Goal: Task Accomplishment & Management: Complete application form

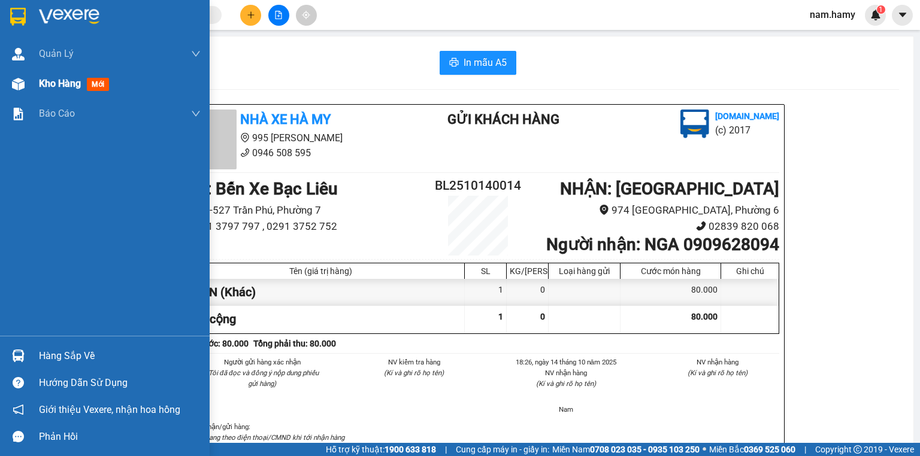
click at [31, 87] on div "Kho hàng mới" at bounding box center [105, 84] width 210 height 30
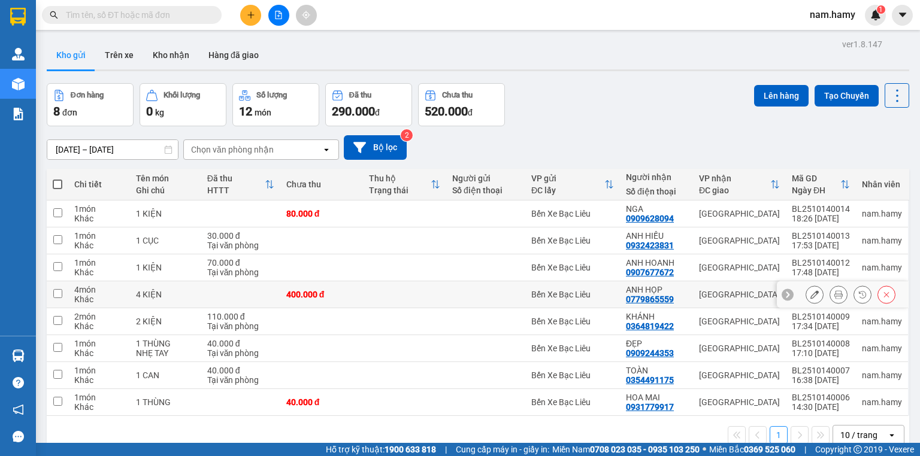
scroll to position [55, 0]
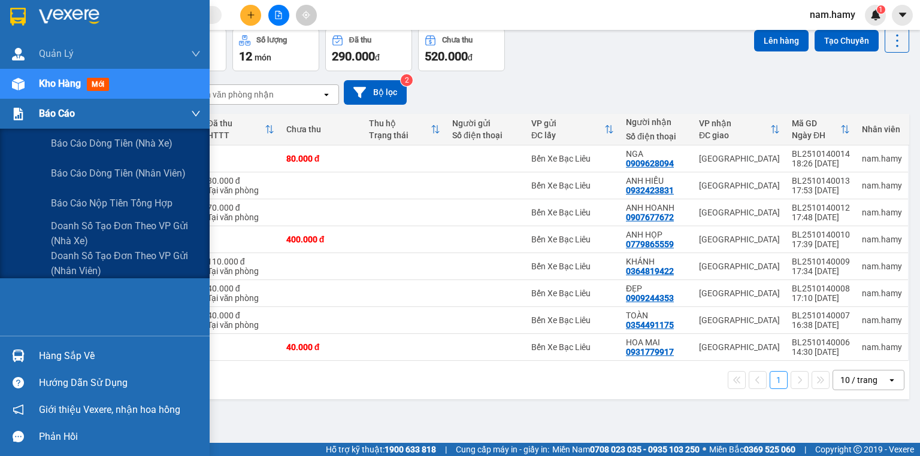
click at [25, 121] on div at bounding box center [18, 114] width 21 height 21
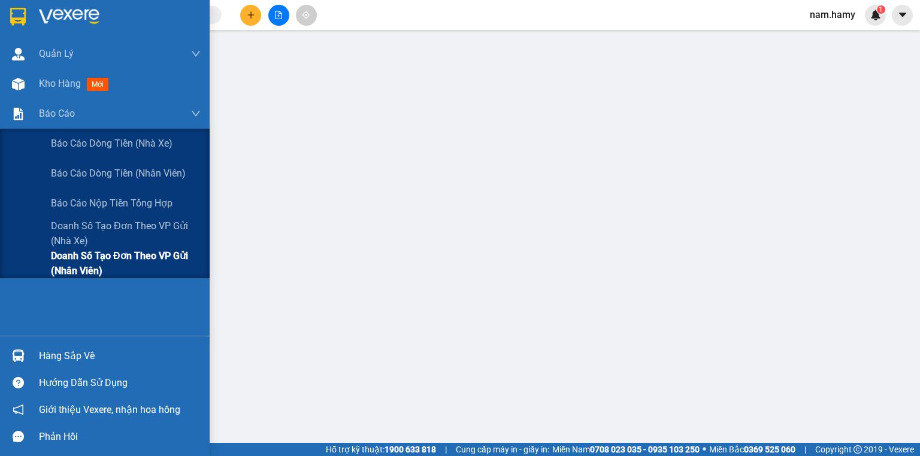
click at [102, 275] on span "Doanh số tạo đơn theo VP gửi (nhân viên)" at bounding box center [126, 264] width 150 height 30
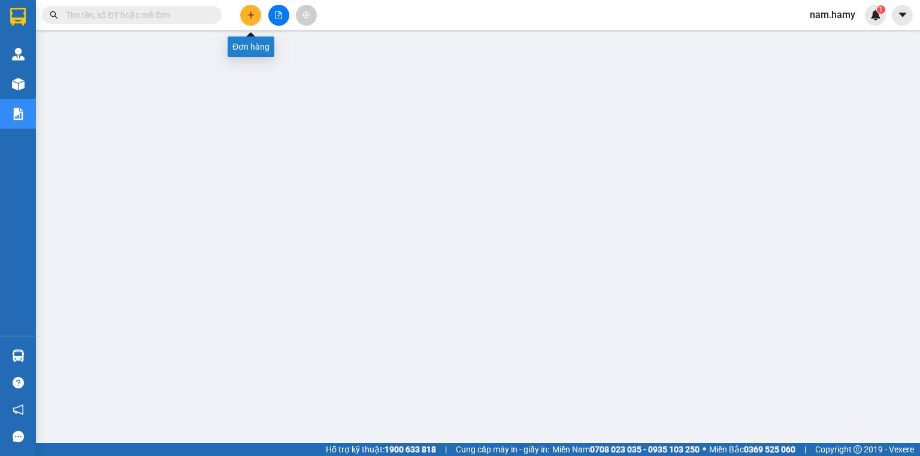
click at [254, 13] on icon "plus" at bounding box center [251, 15] width 8 height 8
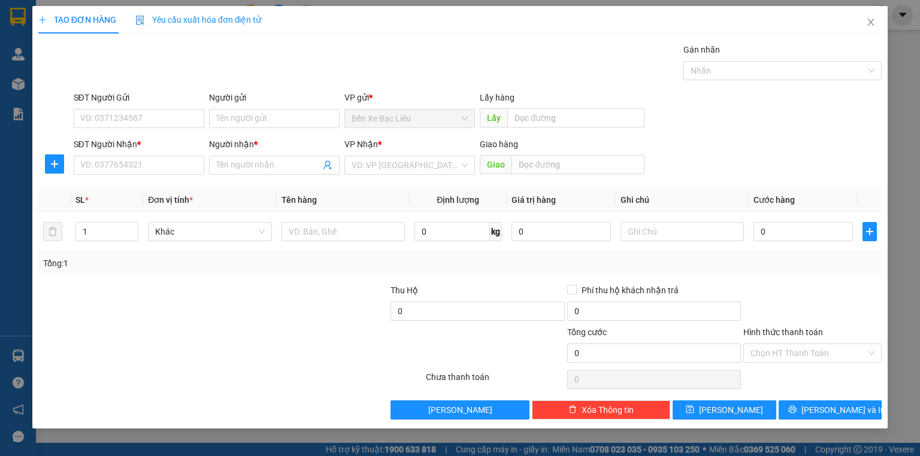
drag, startPoint x: 225, startPoint y: 170, endPoint x: 424, endPoint y: 132, distance: 203.1
click at [228, 169] on input "Người nhận *" at bounding box center [268, 165] width 104 height 13
type input "ANH PHI"
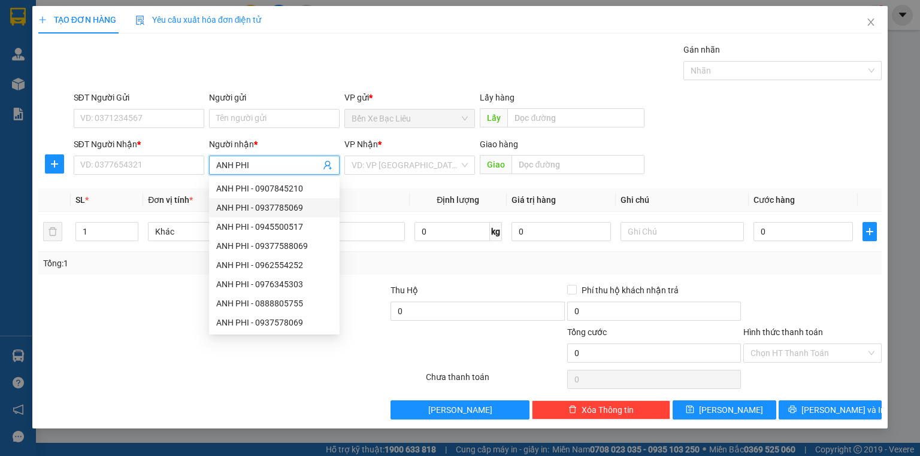
click at [295, 206] on div "ANH PHI - 0937785069" at bounding box center [274, 207] width 116 height 13
type input "0937785069"
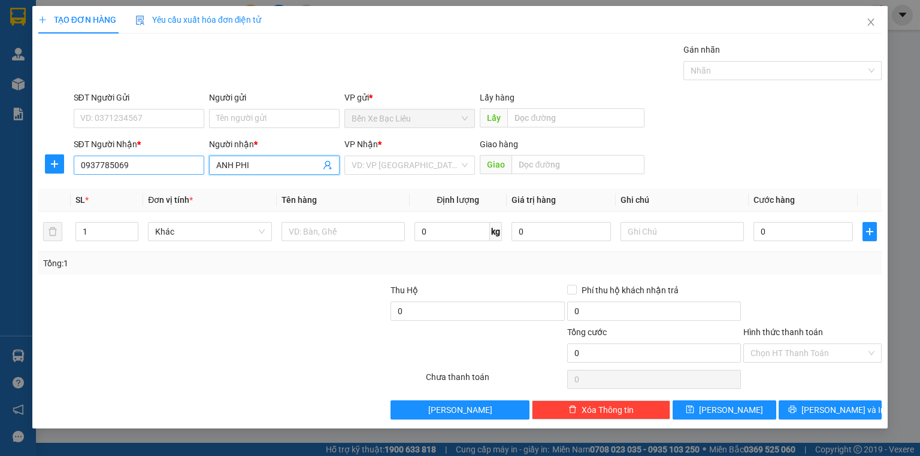
type input "ANH PHI"
click at [108, 165] on input "0937785069" at bounding box center [139, 165] width 131 height 19
click at [108, 165] on input "093775069" at bounding box center [139, 165] width 131 height 19
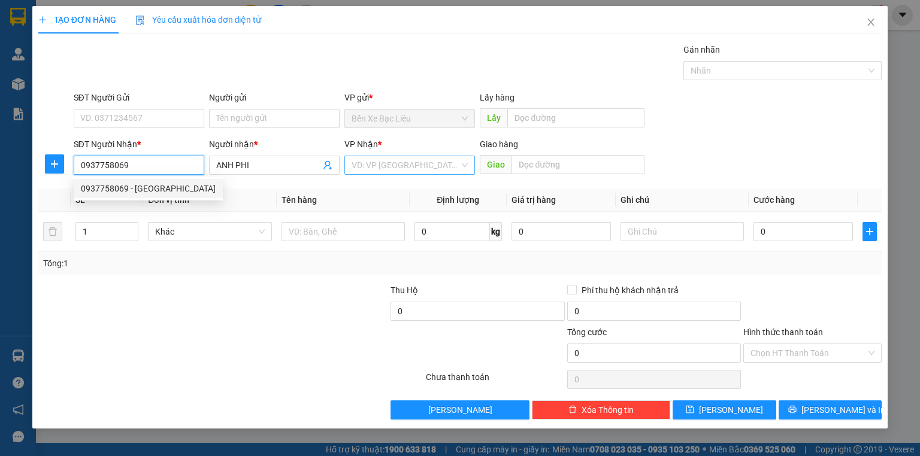
click at [382, 174] on div "VD: VP [GEOGRAPHIC_DATA]" at bounding box center [409, 165] width 131 height 19
type input "0937758069"
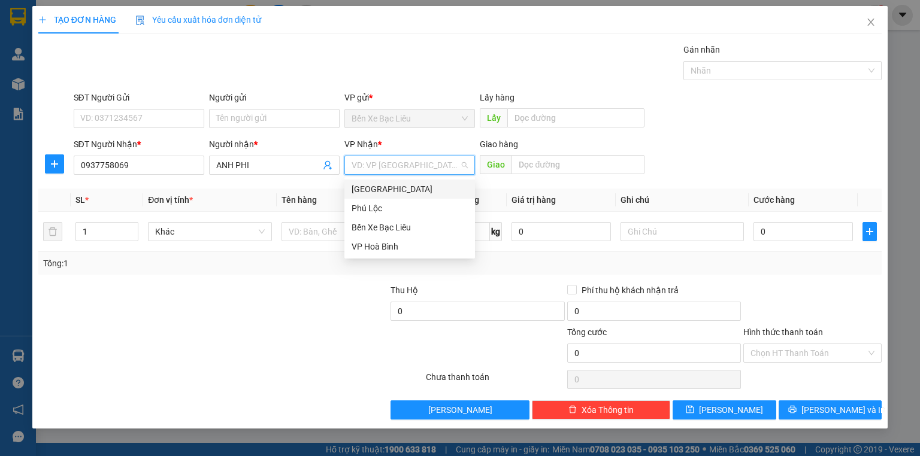
click at [380, 190] on div "[GEOGRAPHIC_DATA]" at bounding box center [410, 189] width 116 height 13
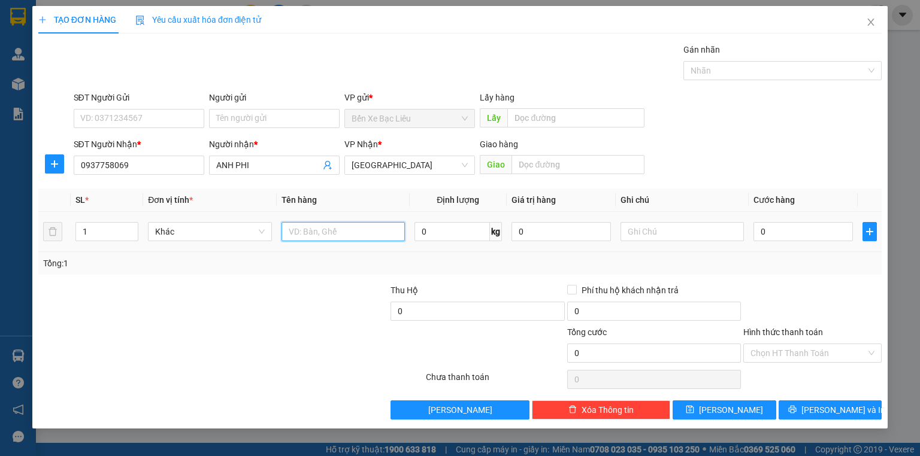
click at [347, 224] on input "text" at bounding box center [342, 231] width 123 height 19
type input "1 KIỆN"
click at [756, 229] on input "0" at bounding box center [802, 231] width 99 height 19
type input "5"
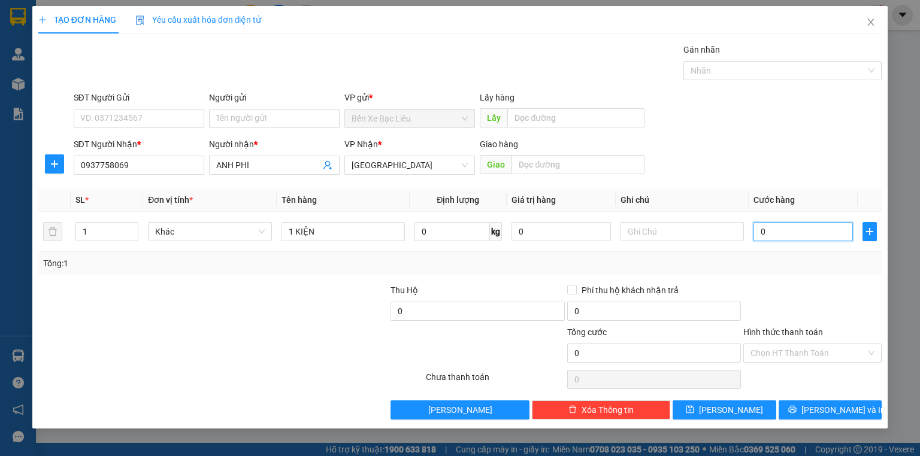
type input "5"
type input "50"
type input "50.000"
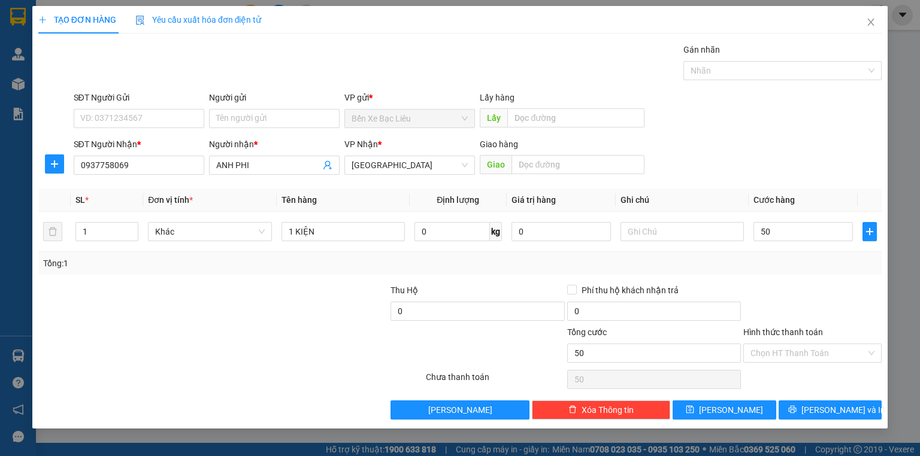
type input "50.000"
click at [785, 288] on div at bounding box center [812, 305] width 141 height 42
click at [810, 352] on input "Hình thức thanh toán" at bounding box center [808, 353] width 116 height 18
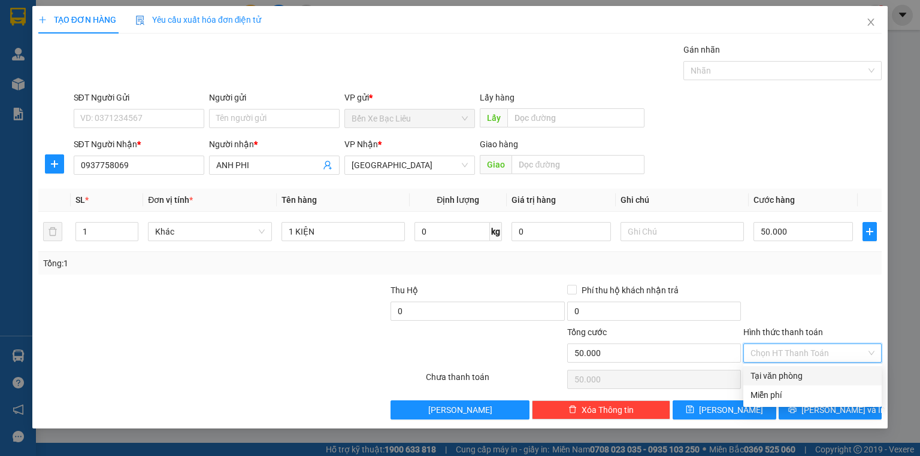
click at [805, 377] on div "Tại văn phòng" at bounding box center [812, 376] width 124 height 13
type input "0"
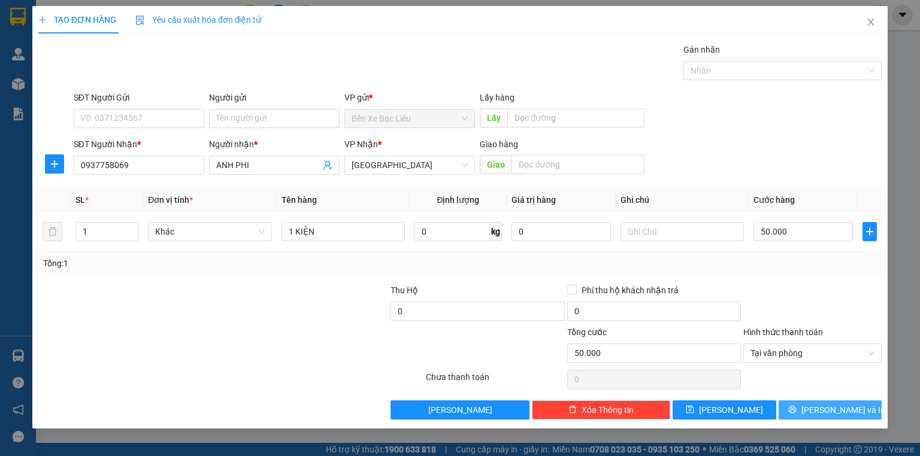
click at [830, 407] on span "[PERSON_NAME] và In" at bounding box center [843, 410] width 84 height 13
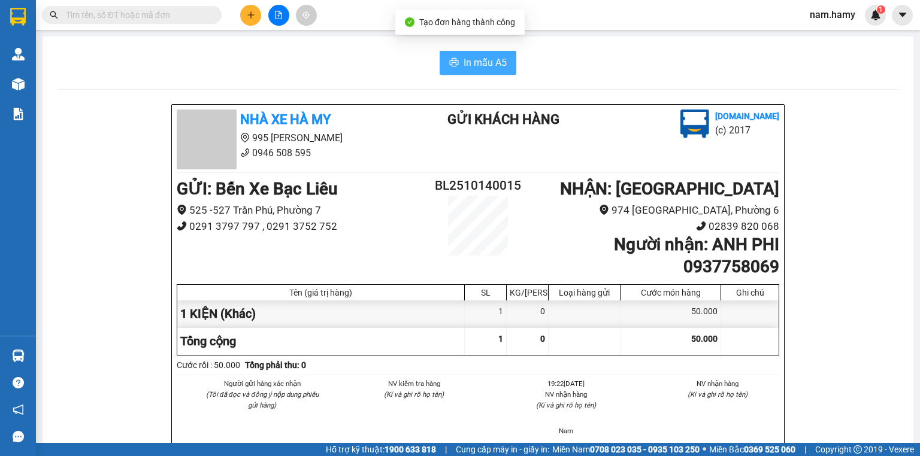
click at [450, 69] on button "In mẫu A5" at bounding box center [478, 63] width 77 height 24
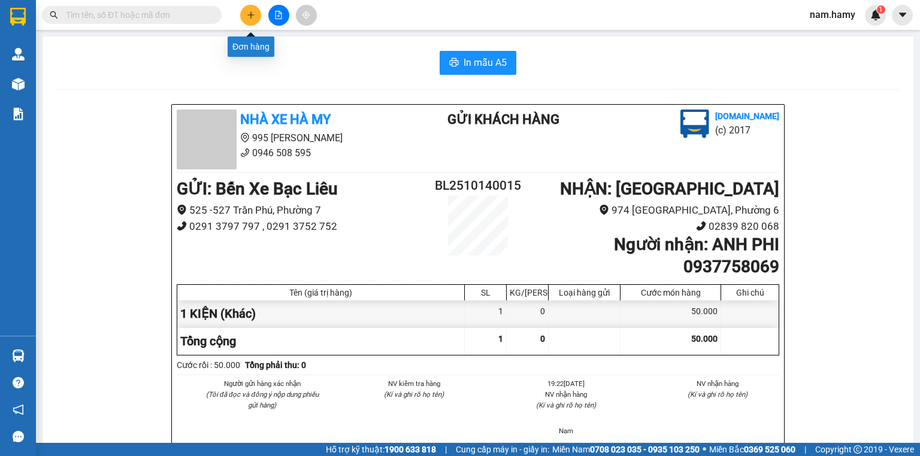
click at [244, 14] on button at bounding box center [250, 15] width 21 height 21
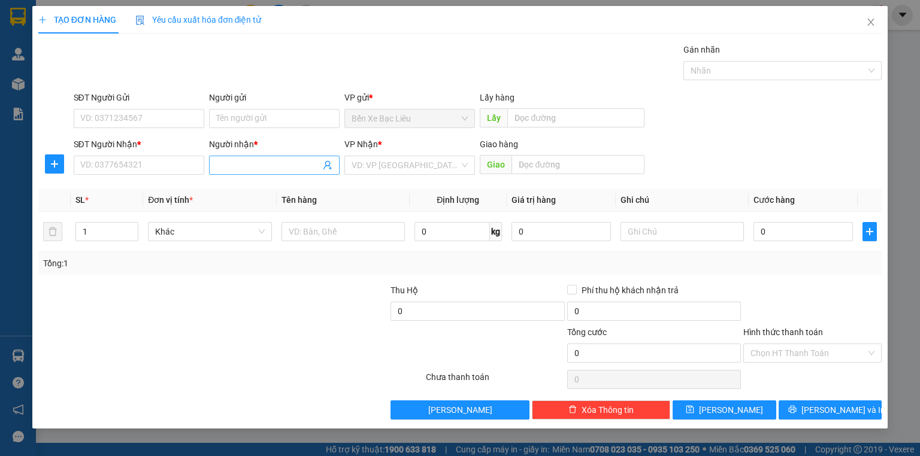
click at [253, 159] on input "Người nhận *" at bounding box center [268, 165] width 104 height 13
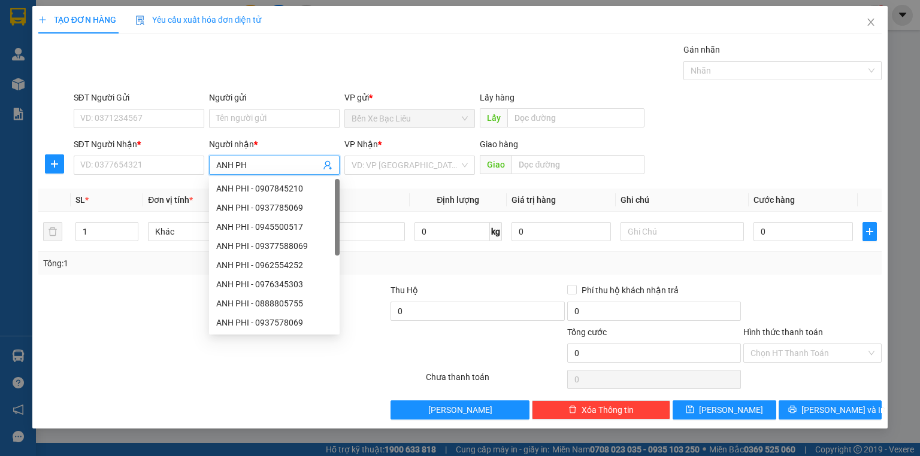
type input "ANH PHI"
click at [273, 208] on div "ANH PHI - 0937785069" at bounding box center [274, 207] width 116 height 13
type input "0937785069"
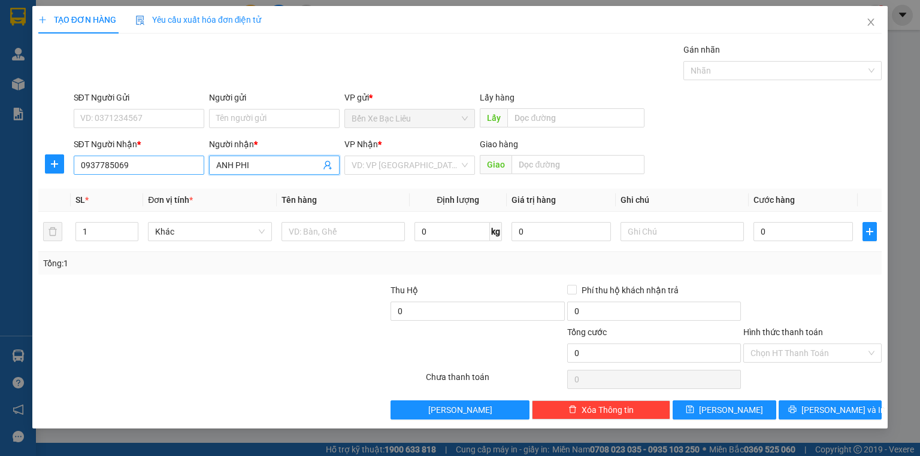
type input "ANH PHI"
click at [106, 165] on input "0937785069" at bounding box center [139, 165] width 131 height 19
click at [108, 168] on input "093775069" at bounding box center [139, 165] width 131 height 19
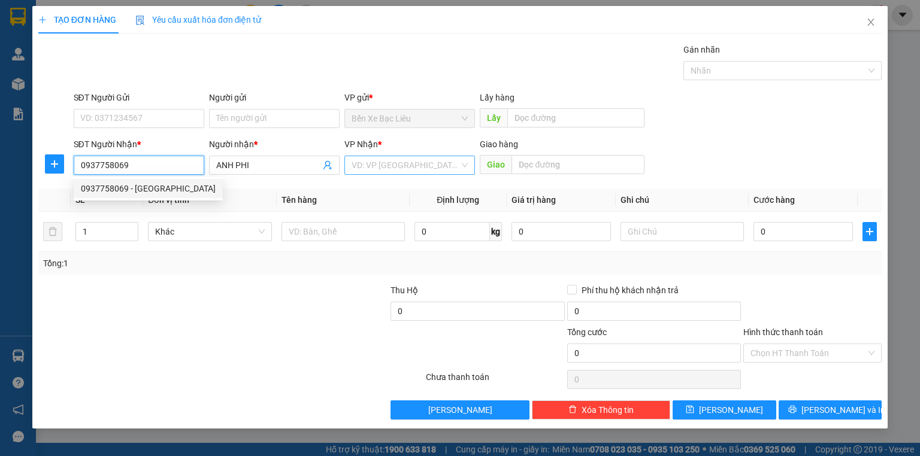
type input "0937758069"
drag, startPoint x: 364, startPoint y: 167, endPoint x: 371, endPoint y: 177, distance: 12.1
click at [364, 167] on input "search" at bounding box center [406, 165] width 108 height 18
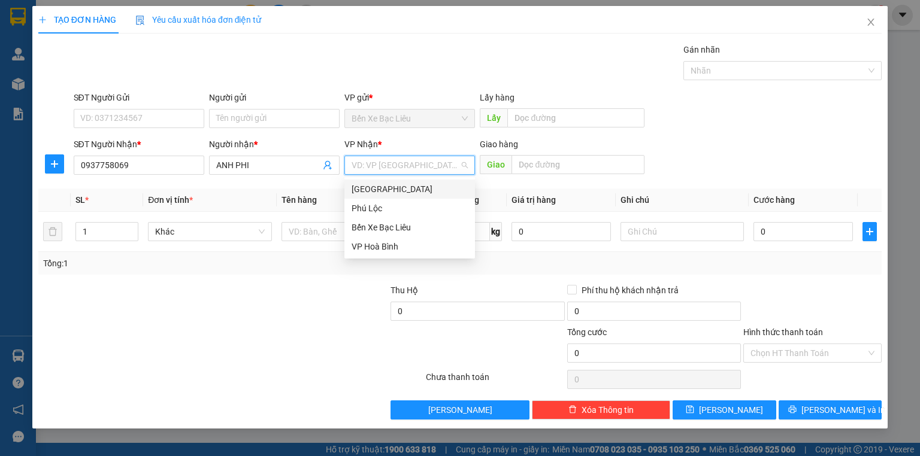
click at [374, 189] on div "[GEOGRAPHIC_DATA]" at bounding box center [410, 189] width 116 height 13
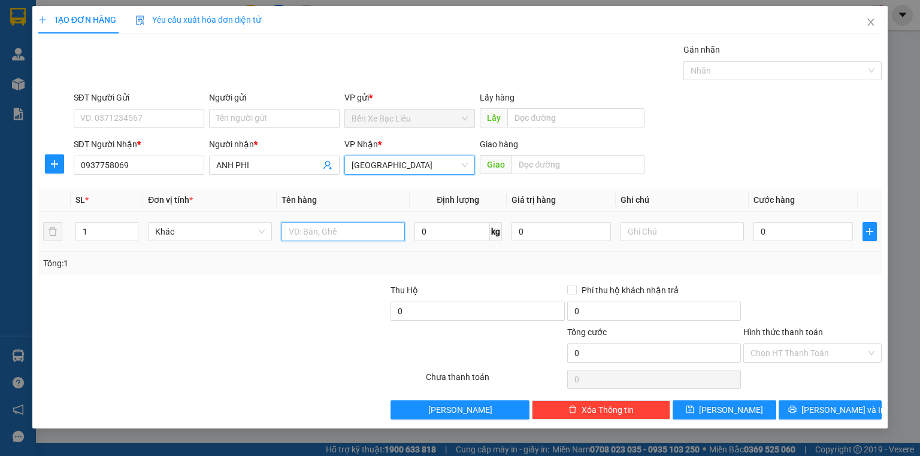
click at [340, 237] on input "text" at bounding box center [342, 231] width 123 height 19
type input "1 KIỆN"
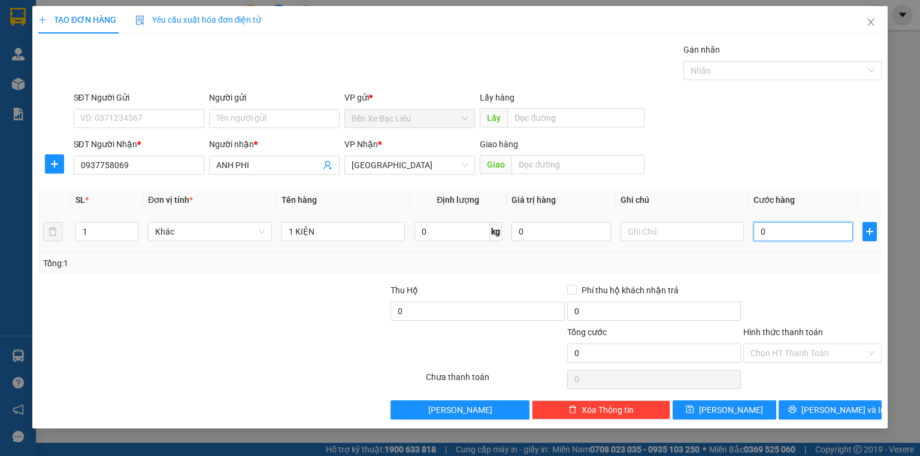
click at [759, 228] on input "0" at bounding box center [802, 231] width 99 height 19
type input "4"
type input "40"
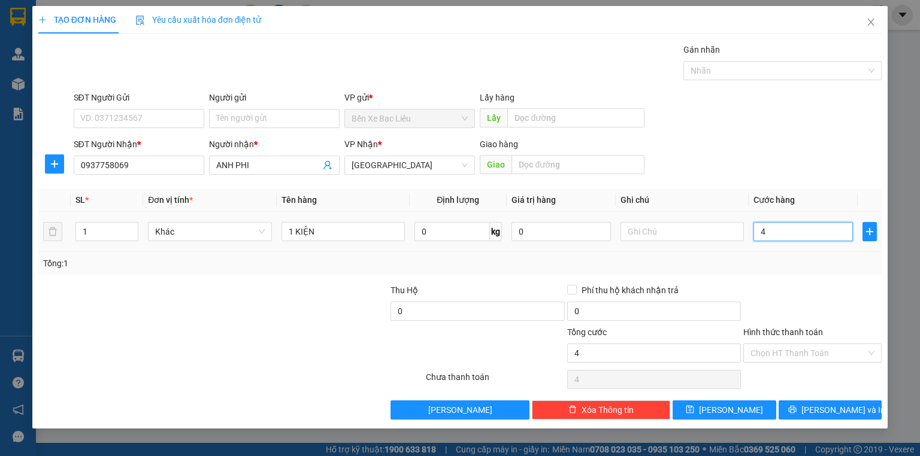
type input "40"
type input "40.000"
click at [358, 285] on div at bounding box center [301, 305] width 176 height 42
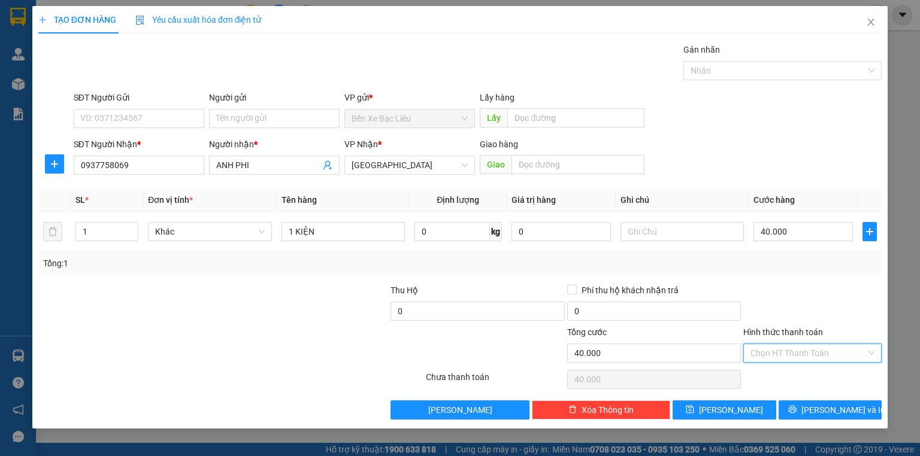
click at [816, 352] on input "Hình thức thanh toán" at bounding box center [808, 353] width 116 height 18
click at [809, 374] on div "Tại văn phòng" at bounding box center [812, 376] width 124 height 13
type input "0"
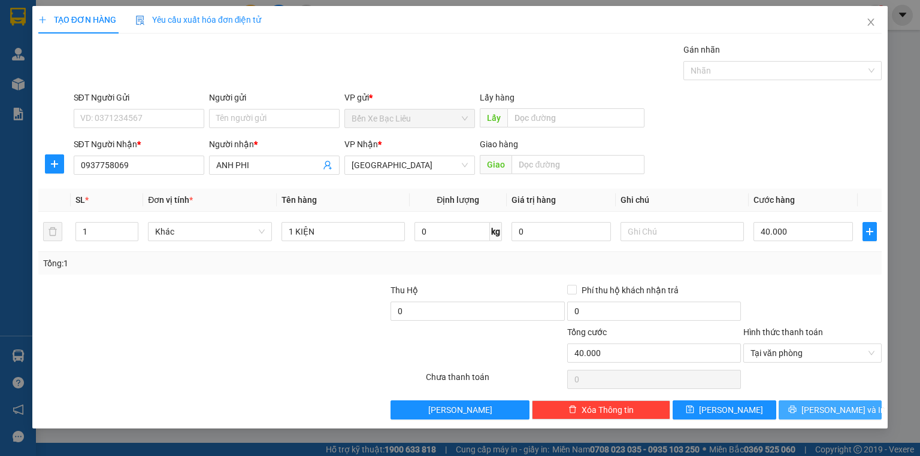
click at [817, 406] on button "[PERSON_NAME] và In" at bounding box center [831, 410] width 104 height 19
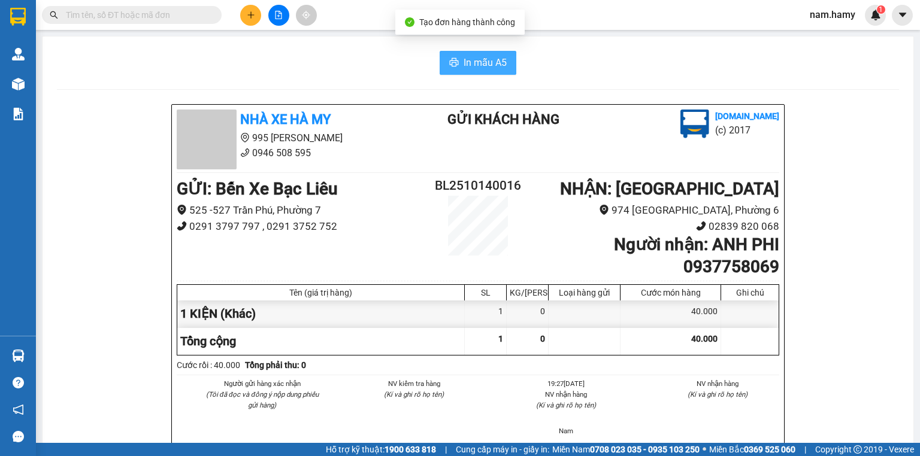
click at [496, 59] on span "In mẫu A5" at bounding box center [485, 62] width 43 height 15
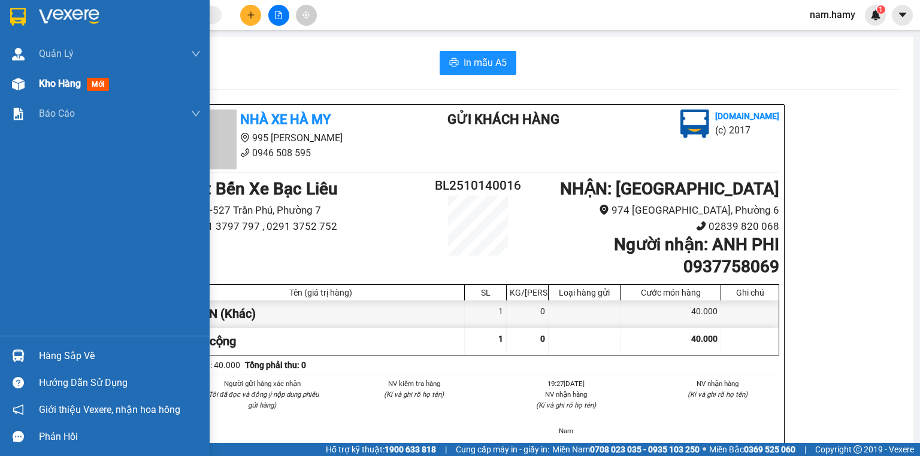
click at [17, 89] on img at bounding box center [18, 84] width 13 height 13
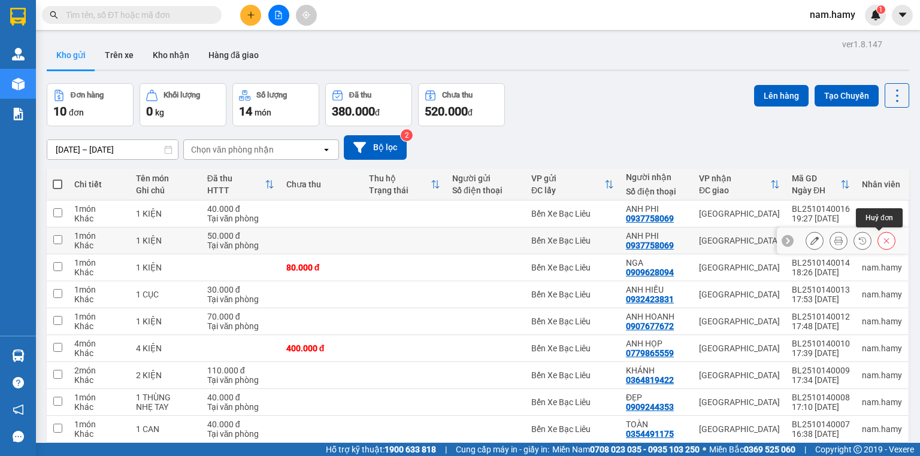
click at [878, 235] on button at bounding box center [886, 241] width 17 height 21
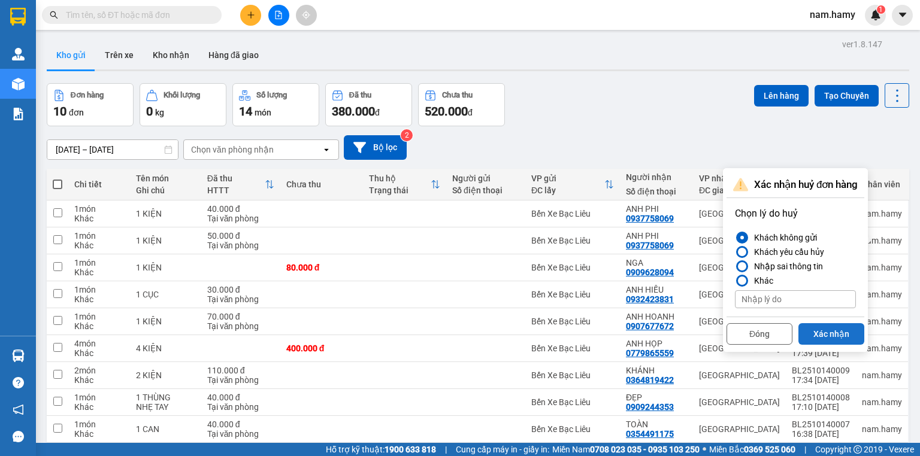
click at [828, 328] on button "Xác nhận" at bounding box center [831, 334] width 66 height 22
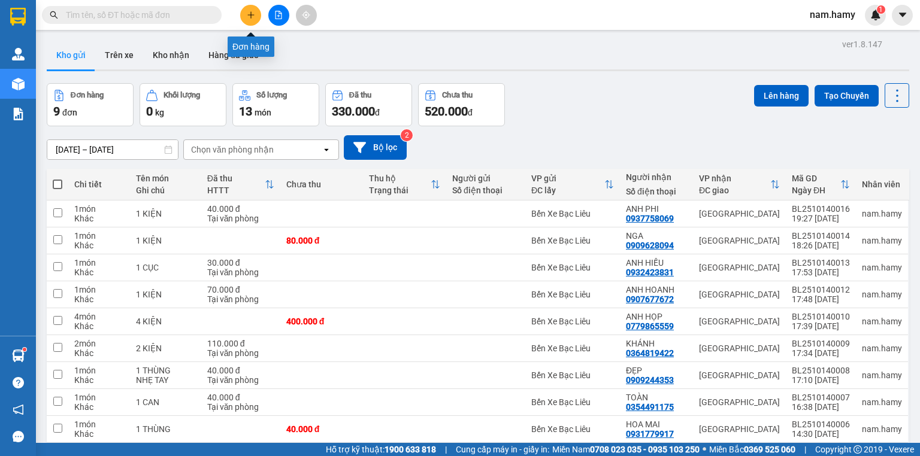
click at [249, 17] on icon "plus" at bounding box center [251, 15] width 8 height 8
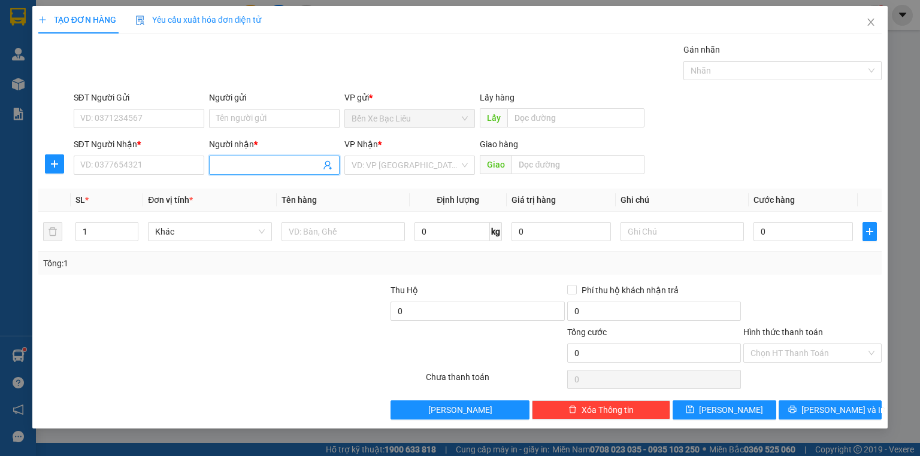
click at [235, 162] on input "Người nhận *" at bounding box center [268, 165] width 104 height 13
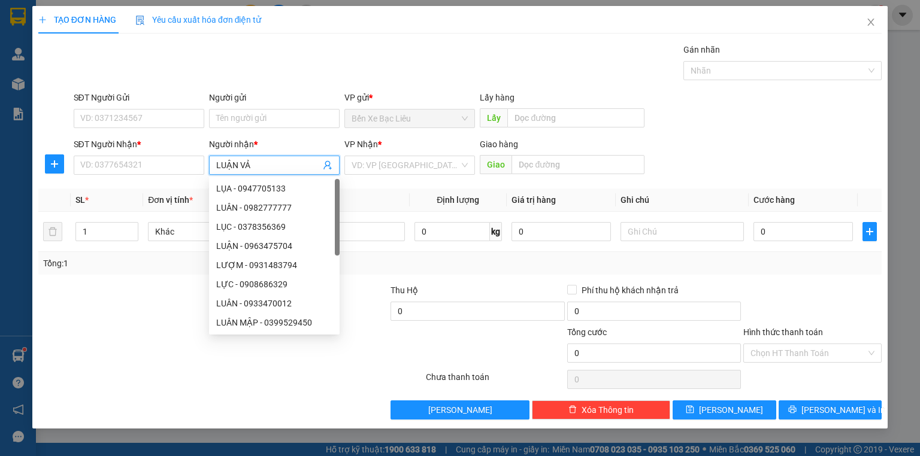
type input "LUẬN VẢI"
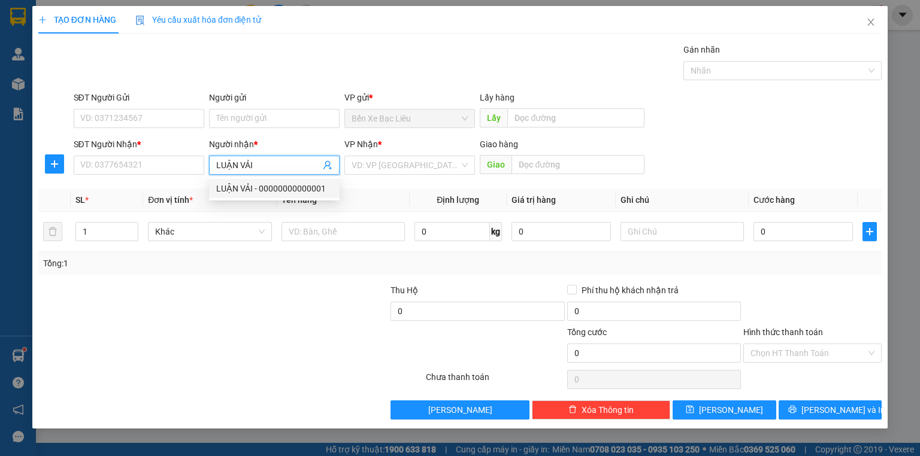
click at [303, 194] on div "LUẬN VẢI - 00000000000001" at bounding box center [274, 188] width 116 height 13
type input "00000000000001"
type input "LUẬN VẢI"
click at [378, 171] on input "search" at bounding box center [406, 165] width 108 height 18
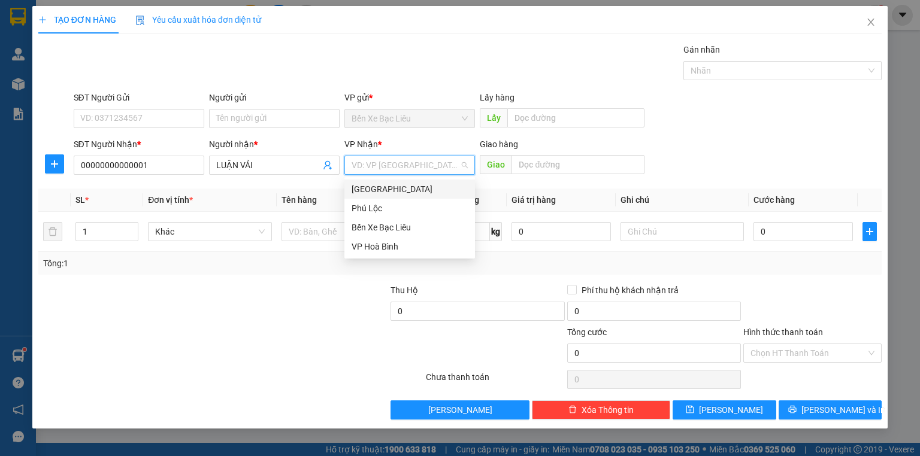
click at [397, 192] on div "[GEOGRAPHIC_DATA]" at bounding box center [410, 189] width 116 height 13
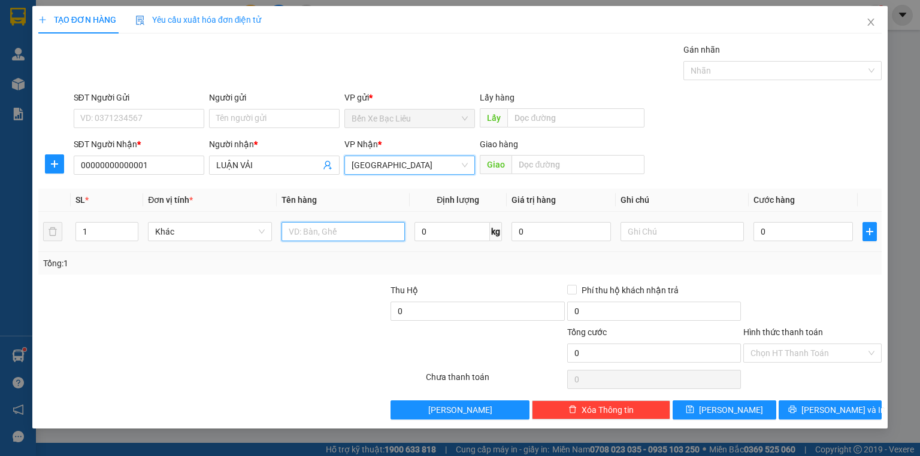
click at [353, 230] on input "text" at bounding box center [342, 231] width 123 height 19
type input "1 BAO VẢI"
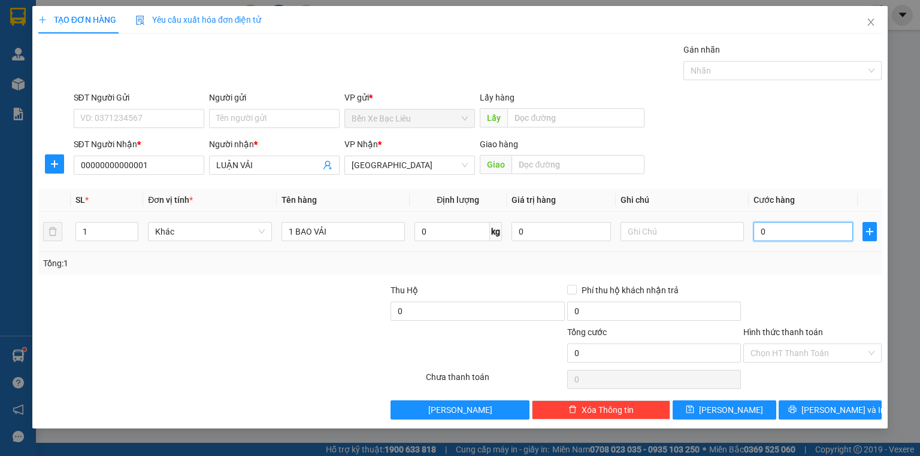
click at [757, 231] on input "0" at bounding box center [802, 231] width 99 height 19
type input "1"
type input "10"
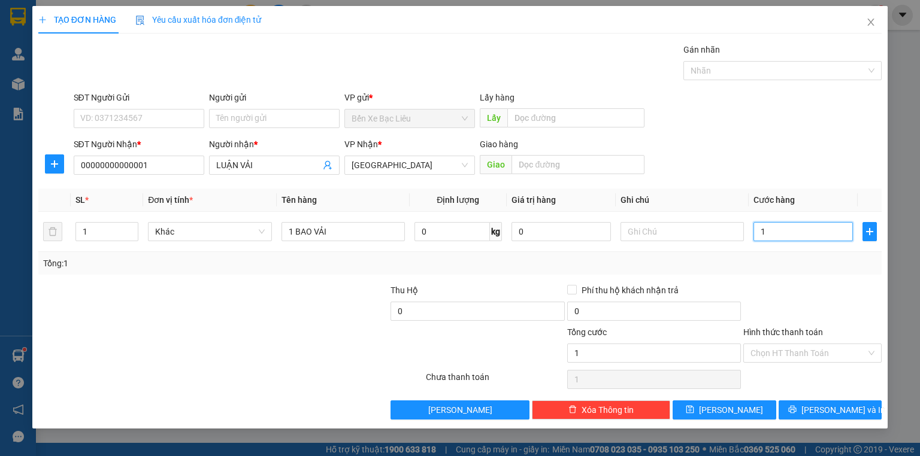
type input "10"
type input "100"
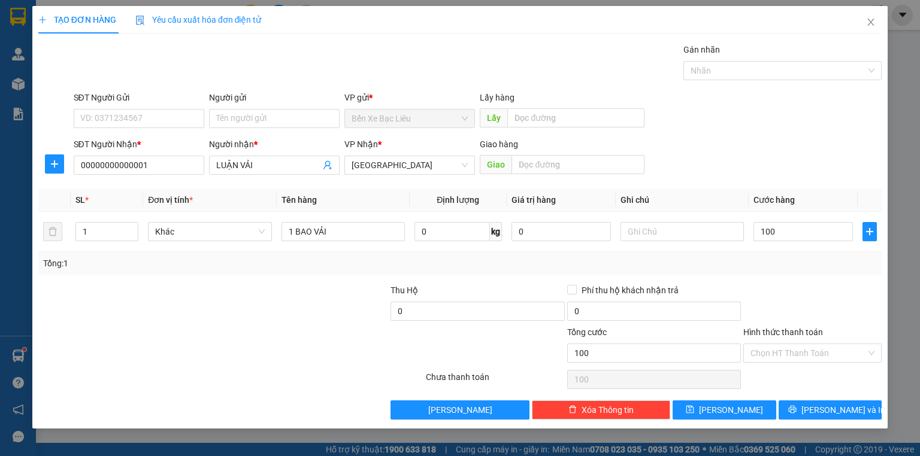
type input "100.000"
click at [470, 382] on div "Chưa thanh toán" at bounding box center [495, 381] width 141 height 21
click at [729, 407] on span "[PERSON_NAME]" at bounding box center [731, 410] width 64 height 13
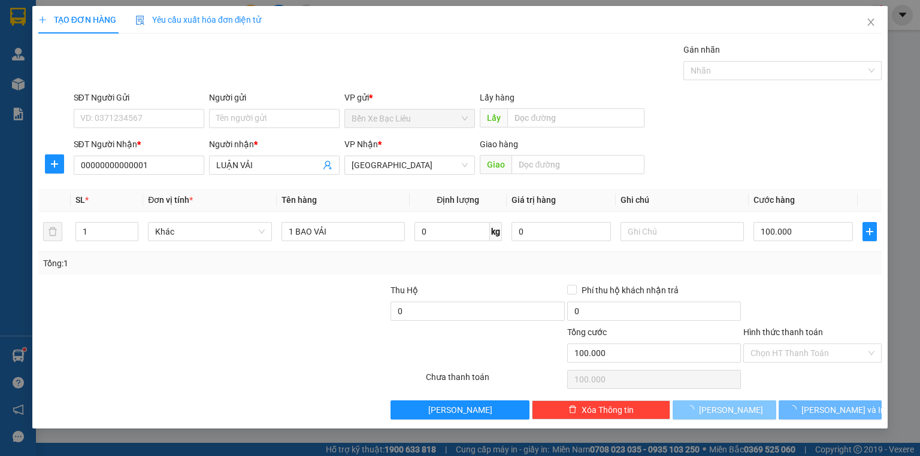
type input "0"
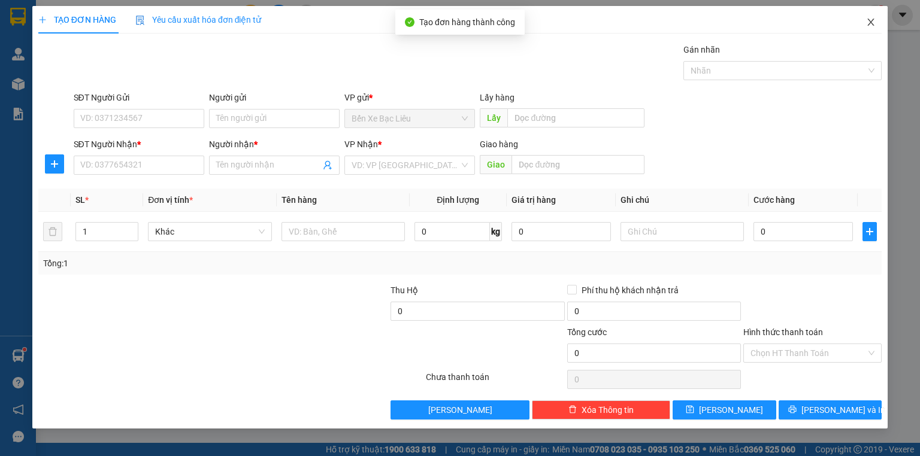
click at [861, 21] on span "Close" at bounding box center [871, 23] width 34 height 34
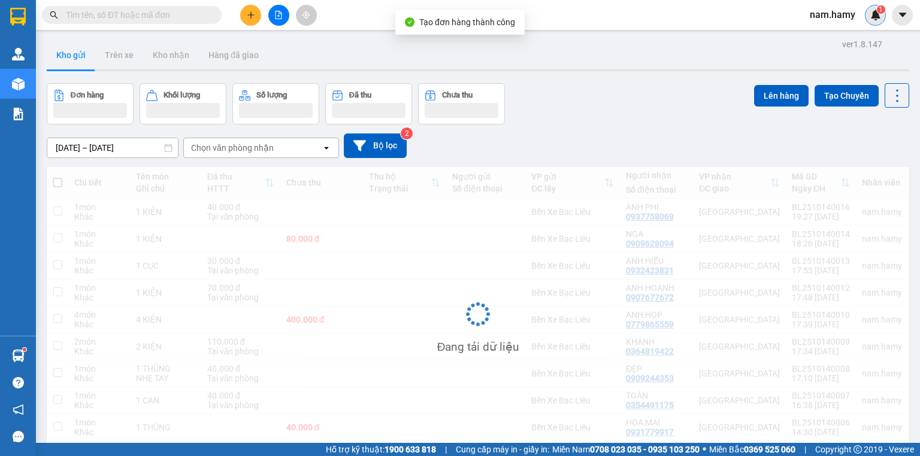
click at [870, 22] on div "1" at bounding box center [875, 15] width 21 height 21
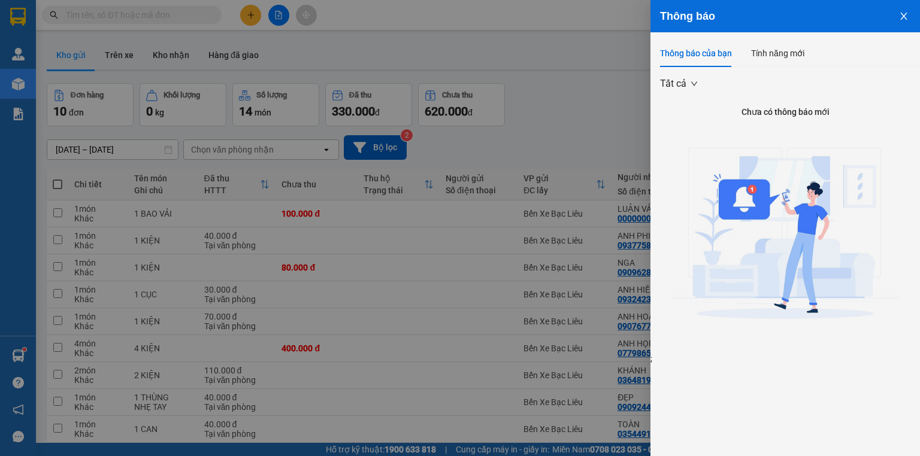
click at [602, 117] on div at bounding box center [460, 228] width 920 height 456
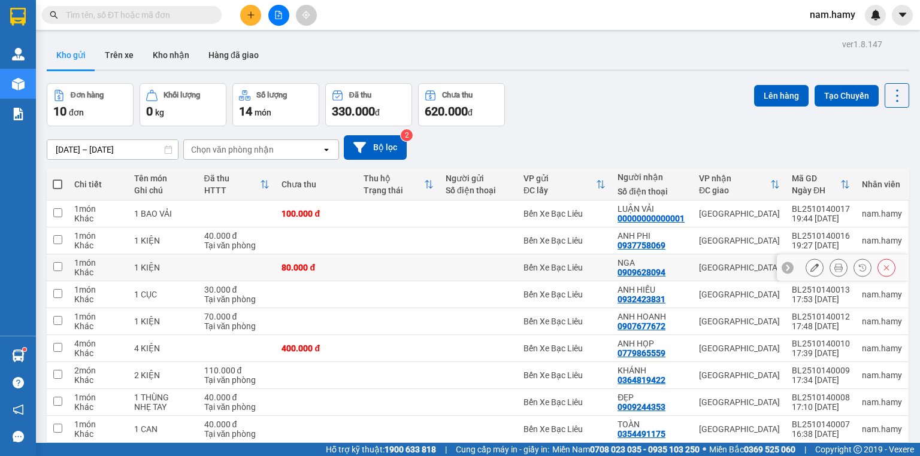
scroll to position [74, 0]
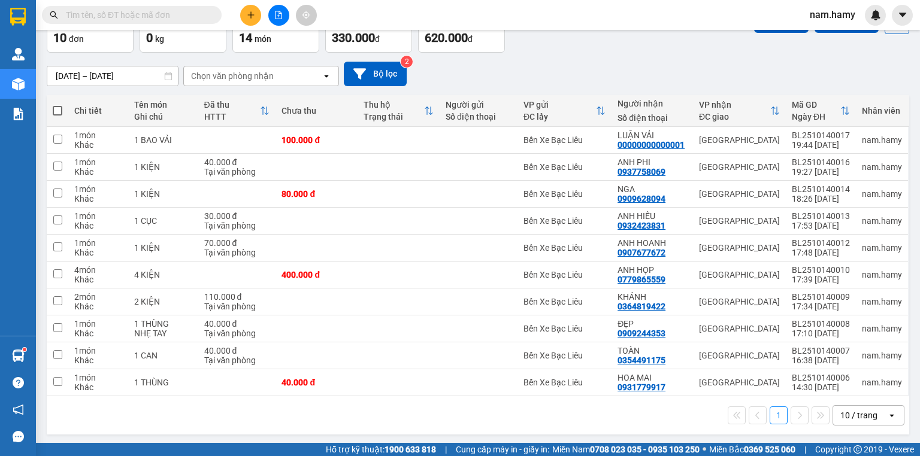
drag, startPoint x: 53, startPoint y: 107, endPoint x: 71, endPoint y: 147, distance: 44.5
click at [54, 111] on span at bounding box center [58, 111] width 10 height 10
click at [57, 105] on input "checkbox" at bounding box center [57, 105] width 0 height 0
checkbox input "true"
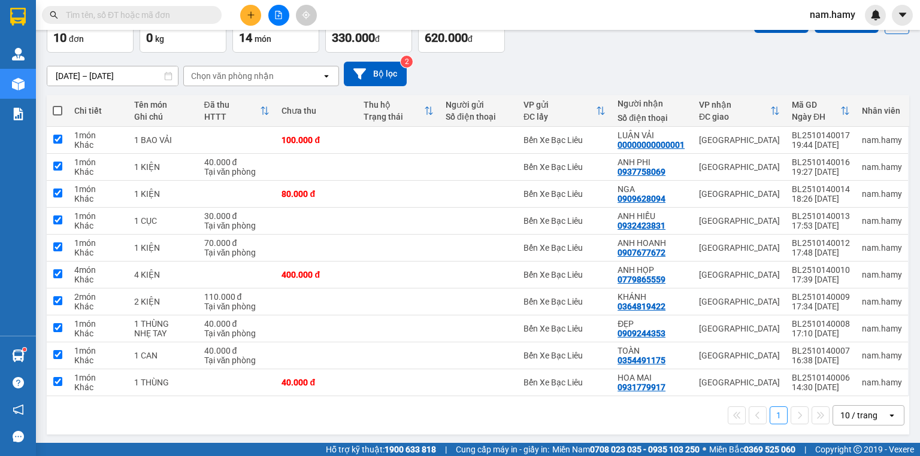
checkbox input "true"
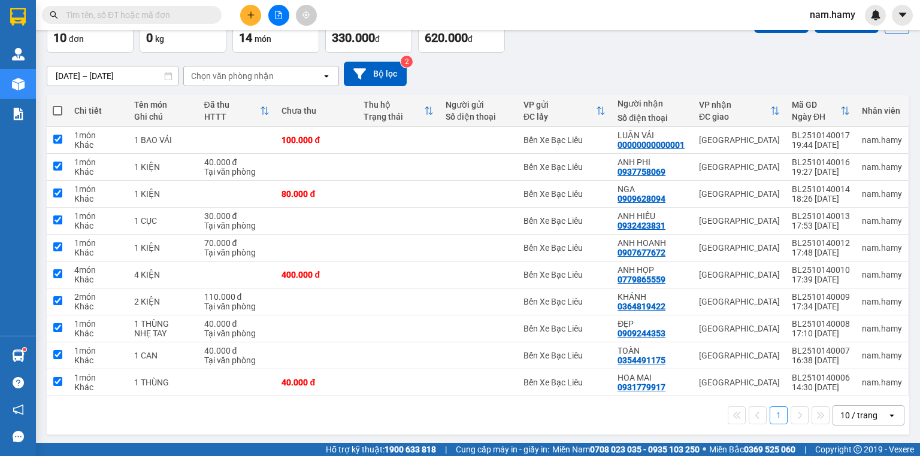
checkbox input "true"
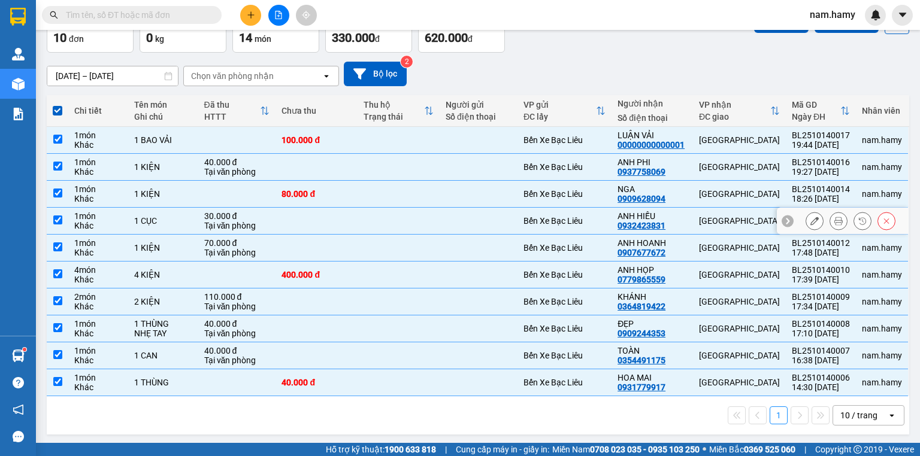
click at [121, 218] on div "1 món" at bounding box center [98, 216] width 48 height 10
checkbox input "false"
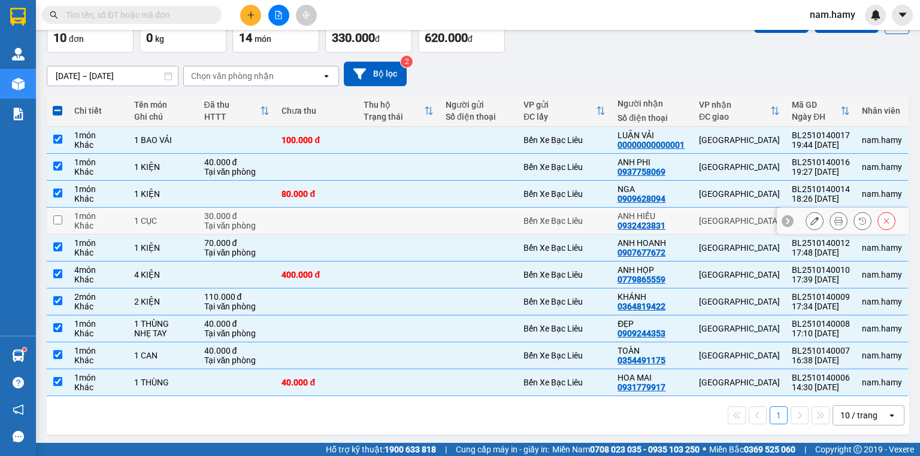
scroll to position [0, 0]
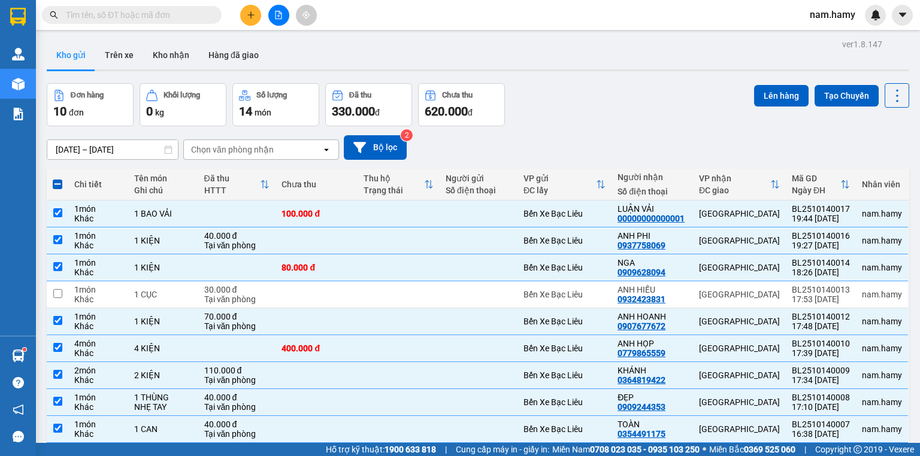
drag, startPoint x: 773, startPoint y: 96, endPoint x: 673, endPoint y: 170, distance: 124.2
click at [773, 96] on button "Lên hàng" at bounding box center [781, 96] width 54 height 22
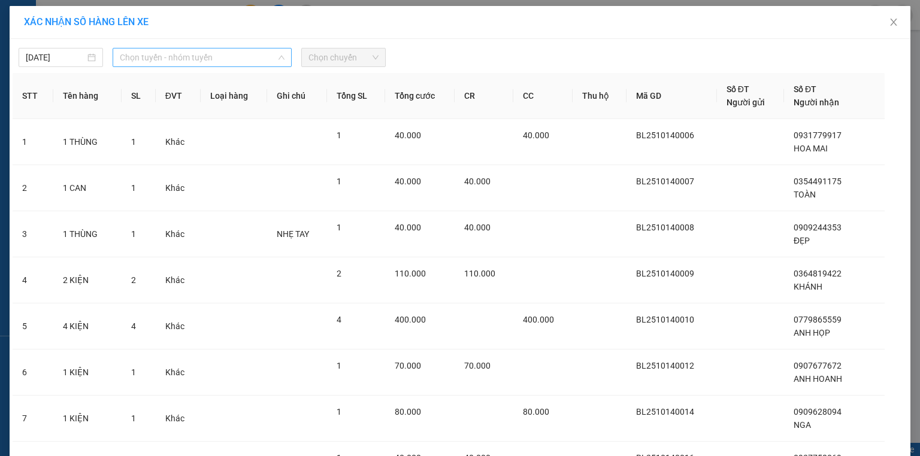
click at [246, 59] on span "Chọn tuyến - nhóm tuyến" at bounding box center [202, 58] width 165 height 18
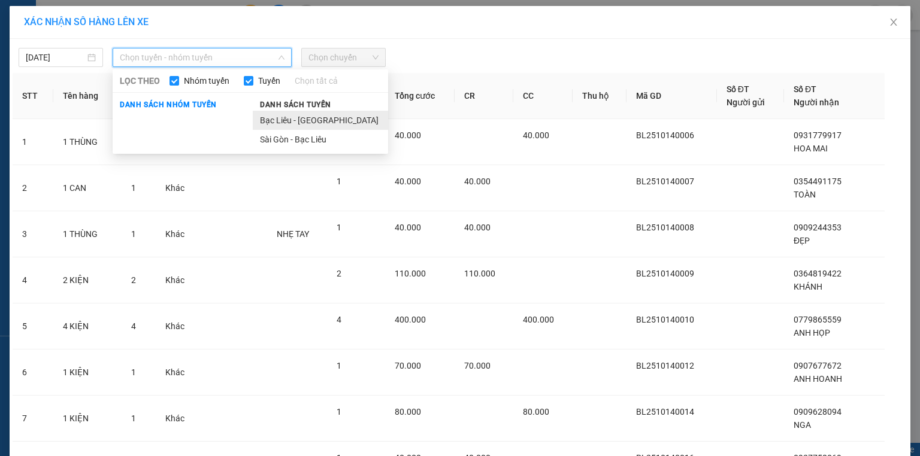
click at [326, 117] on li "Bạc Liêu - [GEOGRAPHIC_DATA]" at bounding box center [320, 120] width 135 height 19
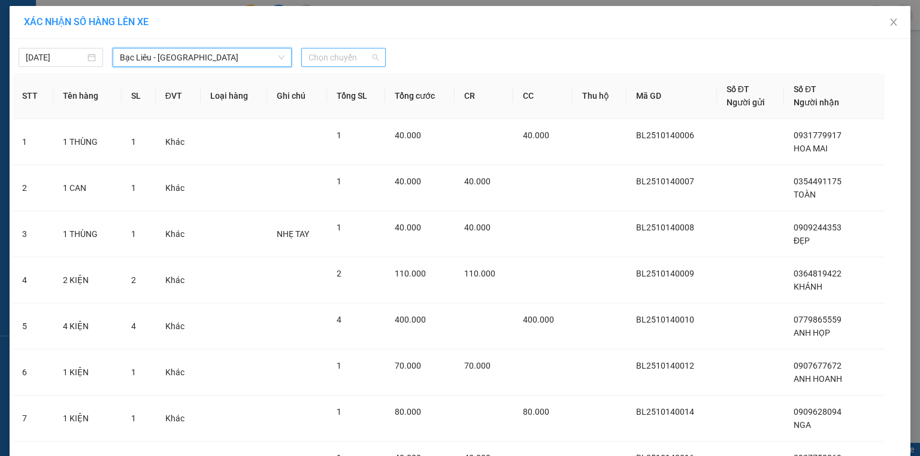
click at [353, 53] on span "Chọn chuyến" at bounding box center [343, 58] width 70 height 18
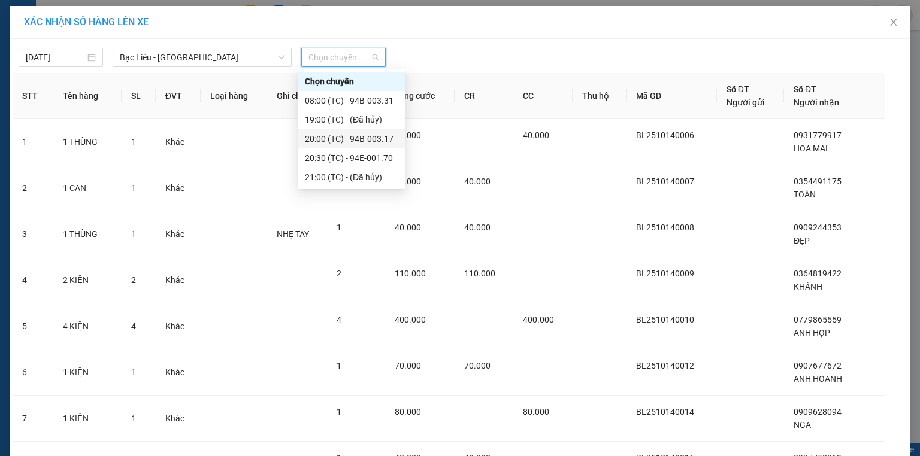
click at [365, 143] on div "20:00 (TC) - 94B-003.17" at bounding box center [351, 138] width 93 height 13
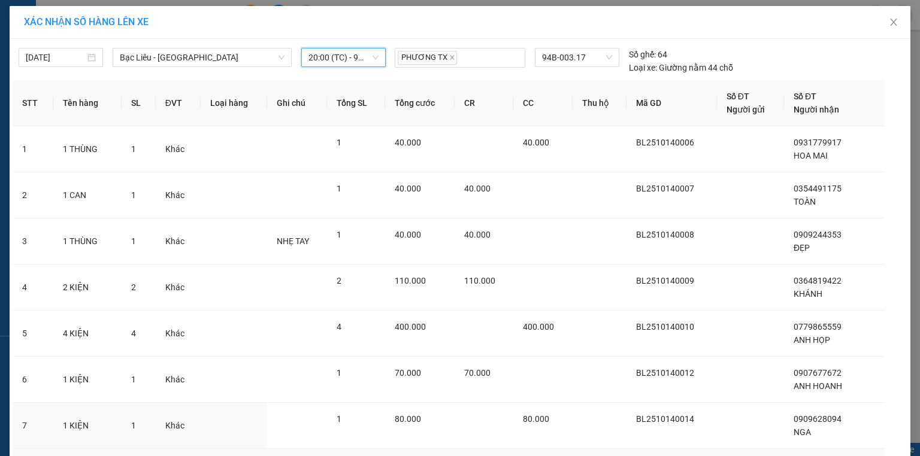
scroll to position [171, 0]
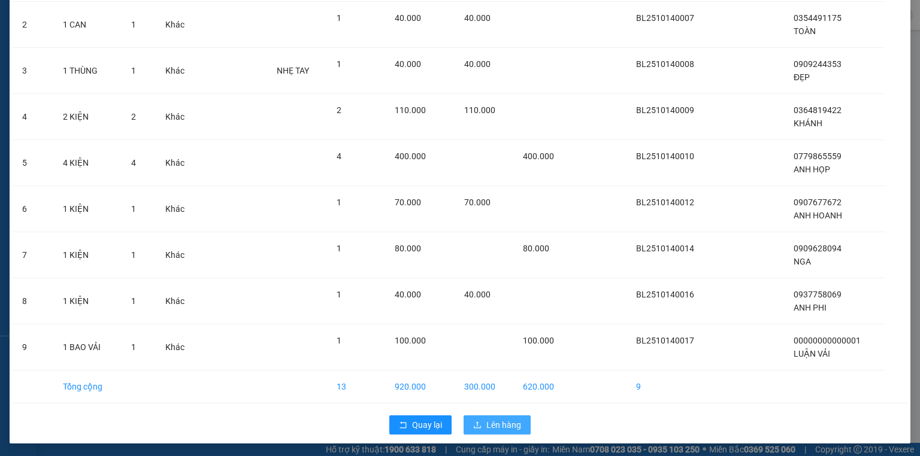
click at [499, 425] on span "Lên hàng" at bounding box center [503, 425] width 35 height 13
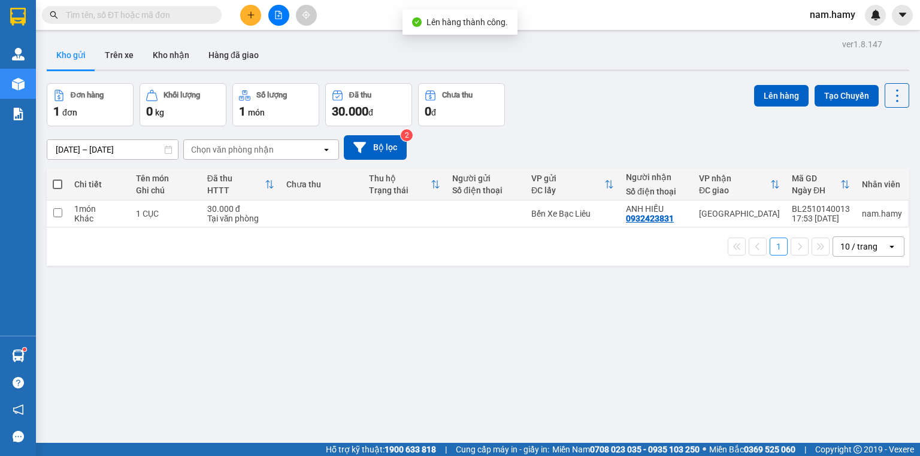
click at [60, 186] on span at bounding box center [58, 185] width 10 height 10
click at [57, 178] on input "checkbox" at bounding box center [57, 178] width 0 height 0
checkbox input "true"
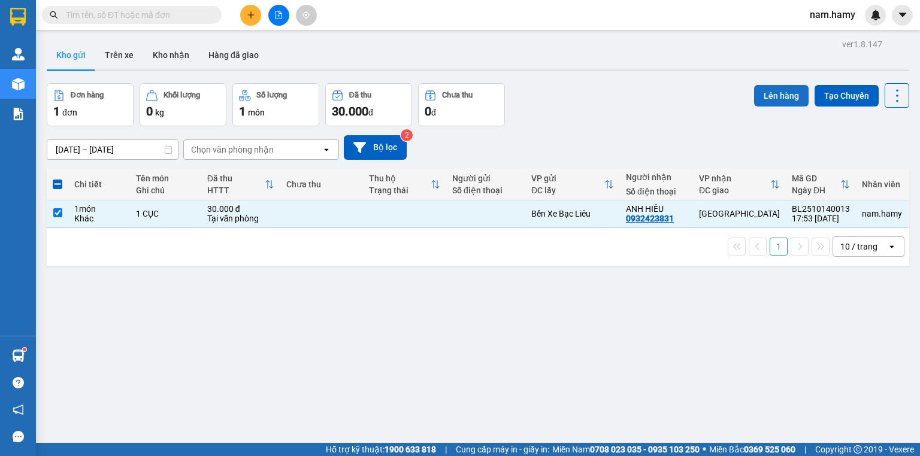
click at [783, 93] on button "Lên hàng" at bounding box center [781, 96] width 54 height 22
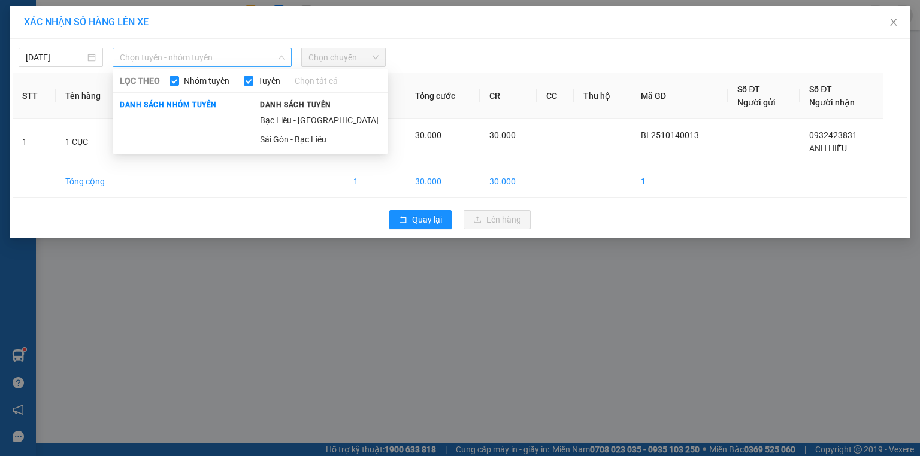
click at [229, 55] on span "Chọn tuyến - nhóm tuyến" at bounding box center [202, 58] width 165 height 18
click at [307, 122] on li "Bạc Liêu - [GEOGRAPHIC_DATA]" at bounding box center [320, 120] width 135 height 19
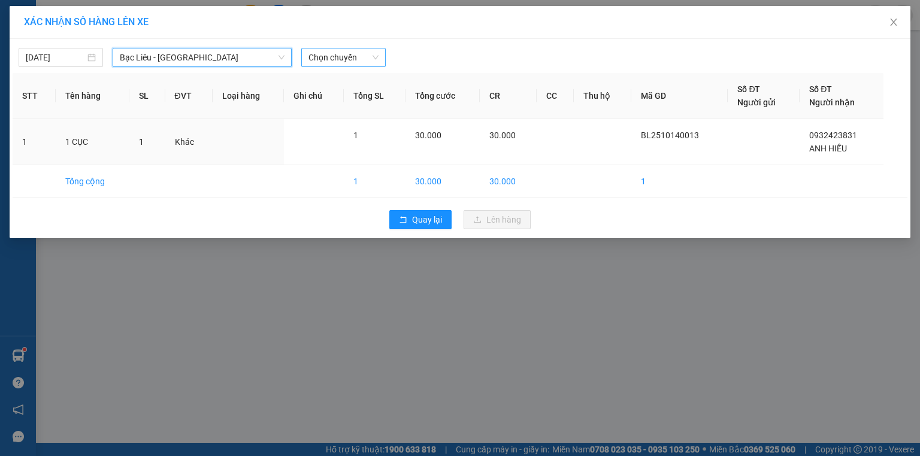
click at [338, 57] on span "Chọn chuyến" at bounding box center [343, 58] width 70 height 18
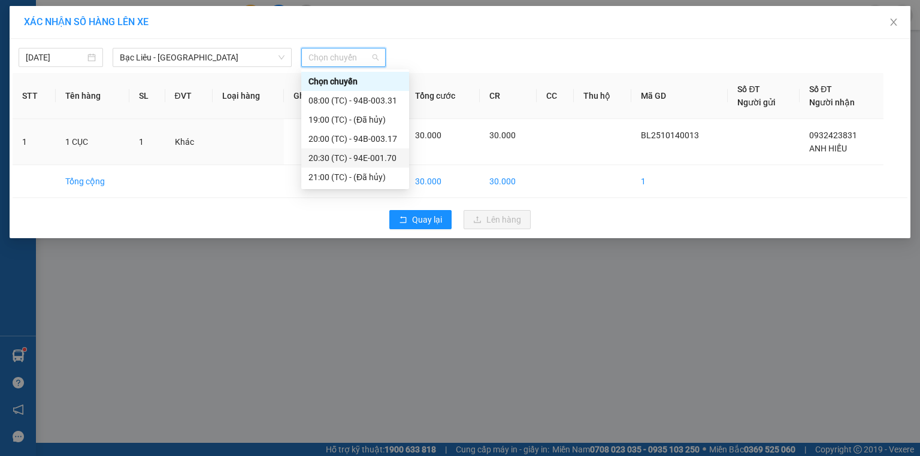
click at [381, 160] on div "20:30 (TC) - 94E-001.70" at bounding box center [354, 158] width 93 height 13
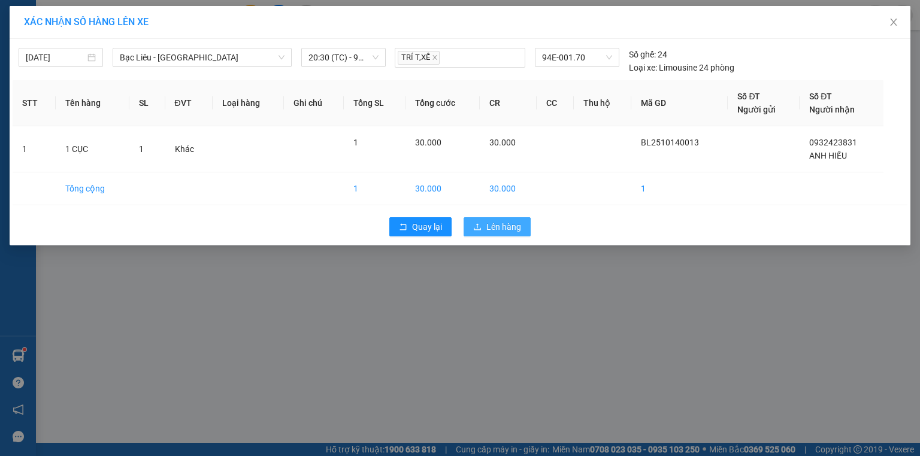
click at [512, 226] on span "Lên hàng" at bounding box center [503, 226] width 35 height 13
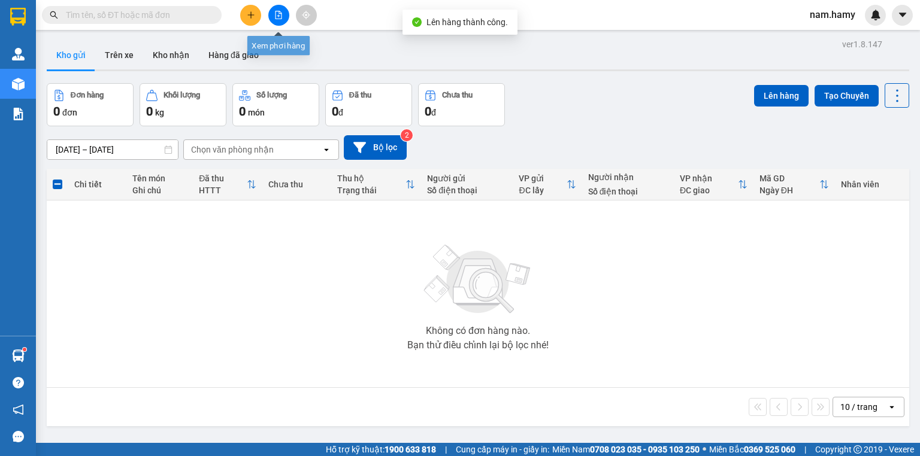
click at [275, 16] on icon "file-add" at bounding box center [278, 15] width 8 height 8
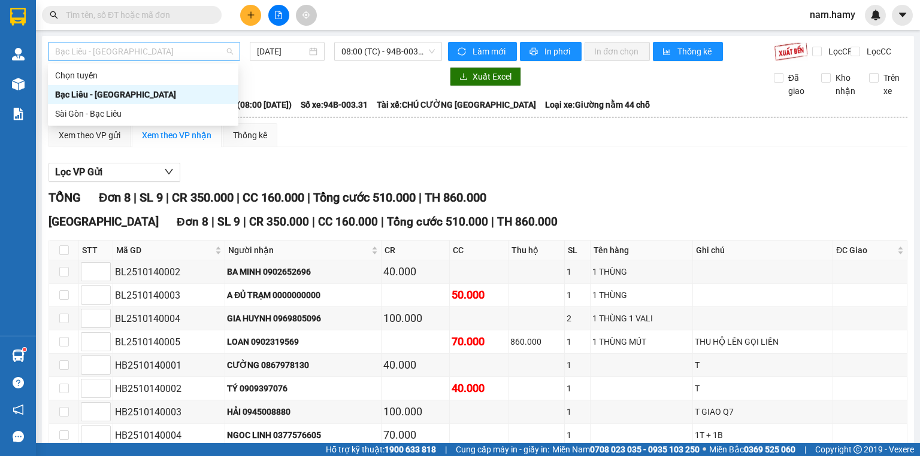
click at [211, 50] on span "Bạc Liêu - [GEOGRAPHIC_DATA]" at bounding box center [144, 52] width 178 height 18
click at [217, 119] on div "Sài Gòn - Bạc Liêu" at bounding box center [143, 113] width 176 height 13
type input "[DATE]"
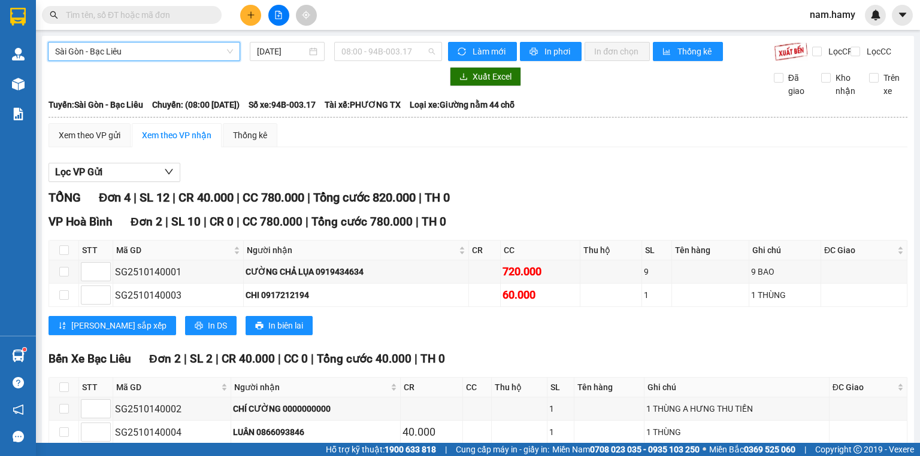
drag, startPoint x: 378, startPoint y: 50, endPoint x: 385, endPoint y: 71, distance: 22.2
click at [379, 52] on span "08:00 - 94B-003.17" at bounding box center [388, 52] width 94 height 18
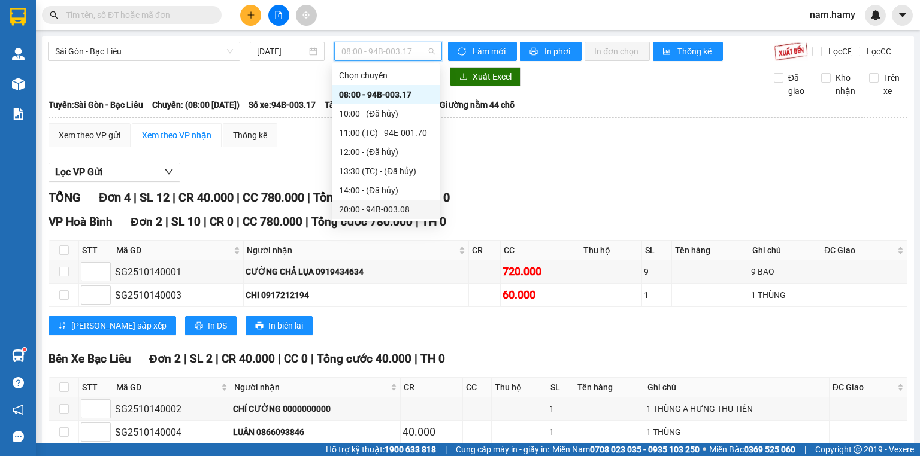
click at [402, 205] on div "20:00 - 94B-003.08" at bounding box center [385, 209] width 93 height 13
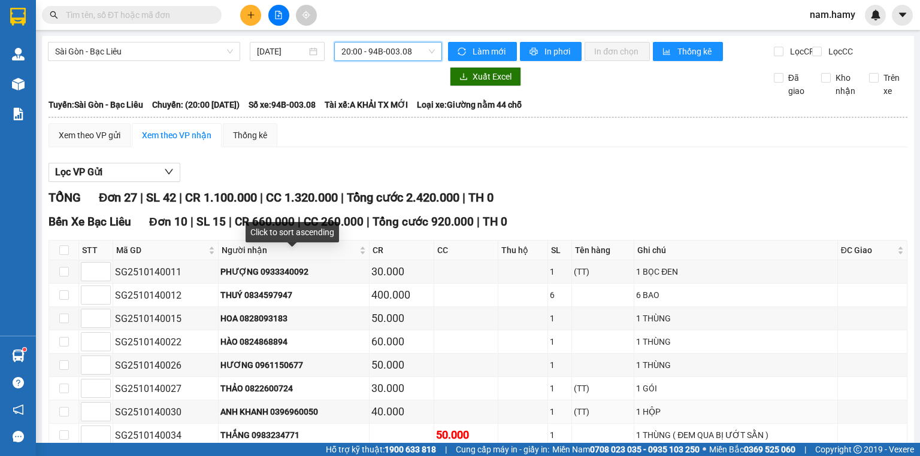
scroll to position [192, 0]
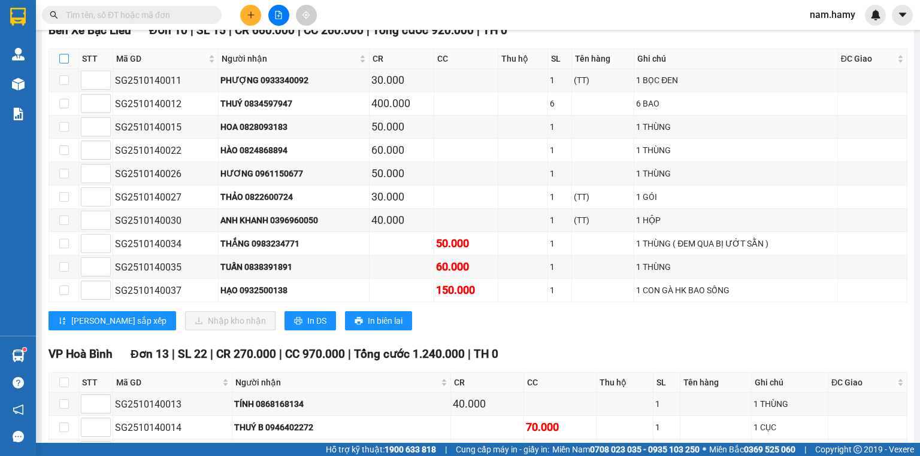
click at [62, 63] on input "checkbox" at bounding box center [64, 59] width 10 height 10
checkbox input "true"
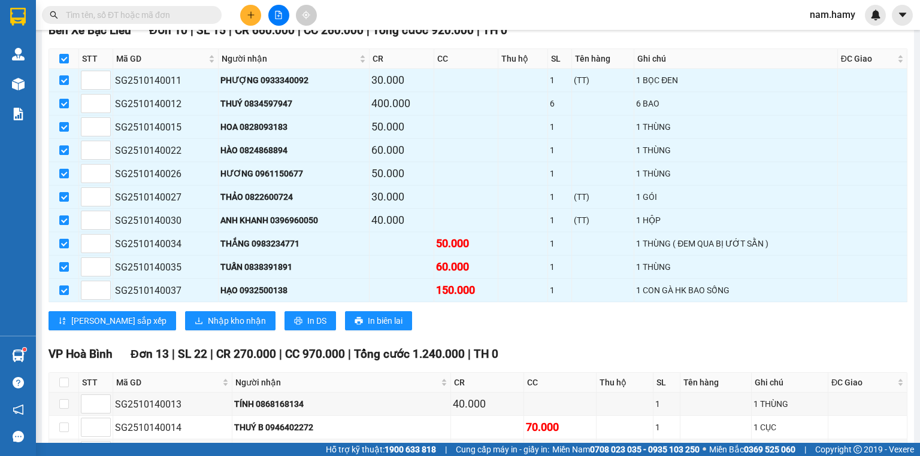
checkbox input "true"
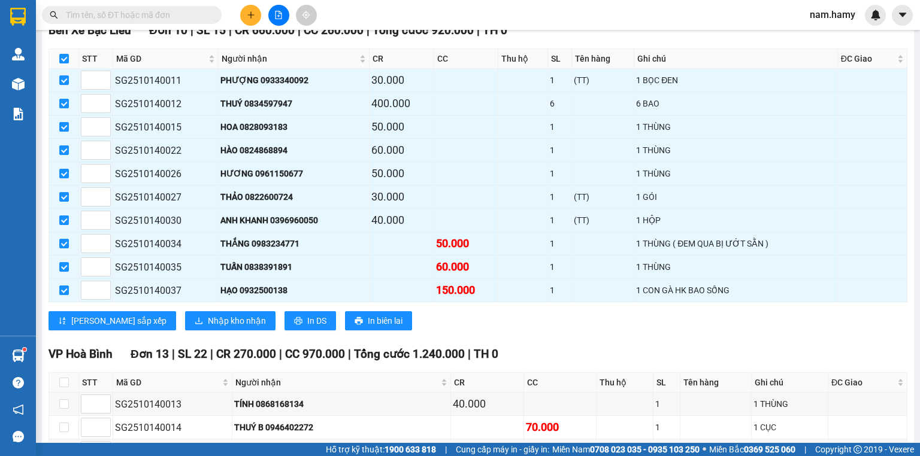
checkbox input "true"
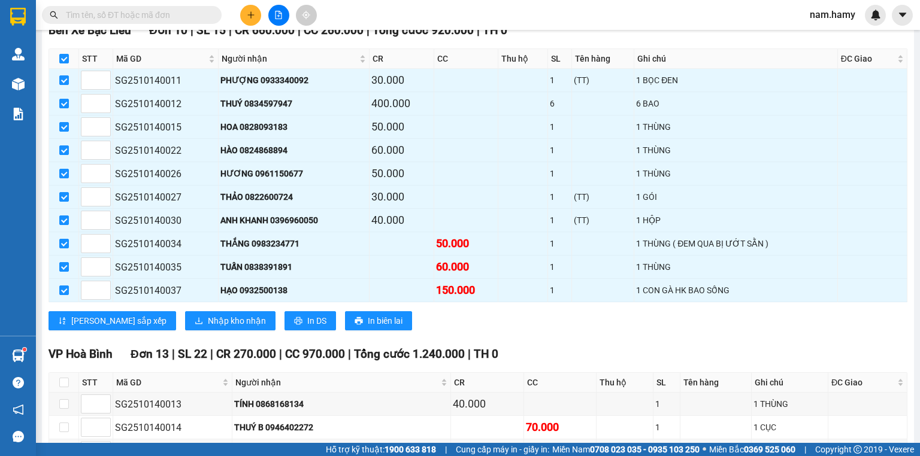
scroll to position [0, 0]
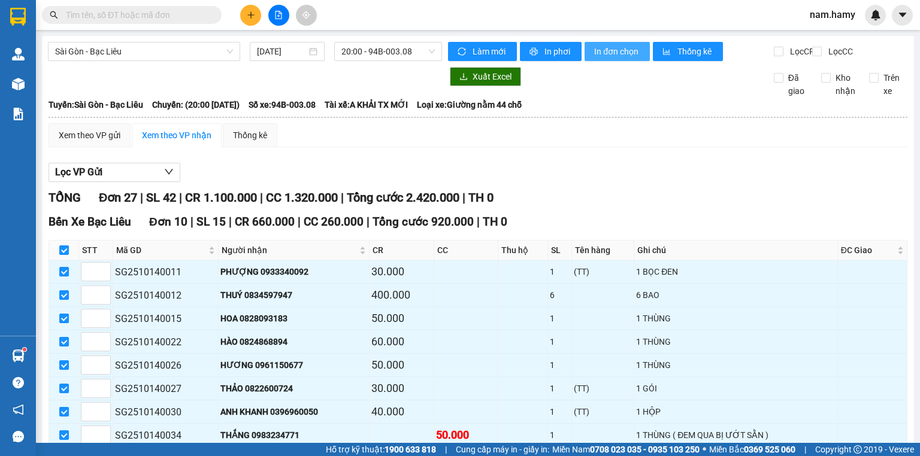
click at [604, 48] on span "In đơn chọn" at bounding box center [617, 51] width 46 height 13
click at [249, 13] on icon "plus" at bounding box center [251, 15] width 8 height 8
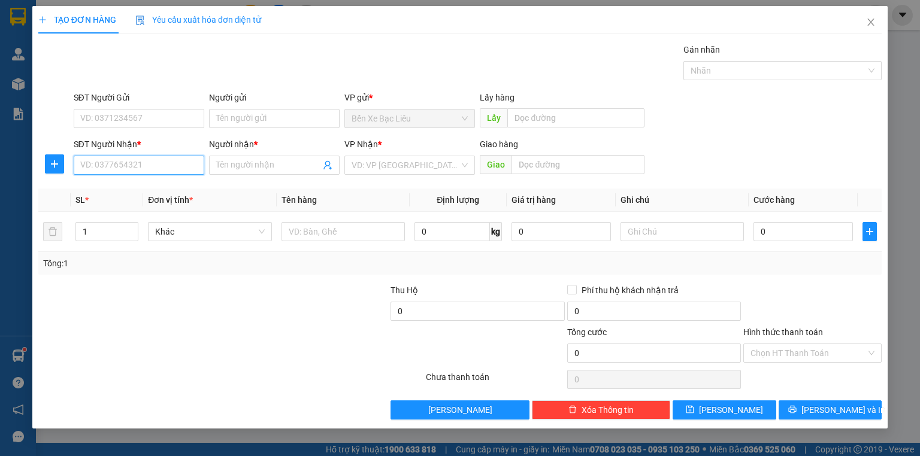
click at [165, 163] on input "SĐT Người Nhận *" at bounding box center [139, 165] width 131 height 19
click at [276, 153] on div "Người nhận *" at bounding box center [274, 147] width 131 height 18
click at [277, 162] on input "Người nhận *" at bounding box center [268, 165] width 104 height 13
type input "ANH PHI"
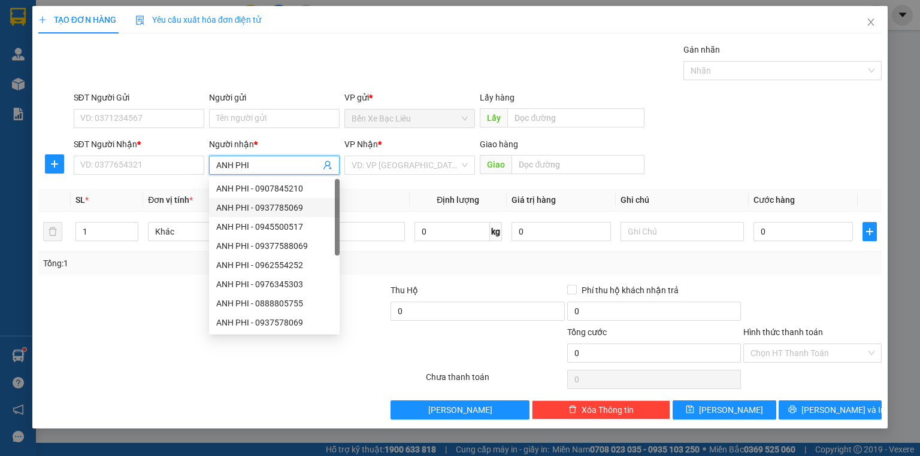
click at [238, 210] on div "ANH PHI - 0937785069" at bounding box center [274, 207] width 116 height 13
type input "0937785069"
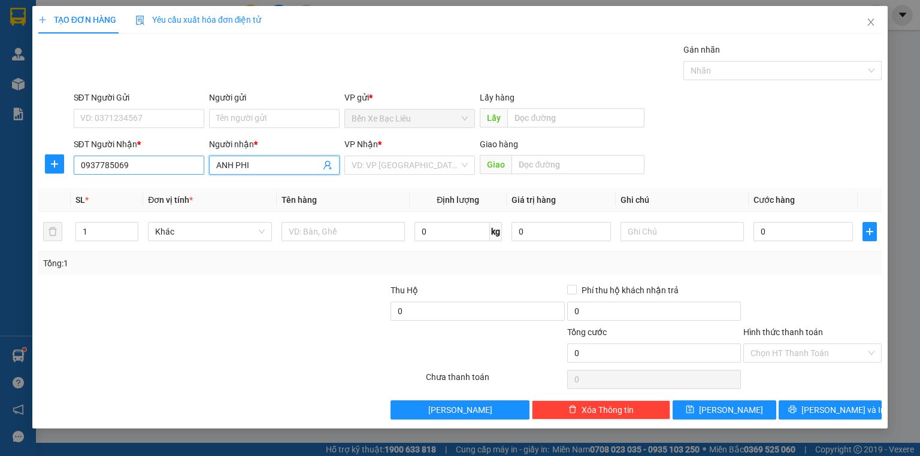
type input "ANH PHI"
click at [108, 165] on input "0937785069" at bounding box center [139, 165] width 131 height 19
drag, startPoint x: 107, startPoint y: 165, endPoint x: 249, endPoint y: 134, distance: 145.9
click at [106, 165] on input "093775069" at bounding box center [139, 165] width 131 height 19
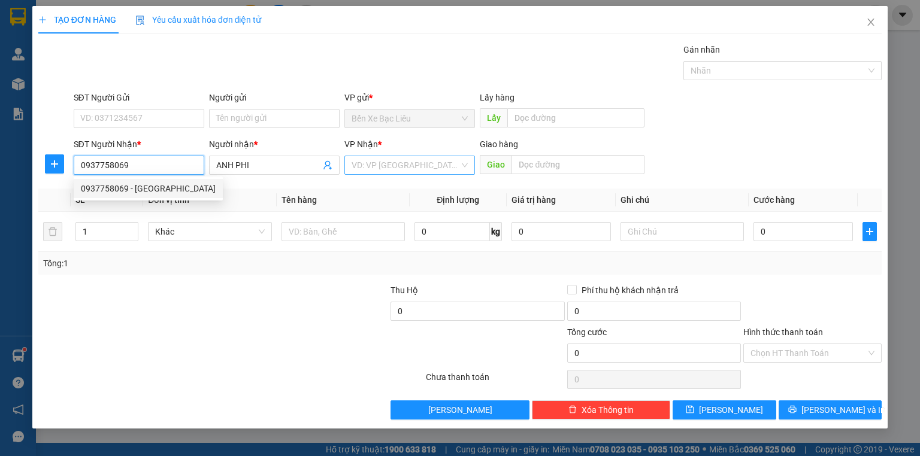
type input "0937758069"
click at [387, 163] on input "search" at bounding box center [406, 165] width 108 height 18
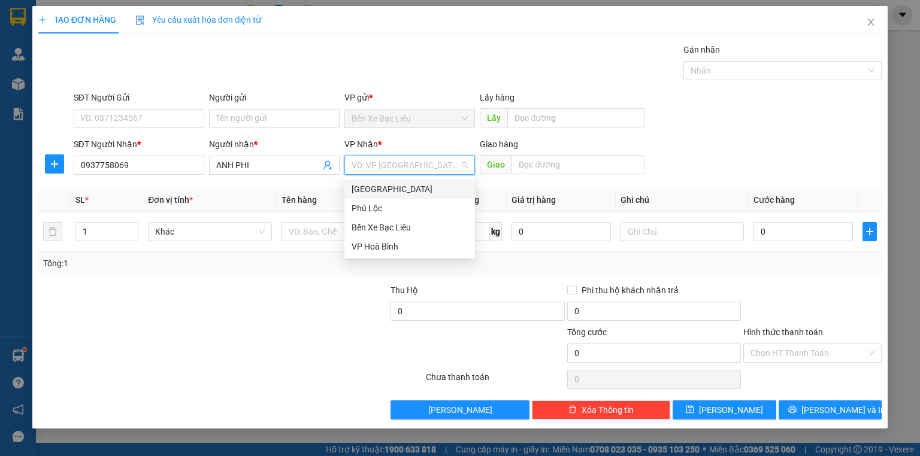
click at [396, 185] on div "[GEOGRAPHIC_DATA]" at bounding box center [410, 189] width 116 height 13
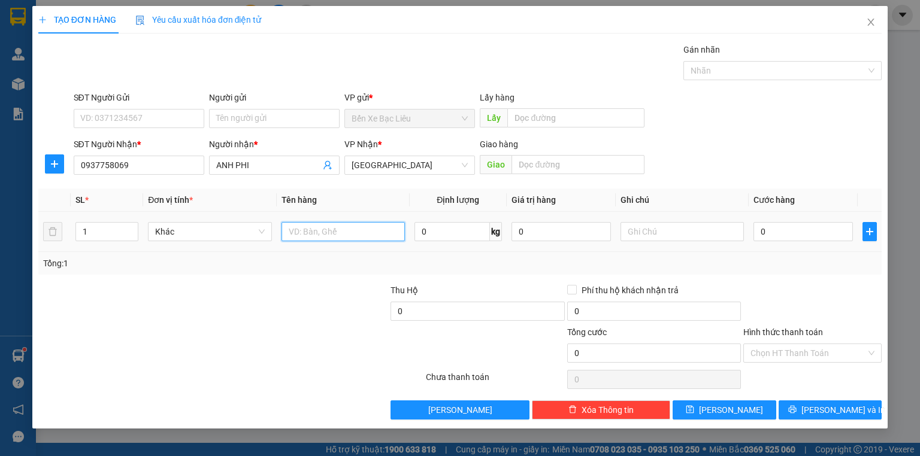
click at [347, 225] on input "text" at bounding box center [342, 231] width 123 height 19
type input "1 KIỆN"
click at [759, 229] on input "0" at bounding box center [802, 231] width 99 height 19
type input "5"
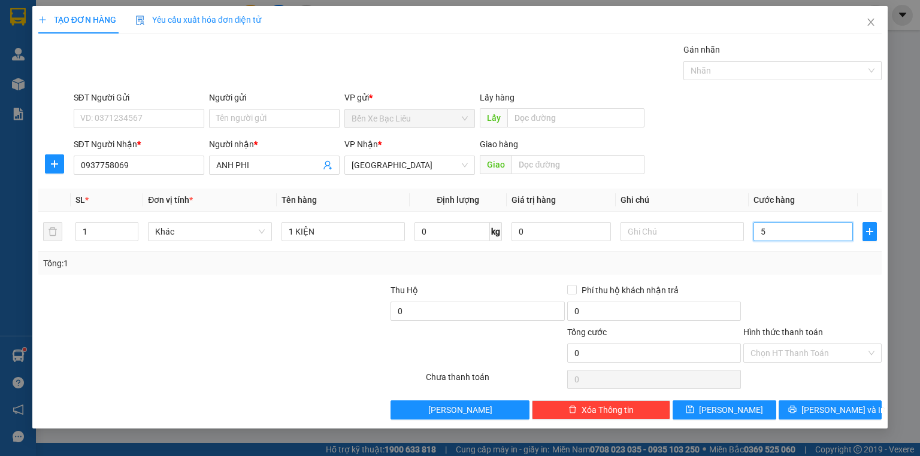
type input "5"
type input "50"
type input "50.000"
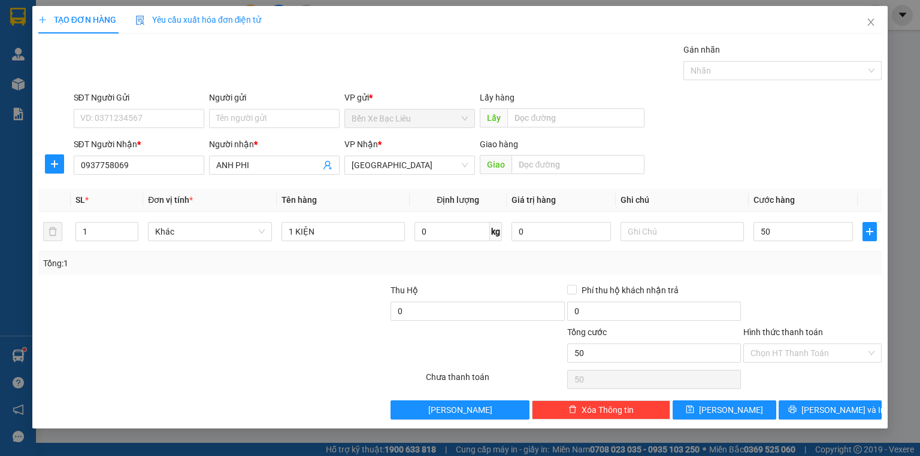
type input "50.000"
drag, startPoint x: 283, startPoint y: 286, endPoint x: 465, endPoint y: 265, distance: 183.3
click at [280, 286] on div at bounding box center [301, 305] width 176 height 42
click at [866, 352] on div "Chọn HT Thanh Toán" at bounding box center [812, 353] width 138 height 19
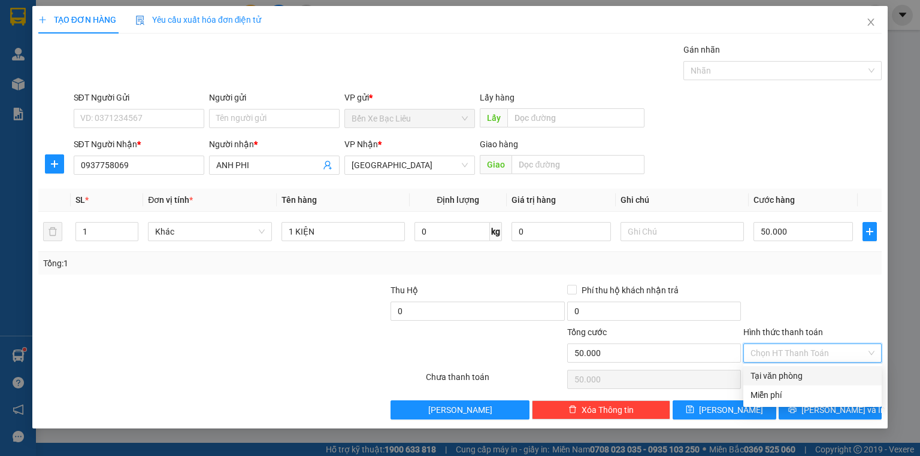
click at [857, 370] on div "Tại văn phòng" at bounding box center [812, 376] width 124 height 13
type input "0"
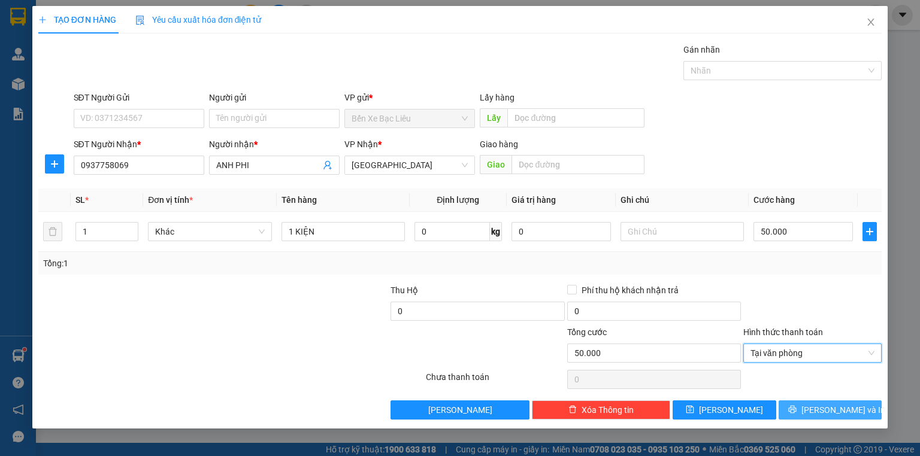
click at [854, 409] on button "[PERSON_NAME] và In" at bounding box center [831, 410] width 104 height 19
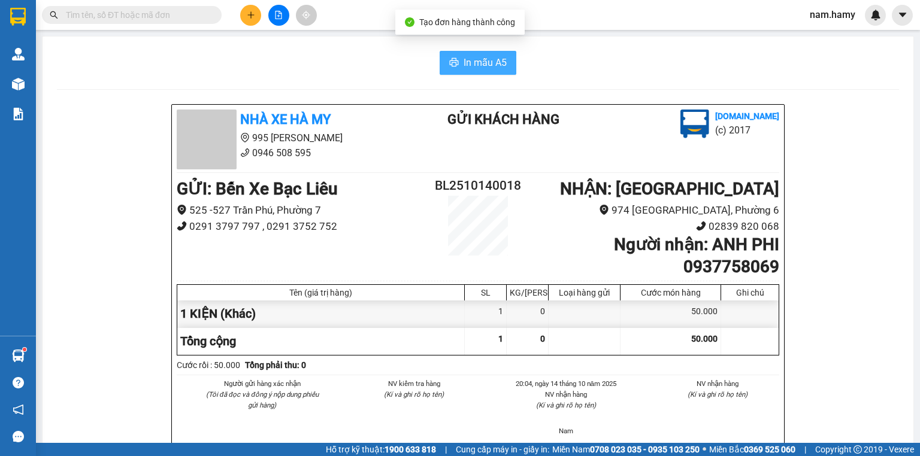
click at [488, 72] on button "In mẫu A5" at bounding box center [478, 63] width 77 height 24
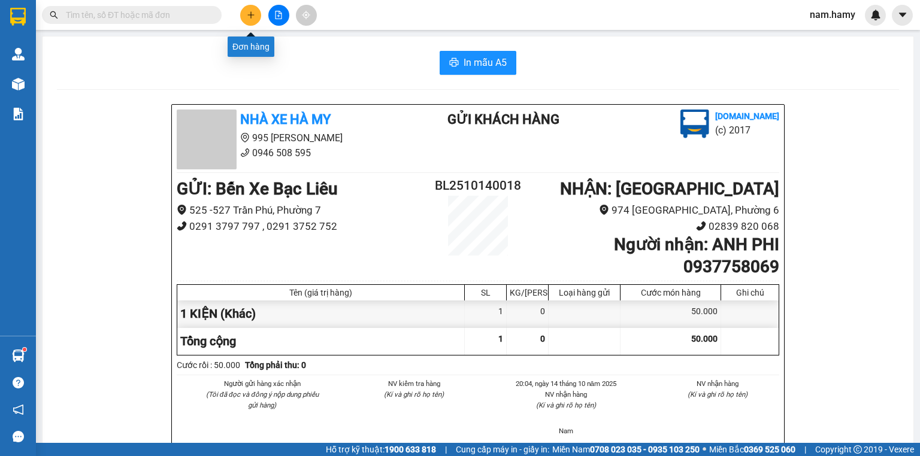
click at [255, 12] on icon "plus" at bounding box center [251, 15] width 8 height 8
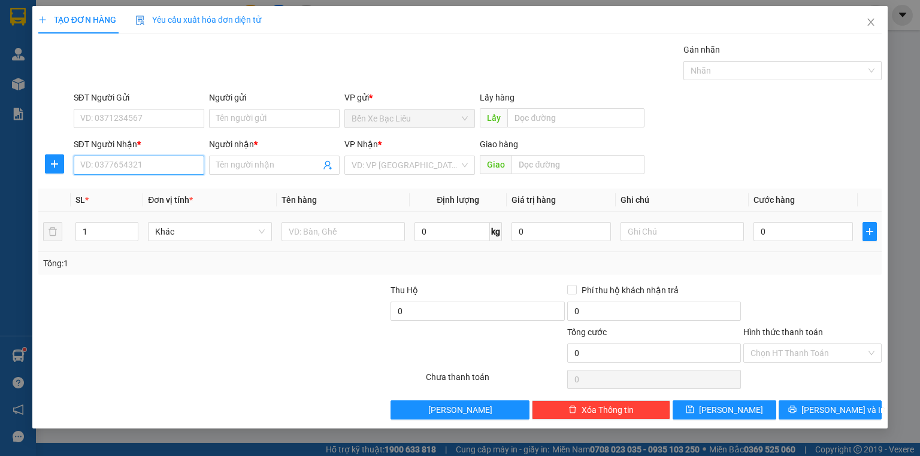
drag, startPoint x: 143, startPoint y: 157, endPoint x: 657, endPoint y: 213, distance: 516.9
click at [144, 156] on input "SĐT Người Nhận *" at bounding box center [139, 165] width 131 height 19
click at [263, 170] on input "Người nhận *" at bounding box center [268, 165] width 104 height 13
type input "ANH PHI"
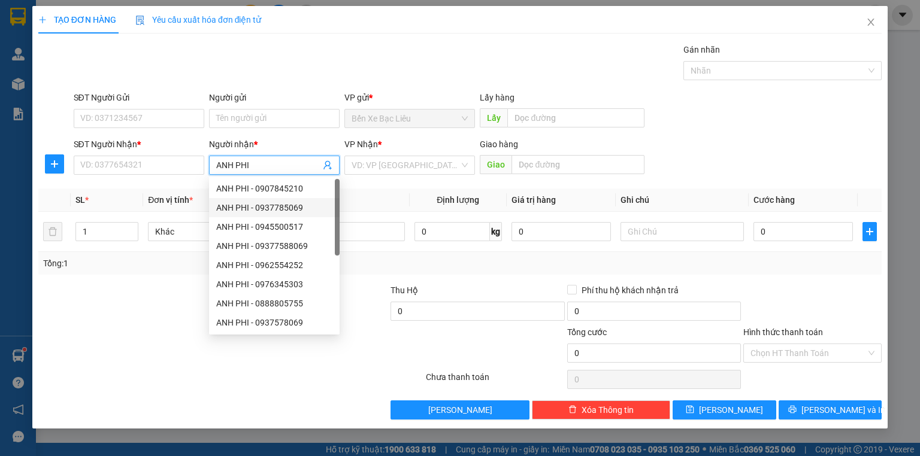
click at [245, 211] on div "ANH PHI - 0937785069" at bounding box center [274, 207] width 116 height 13
type input "0937785069"
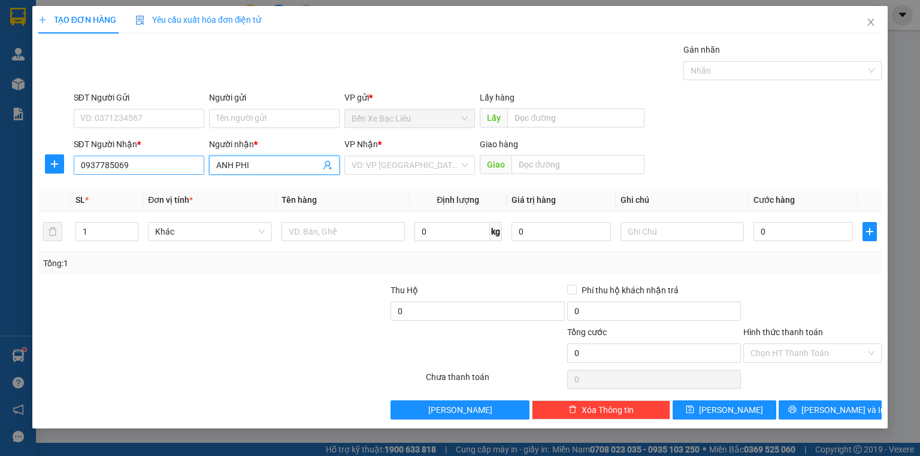
type input "ANH PHI"
click at [107, 167] on input "0937785069" at bounding box center [139, 165] width 131 height 19
click at [104, 164] on input "093775069" at bounding box center [139, 165] width 131 height 19
click at [105, 164] on input "093775069" at bounding box center [139, 165] width 131 height 19
click at [108, 164] on input "093775069" at bounding box center [139, 165] width 131 height 19
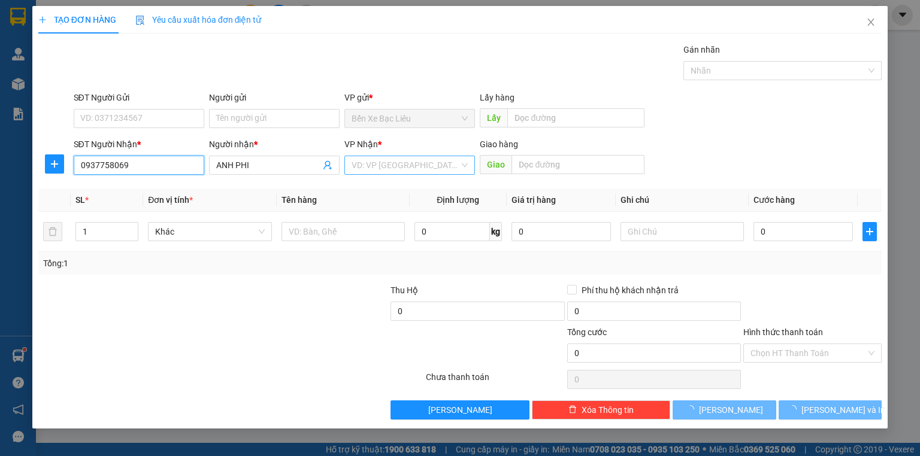
type input "0937758069"
drag, startPoint x: 404, startPoint y: 166, endPoint x: 404, endPoint y: 176, distance: 9.6
click at [404, 167] on input "search" at bounding box center [406, 165] width 108 height 18
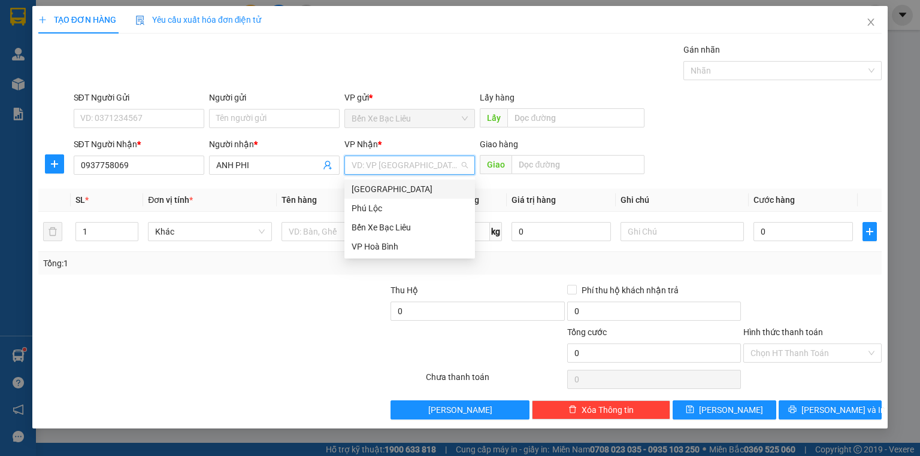
click at [404, 184] on div "[GEOGRAPHIC_DATA]" at bounding box center [410, 189] width 116 height 13
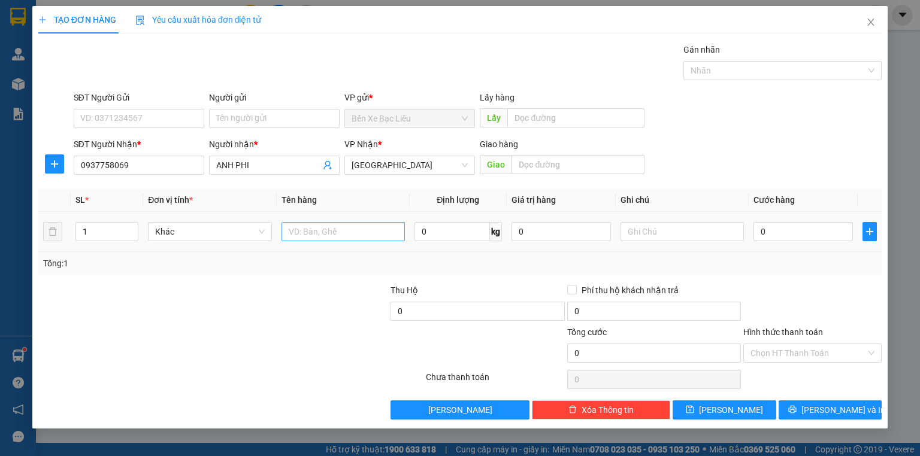
drag, startPoint x: 375, startPoint y: 214, endPoint x: 367, endPoint y: 223, distance: 12.3
click at [369, 222] on td at bounding box center [343, 232] width 133 height 40
click at [366, 223] on input "text" at bounding box center [342, 231] width 123 height 19
type input "1 KIỆN"
drag, startPoint x: 761, startPoint y: 232, endPoint x: 855, endPoint y: 232, distance: 94.0
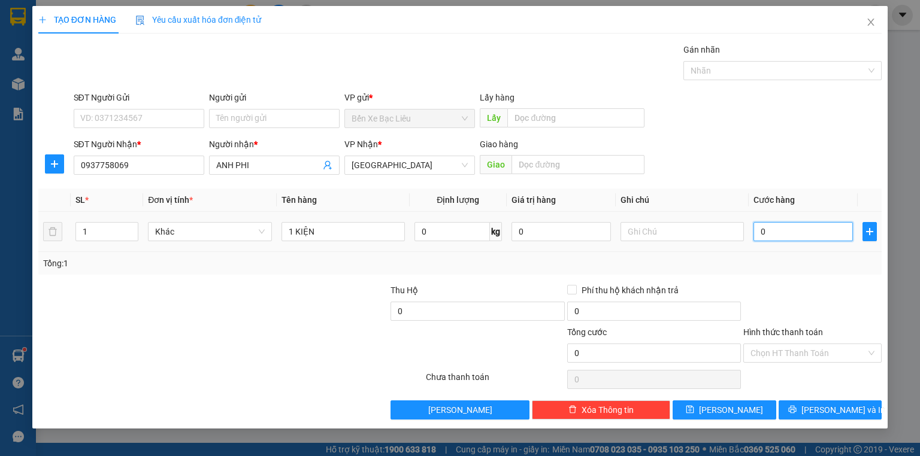
click at [762, 232] on input "0" at bounding box center [802, 231] width 99 height 19
type input "3"
type input "30"
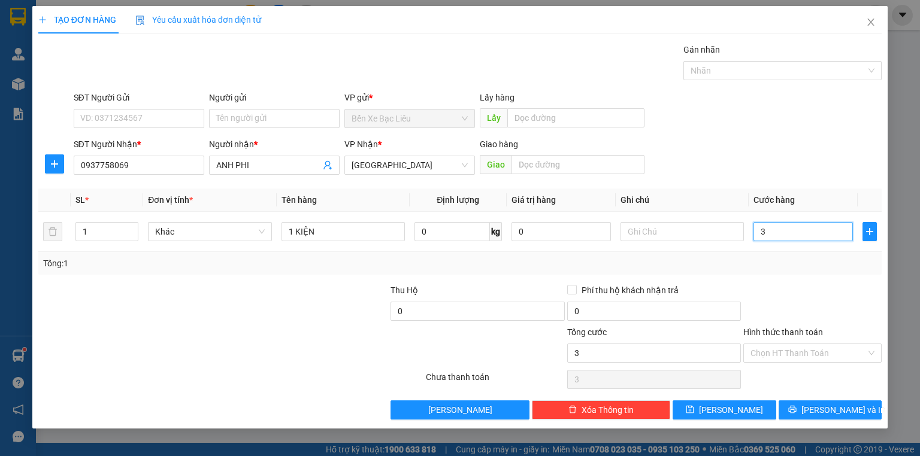
type input "30"
type input "30.000"
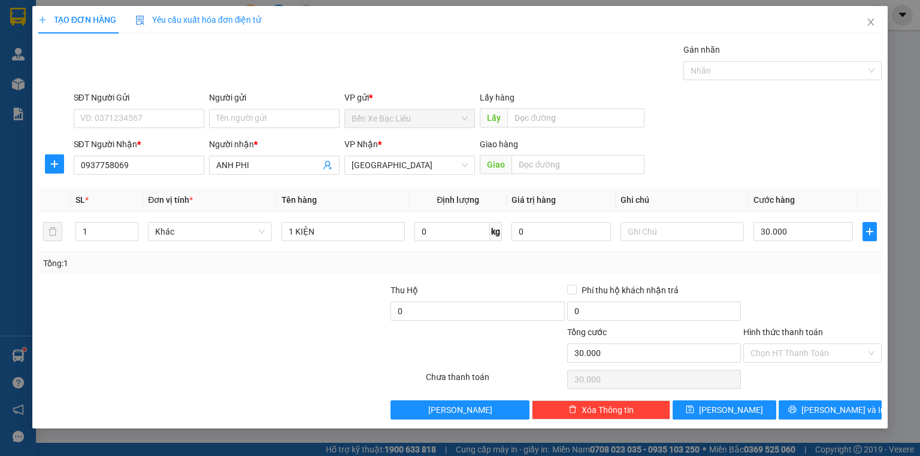
click at [801, 292] on div at bounding box center [812, 305] width 141 height 42
click at [634, 228] on input "text" at bounding box center [681, 231] width 123 height 19
type input "TT"
click at [836, 349] on input "Hình thức thanh toán" at bounding box center [808, 353] width 116 height 18
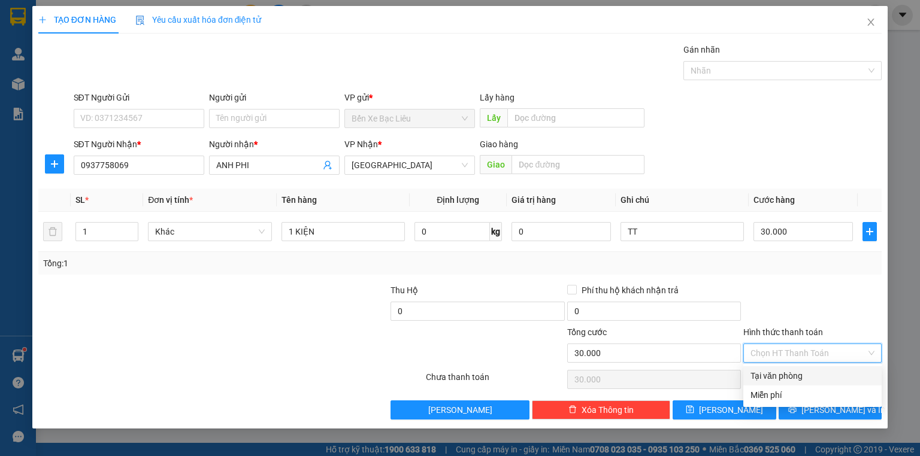
click at [828, 379] on div "Tại văn phòng" at bounding box center [812, 376] width 124 height 13
type input "0"
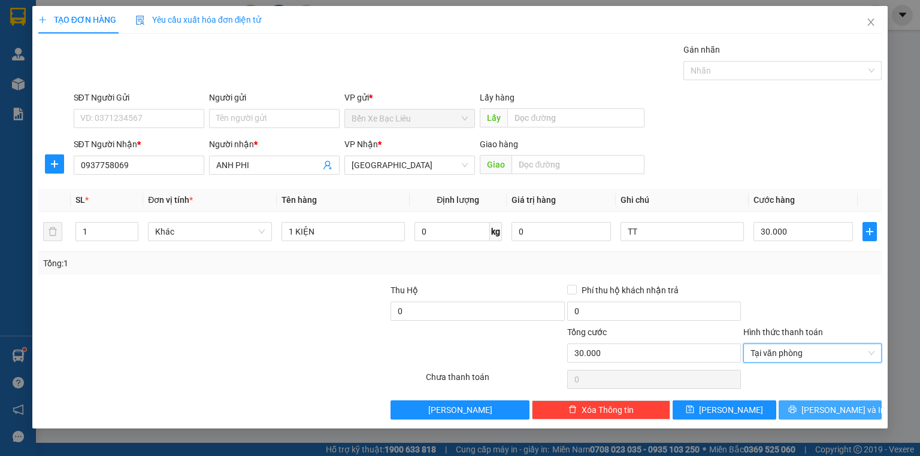
click at [830, 405] on span "[PERSON_NAME] và In" at bounding box center [843, 410] width 84 height 13
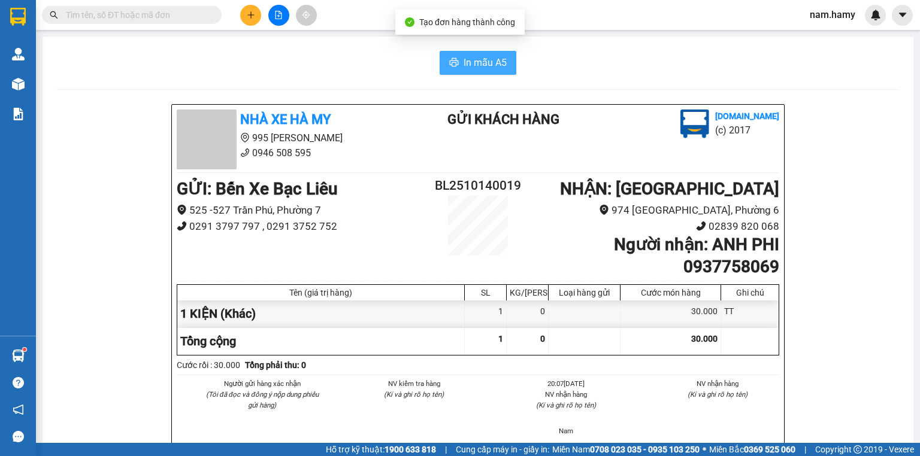
click at [492, 60] on span "In mẫu A5" at bounding box center [485, 62] width 43 height 15
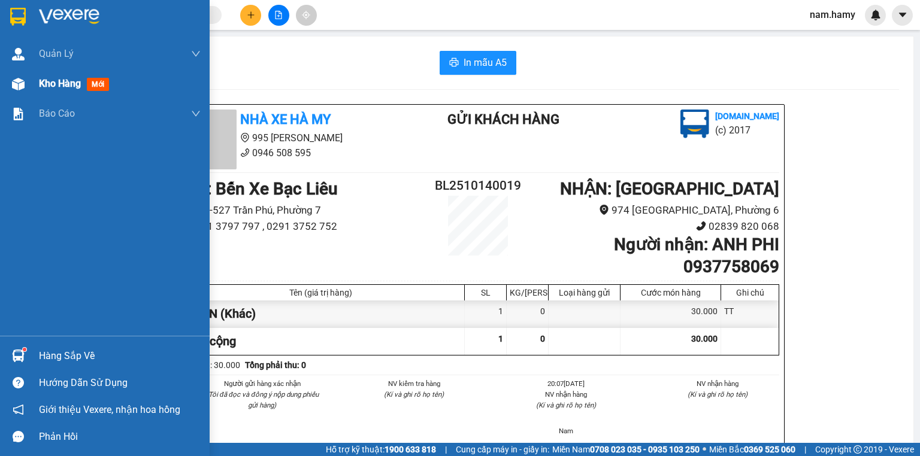
click at [17, 80] on img at bounding box center [18, 84] width 13 height 13
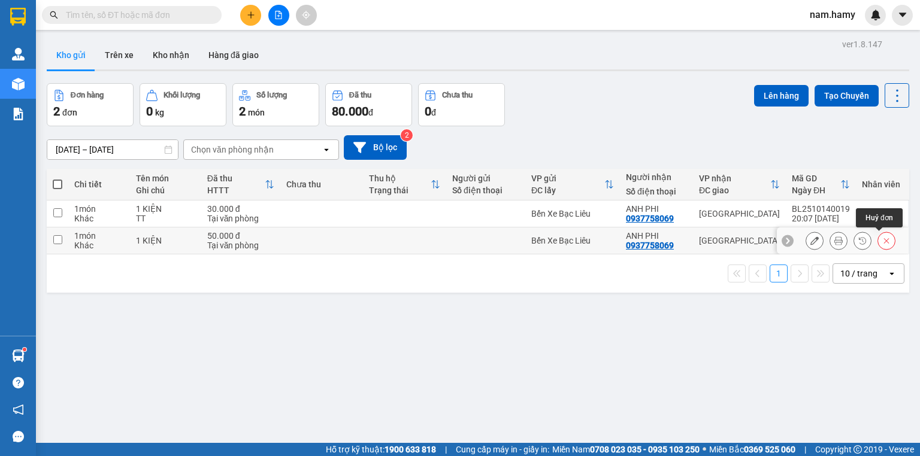
click at [884, 244] on div at bounding box center [886, 241] width 18 height 18
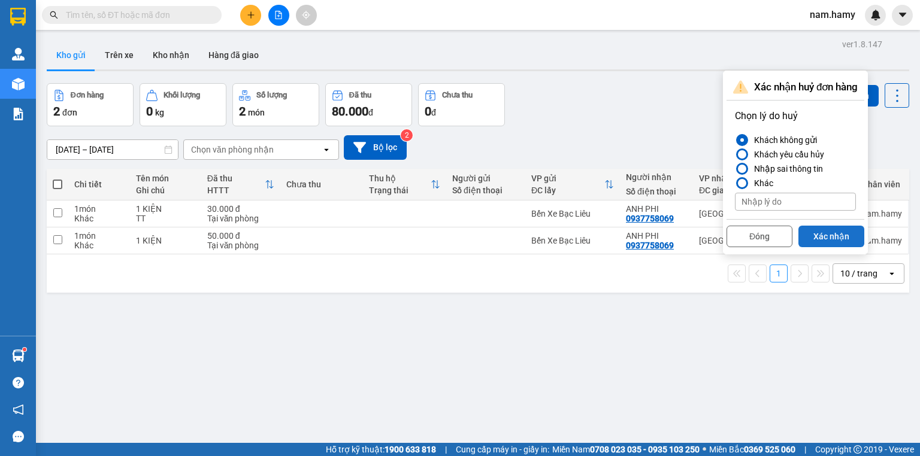
click at [828, 235] on button "Xác nhận" at bounding box center [831, 237] width 66 height 22
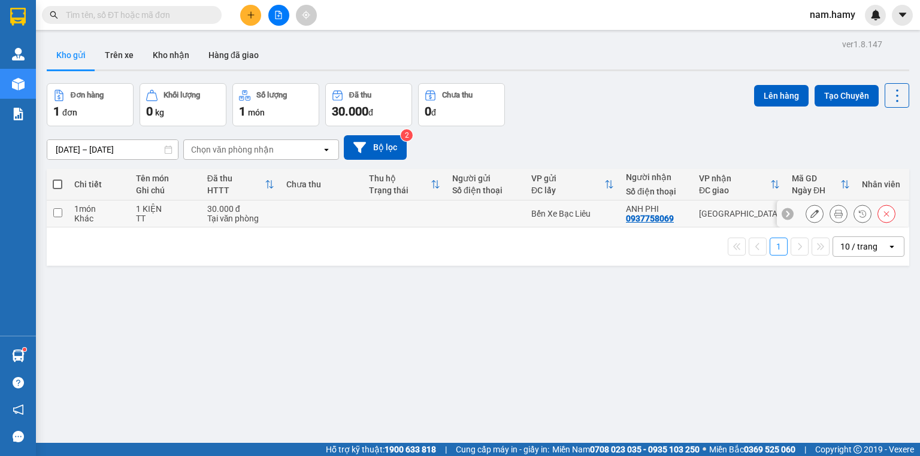
click at [68, 216] on td "1 món Khác" at bounding box center [99, 214] width 62 height 27
checkbox input "true"
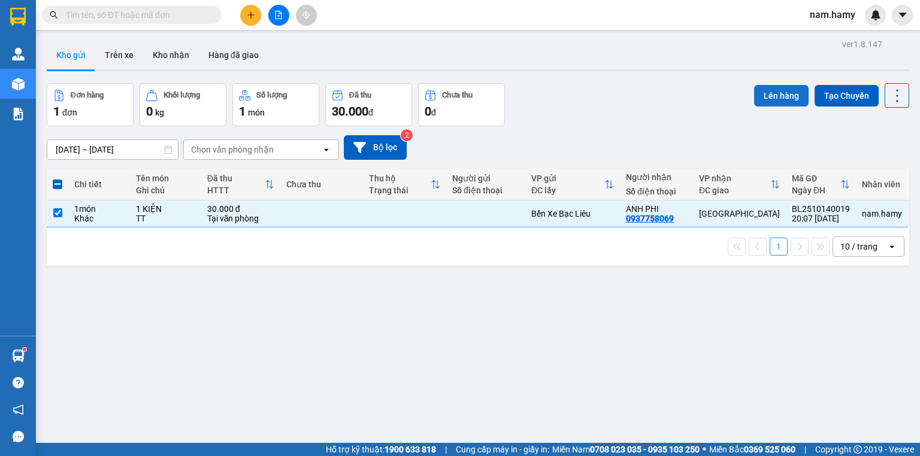
click at [756, 91] on button "Lên hàng" at bounding box center [781, 96] width 54 height 22
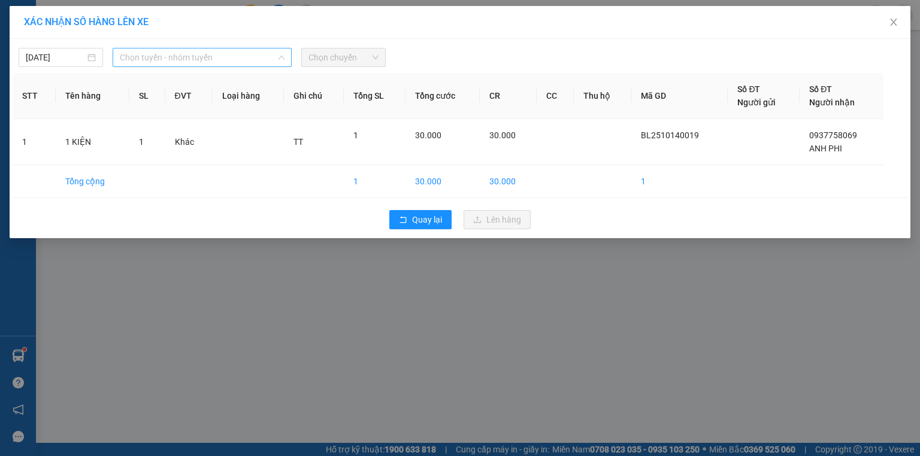
click at [247, 56] on span "Chọn tuyến - nhóm tuyến" at bounding box center [202, 58] width 165 height 18
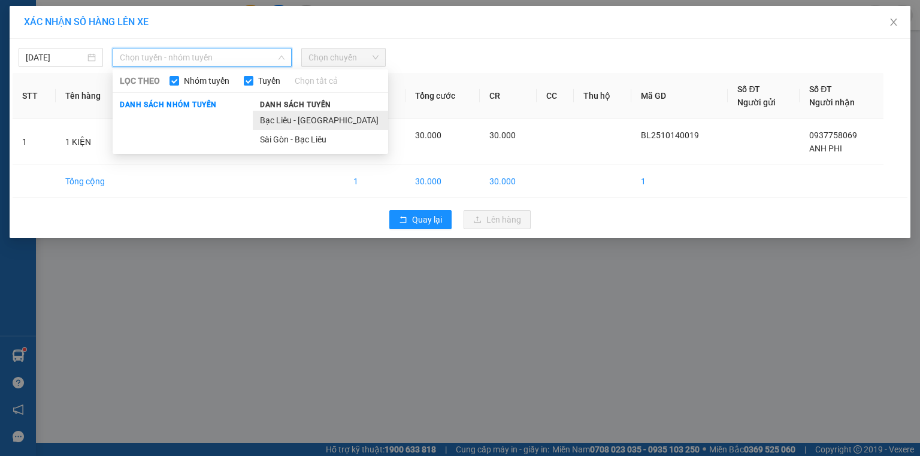
click at [298, 120] on li "Bạc Liêu - [GEOGRAPHIC_DATA]" at bounding box center [320, 120] width 135 height 19
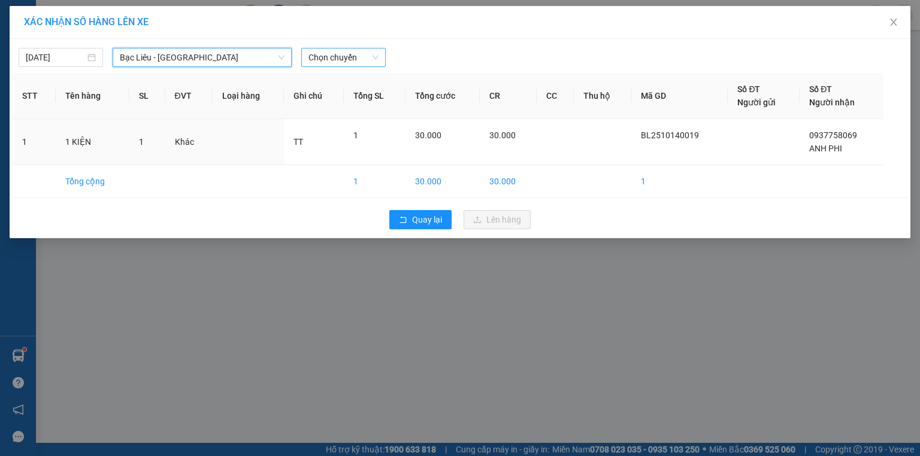
click at [336, 55] on span "Chọn chuyến" at bounding box center [343, 58] width 70 height 18
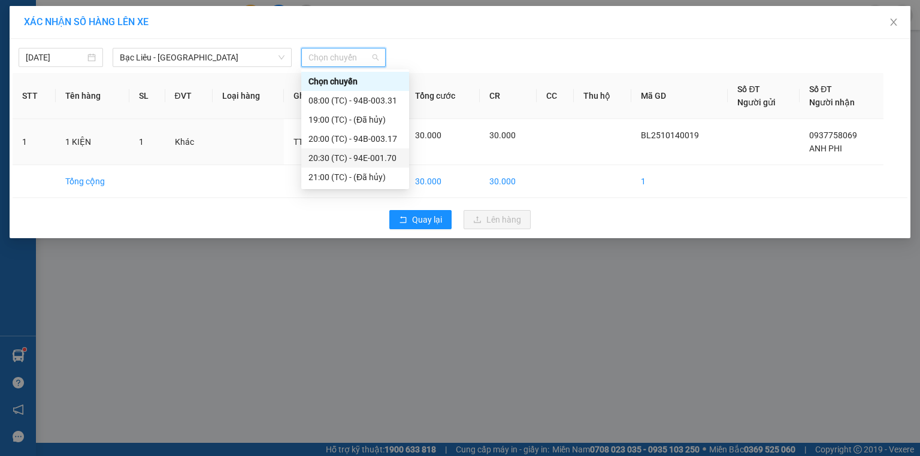
click at [362, 154] on div "20:30 (TC) - 94E-001.70" at bounding box center [354, 158] width 93 height 13
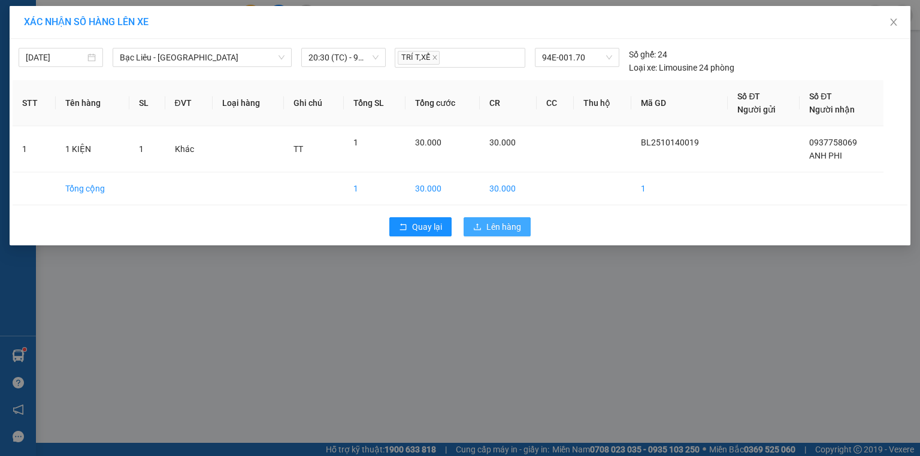
click at [472, 218] on button "Lên hàng" at bounding box center [497, 226] width 67 height 19
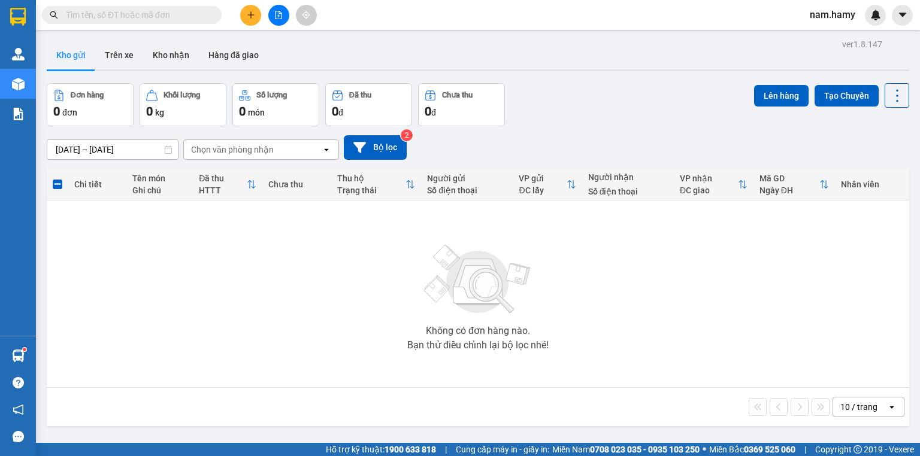
click at [244, 14] on button at bounding box center [250, 15] width 21 height 21
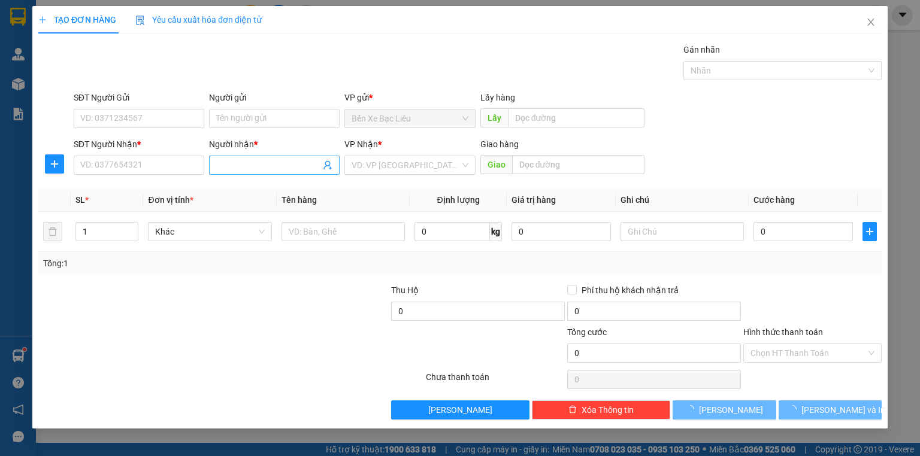
click at [227, 166] on input "Người nhận *" at bounding box center [268, 165] width 104 height 13
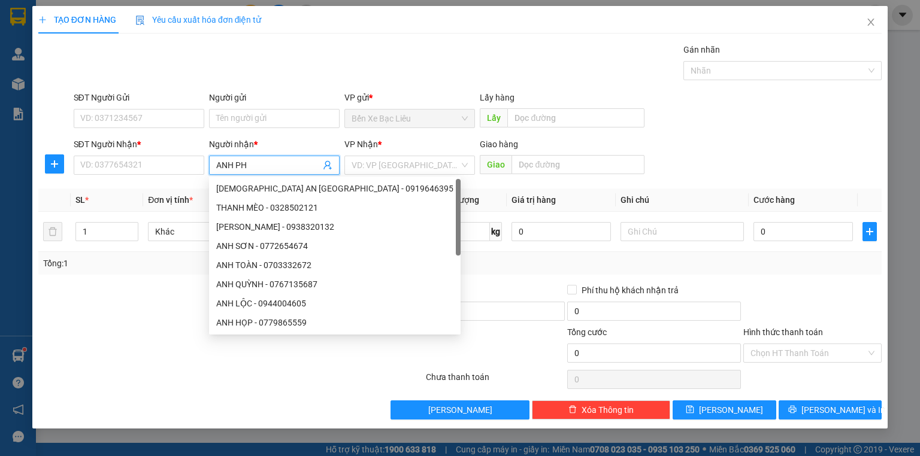
type input "ANH PHI"
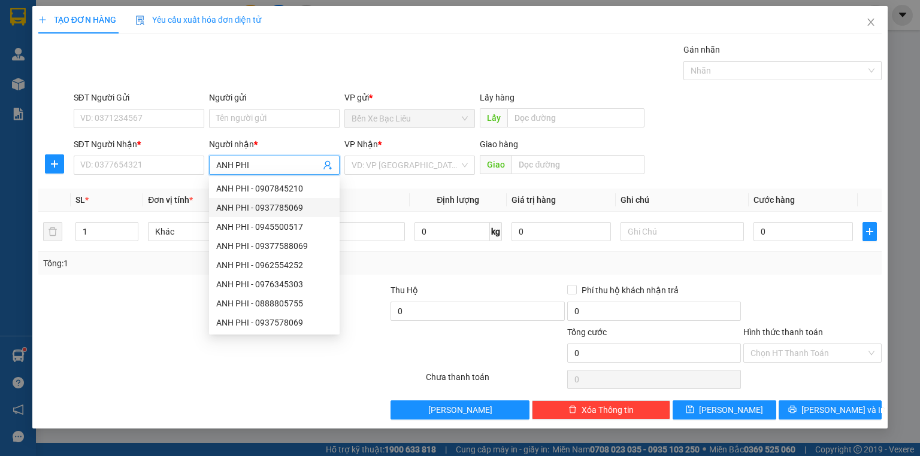
click at [265, 211] on div "ANH PHI - 0937785069" at bounding box center [274, 207] width 116 height 13
type input "0937785069"
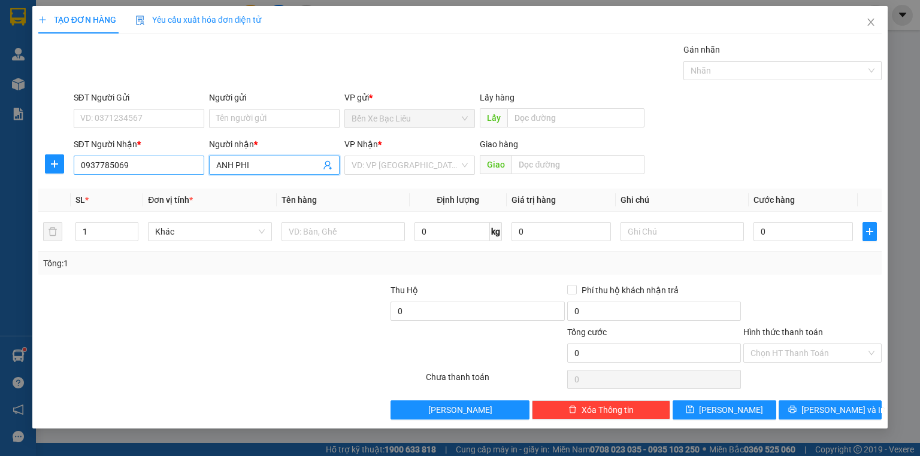
type input "ANH PHI"
click at [111, 165] on input "0937785069" at bounding box center [139, 165] width 131 height 19
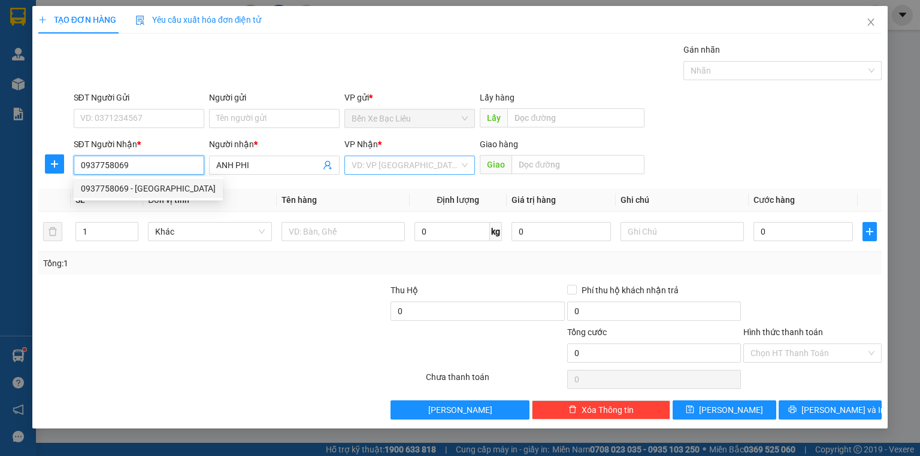
type input "0937758069"
click at [396, 164] on input "search" at bounding box center [406, 165] width 108 height 18
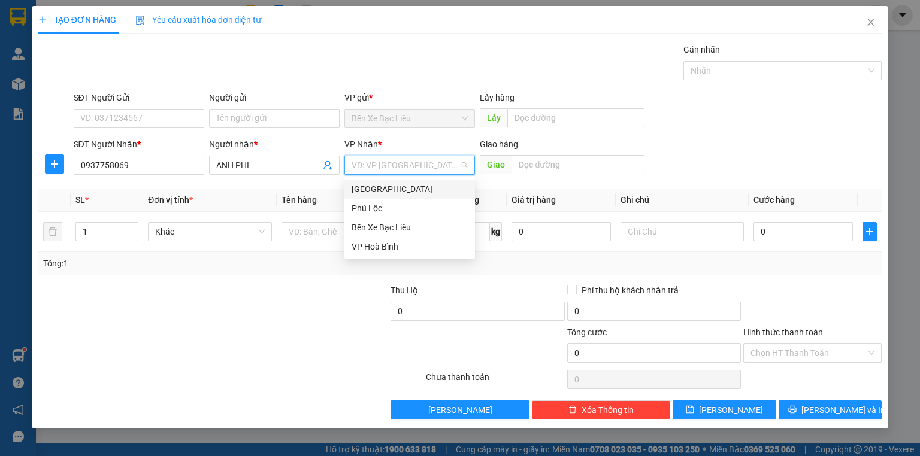
click at [395, 186] on div "[GEOGRAPHIC_DATA]" at bounding box center [410, 189] width 116 height 13
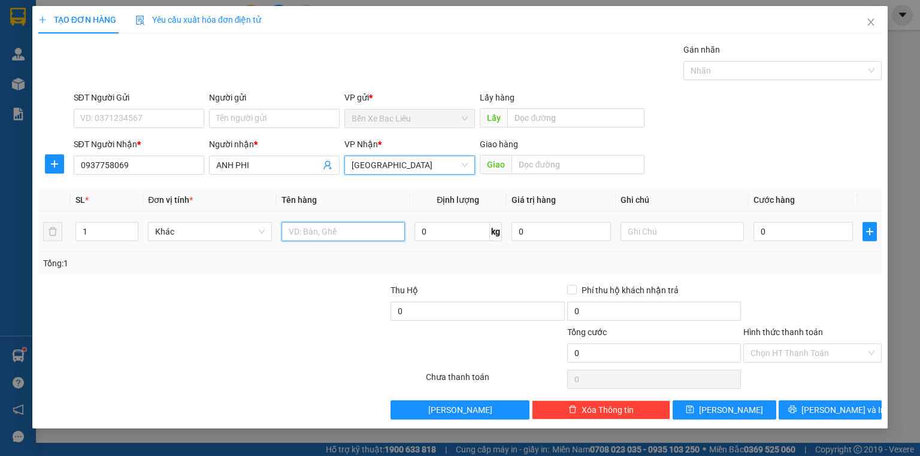
click at [349, 232] on input "text" at bounding box center [342, 231] width 123 height 19
type input "1 KIỆN"
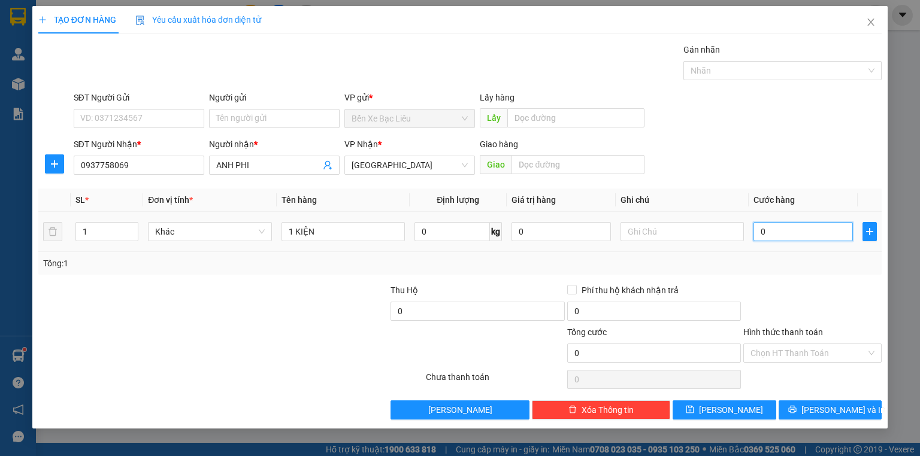
click at [755, 227] on input "0" at bounding box center [802, 231] width 99 height 19
type input "5"
type input "50"
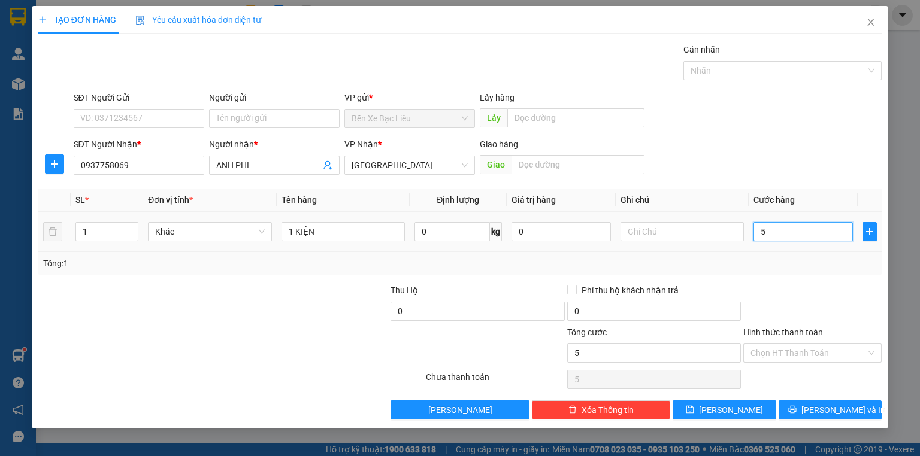
type input "50"
type input "50.000"
click at [243, 323] on div at bounding box center [301, 305] width 176 height 42
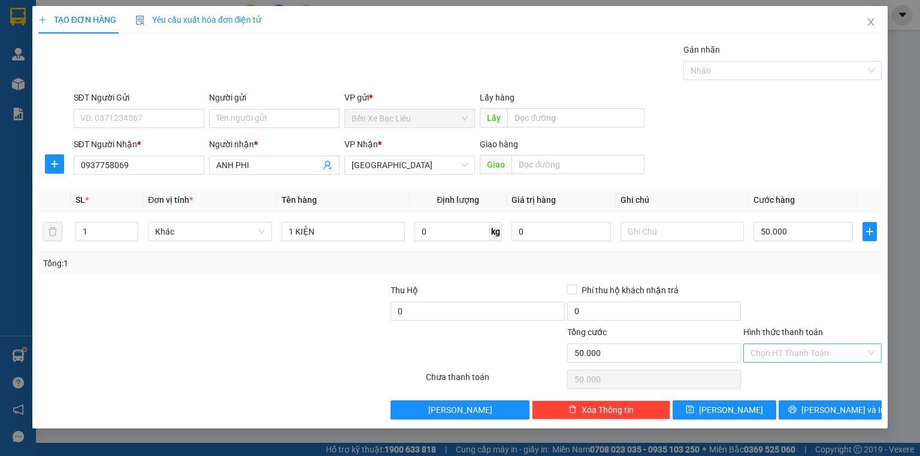
click at [786, 350] on input "Hình thức thanh toán" at bounding box center [808, 353] width 116 height 18
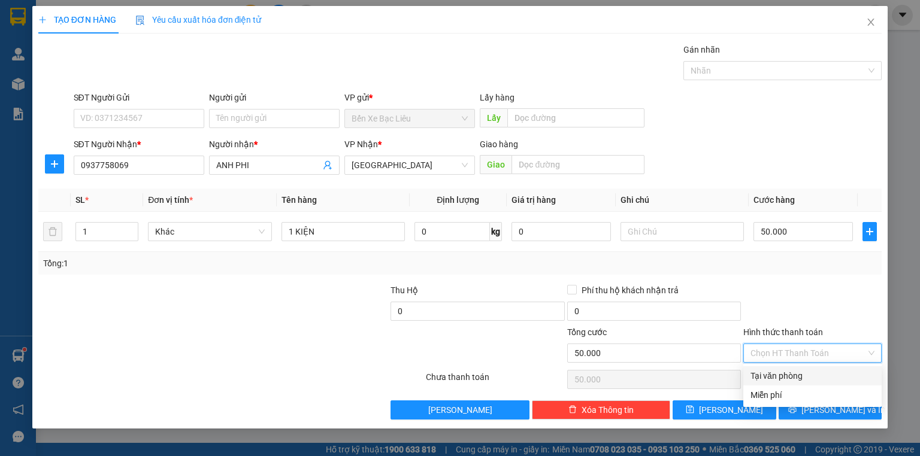
click at [788, 371] on div "Tại văn phòng" at bounding box center [812, 376] width 124 height 13
type input "0"
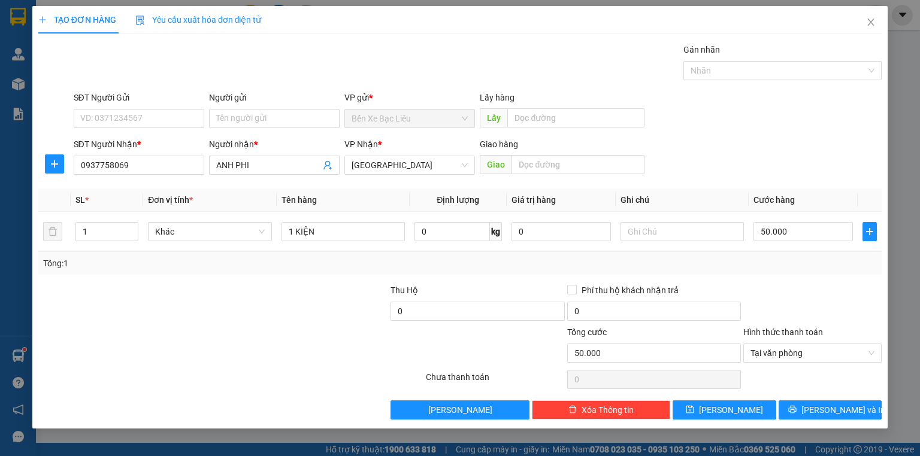
click at [807, 399] on div "Transit Pickup Surcharge Ids Transit Deliver Surcharge Ids Transit Deliver Surc…" at bounding box center [459, 231] width 843 height 377
click at [810, 402] on button "[PERSON_NAME] và In" at bounding box center [831, 410] width 104 height 19
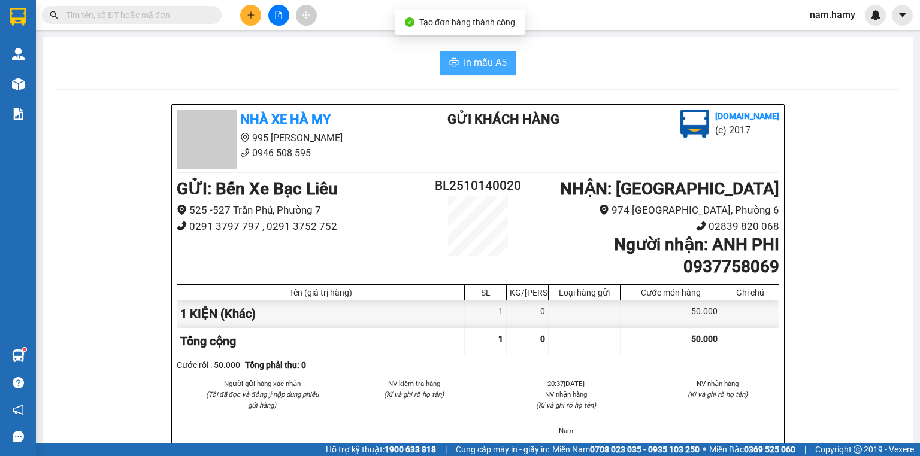
click at [482, 72] on button "In mẫu A5" at bounding box center [478, 63] width 77 height 24
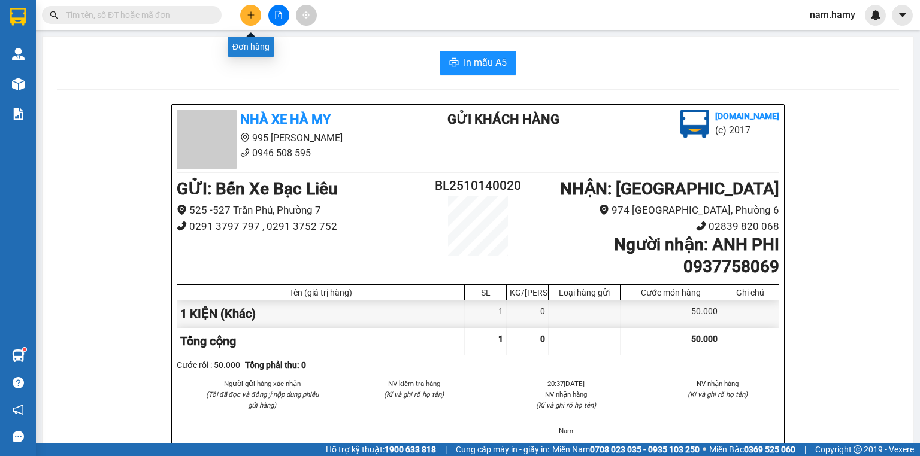
click at [247, 6] on button at bounding box center [250, 15] width 21 height 21
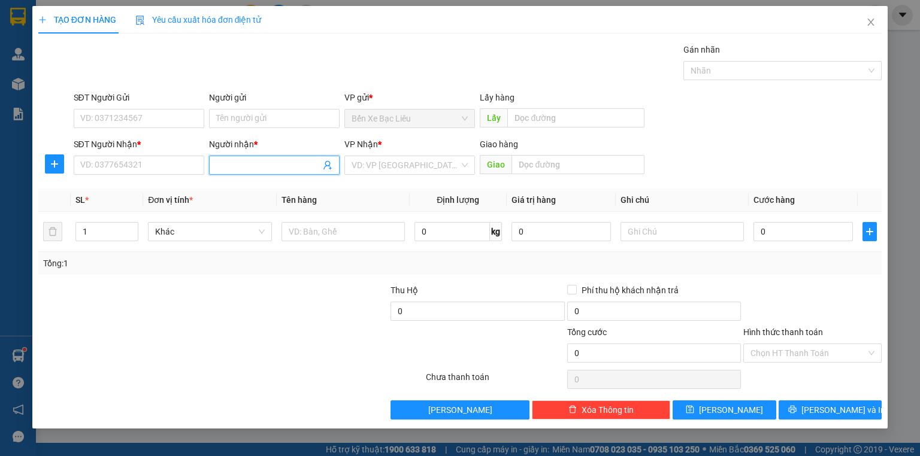
drag, startPoint x: 222, startPoint y: 164, endPoint x: 493, endPoint y: 129, distance: 274.1
click at [226, 163] on input "Người nhận *" at bounding box center [268, 165] width 104 height 13
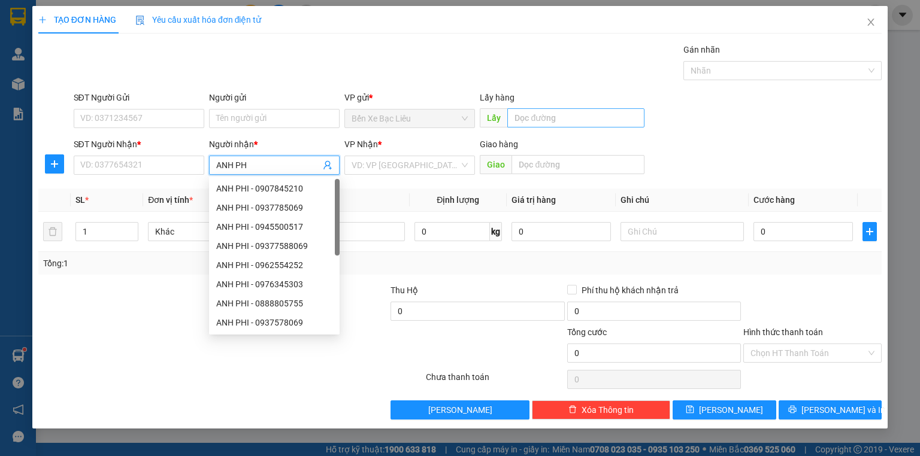
type input "ANH PHI"
click at [295, 211] on div "ANH PHI - 0937785069" at bounding box center [274, 207] width 116 height 13
type input "0937785069"
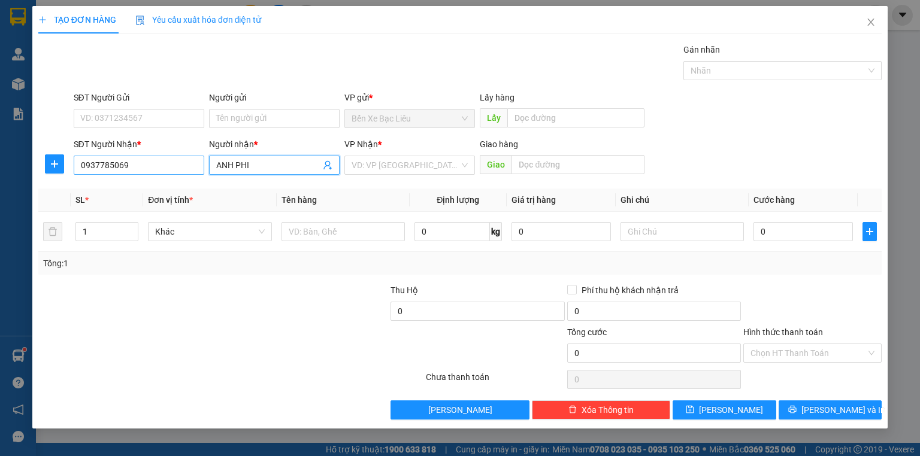
type input "ANH PHI"
click at [111, 164] on input "0937785069" at bounding box center [139, 165] width 131 height 19
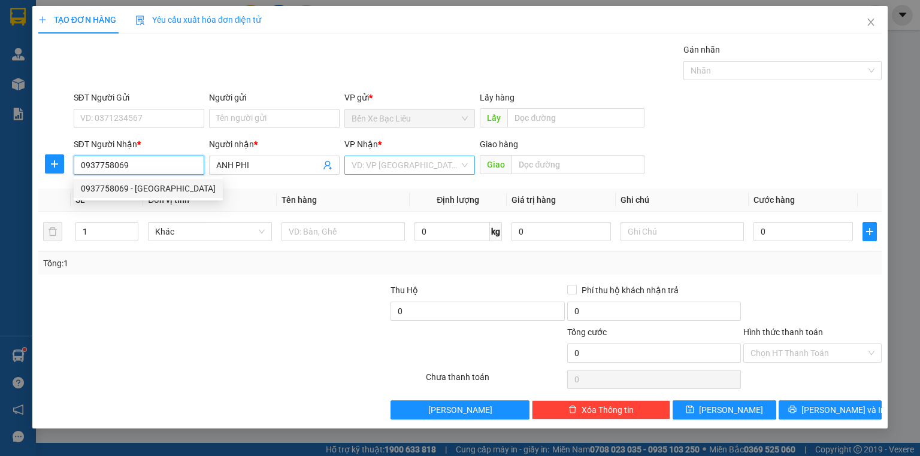
type input "0937758069"
click at [409, 162] on input "search" at bounding box center [406, 165] width 108 height 18
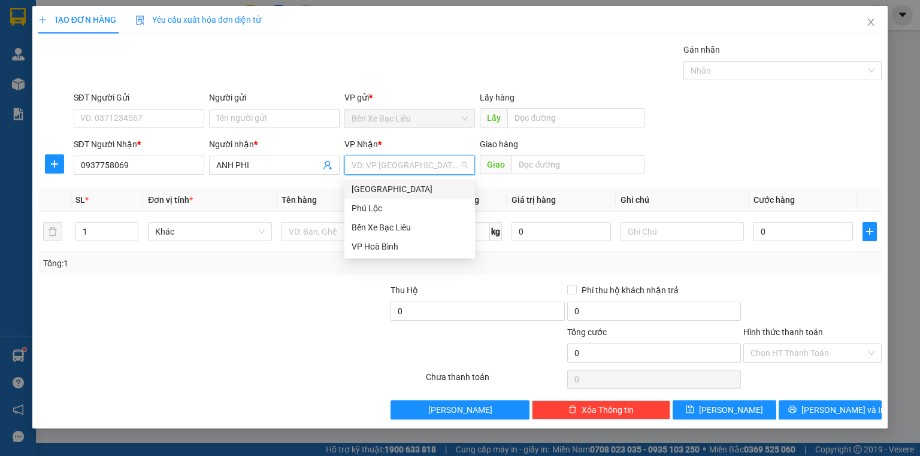
click at [398, 189] on div "[GEOGRAPHIC_DATA]" at bounding box center [410, 189] width 116 height 13
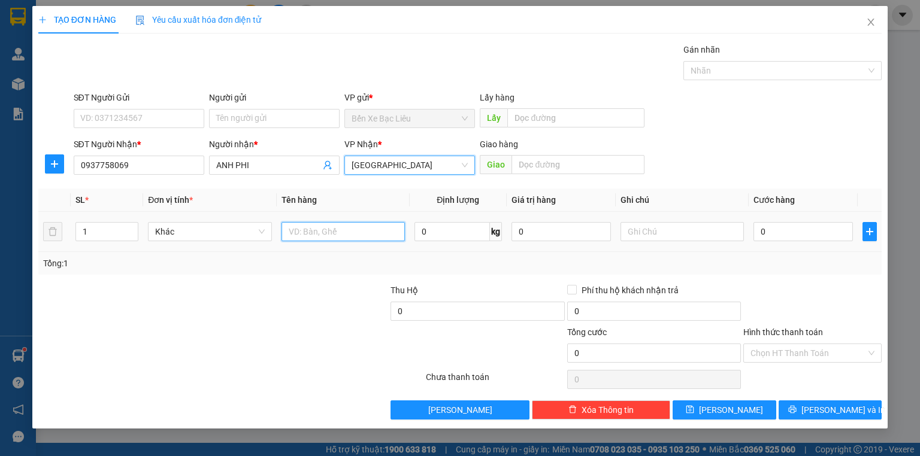
click at [295, 232] on input "text" at bounding box center [342, 231] width 123 height 19
type input "1 KIỆN"
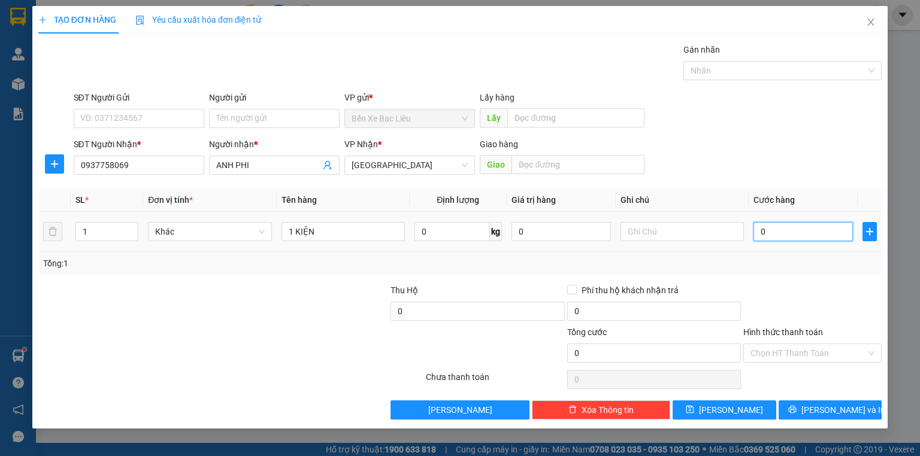
click at [758, 230] on input "0" at bounding box center [802, 231] width 99 height 19
type input "4"
type input "40"
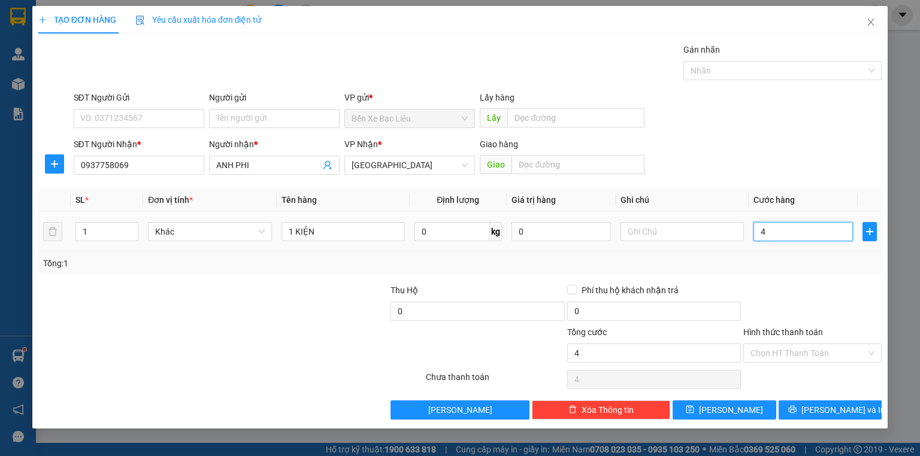
type input "40"
type input "40.000"
click at [336, 316] on div at bounding box center [301, 305] width 176 height 42
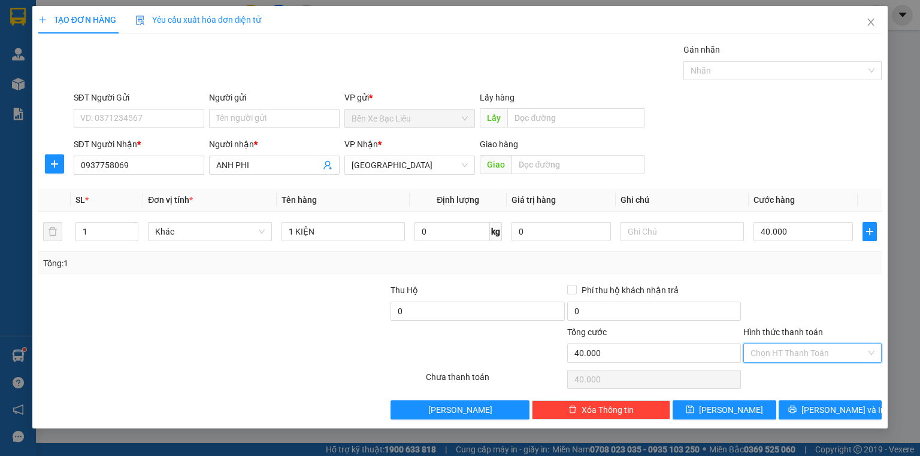
click at [792, 352] on input "Hình thức thanh toán" at bounding box center [808, 353] width 116 height 18
click at [798, 369] on div "Tại văn phòng" at bounding box center [812, 376] width 138 height 19
type input "0"
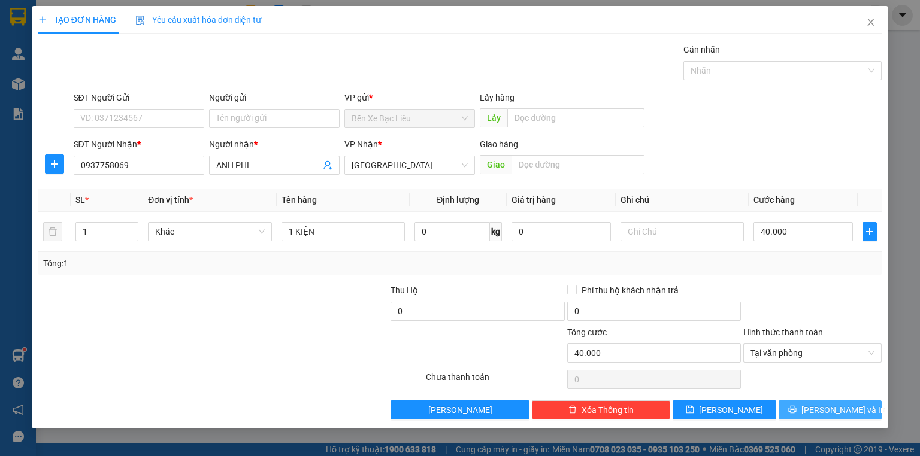
click at [841, 405] on span "[PERSON_NAME] và In" at bounding box center [843, 410] width 84 height 13
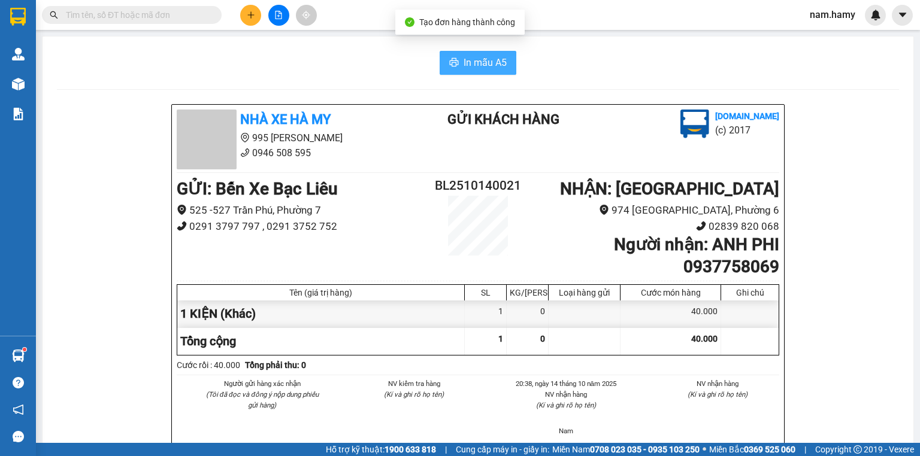
click at [459, 70] on button "In mẫu A5" at bounding box center [478, 63] width 77 height 24
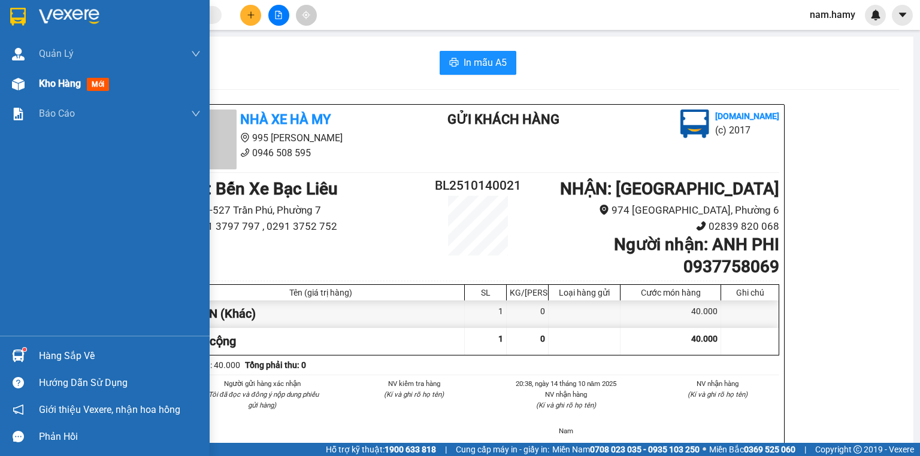
click at [15, 89] on img at bounding box center [18, 84] width 13 height 13
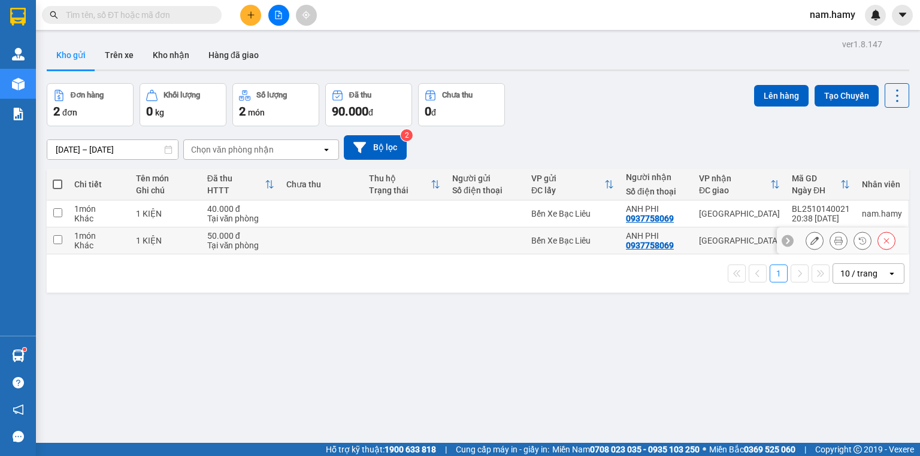
click at [886, 239] on button at bounding box center [886, 241] width 17 height 21
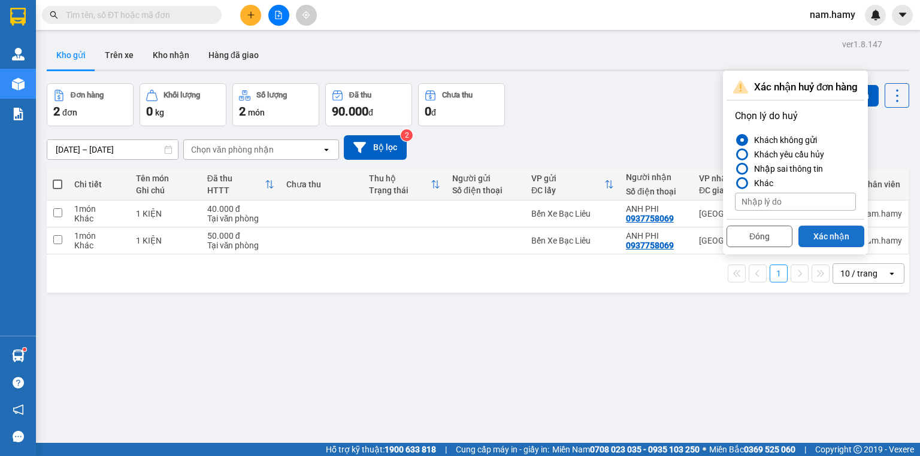
click at [840, 235] on button "Xác nhận" at bounding box center [831, 237] width 66 height 22
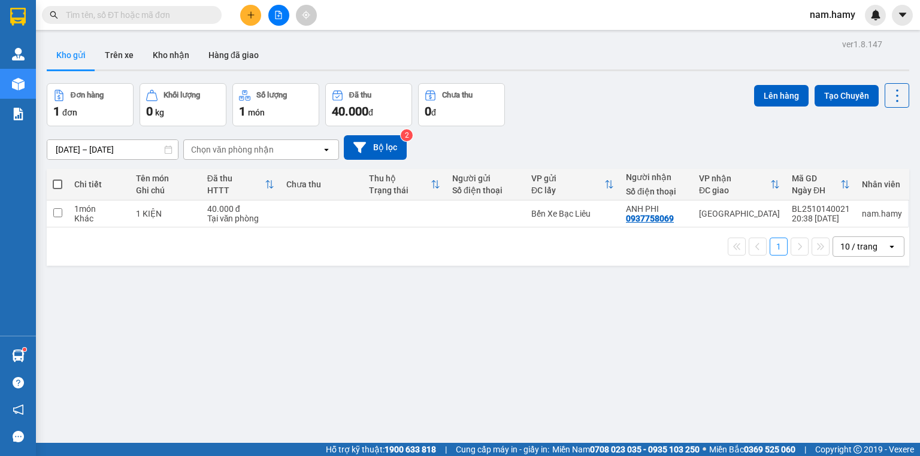
click at [59, 184] on span at bounding box center [58, 185] width 10 height 10
click at [57, 178] on input "checkbox" at bounding box center [57, 178] width 0 height 0
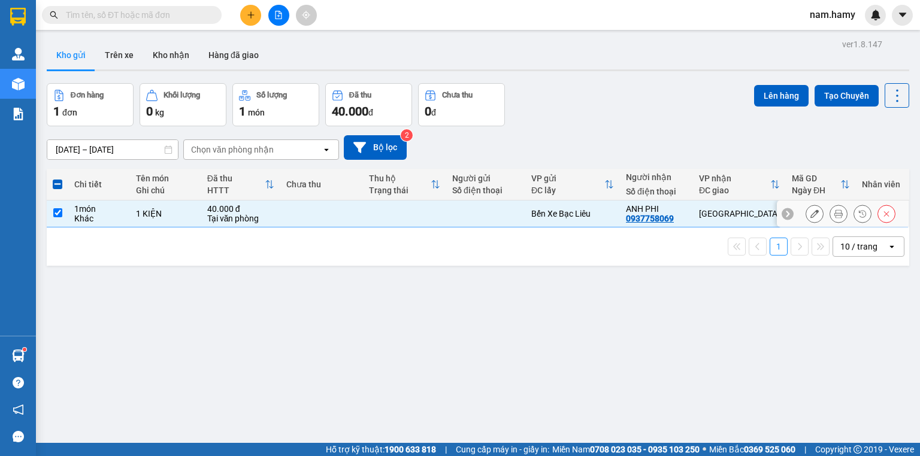
click at [108, 215] on div "Khác" at bounding box center [99, 219] width 50 height 10
checkbox input "false"
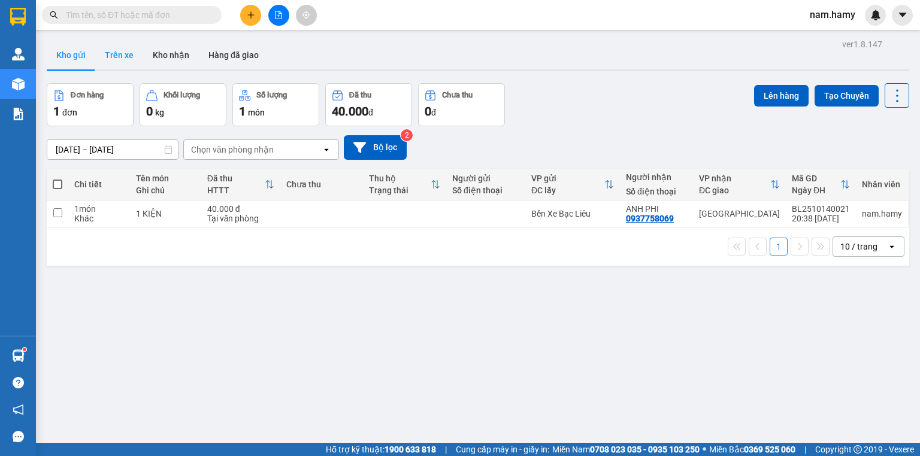
click at [130, 54] on button "Trên xe" at bounding box center [119, 55] width 48 height 29
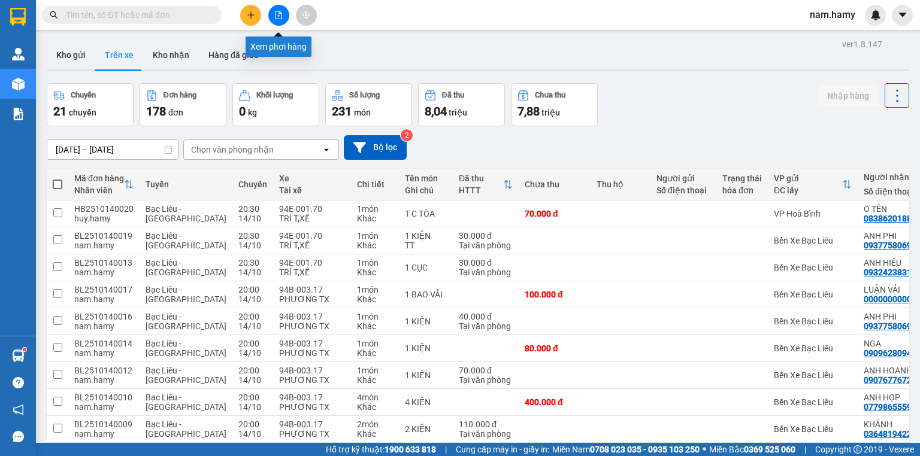
click at [281, 10] on button at bounding box center [278, 15] width 21 height 21
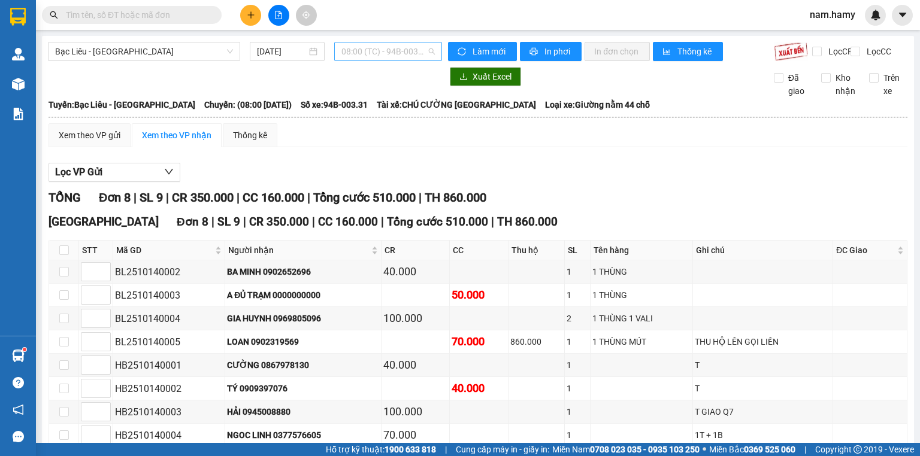
click at [352, 48] on span "08:00 (TC) - 94B-003.31" at bounding box center [388, 52] width 94 height 18
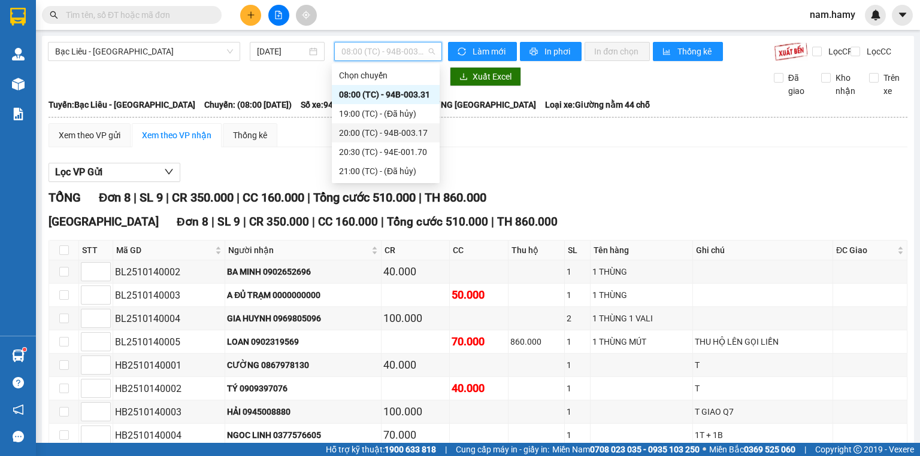
click at [372, 136] on div "20:00 (TC) - 94B-003.17" at bounding box center [385, 132] width 93 height 13
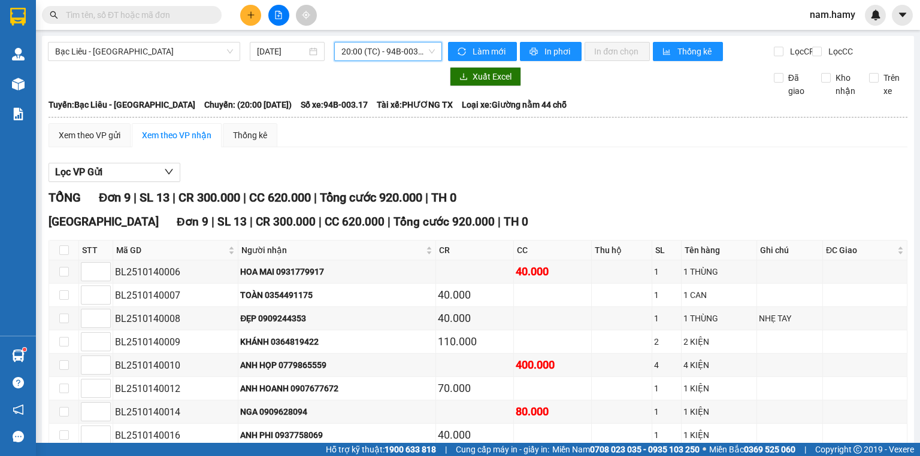
click at [389, 59] on span "20:00 (TC) - 94B-003.17" at bounding box center [388, 52] width 94 height 18
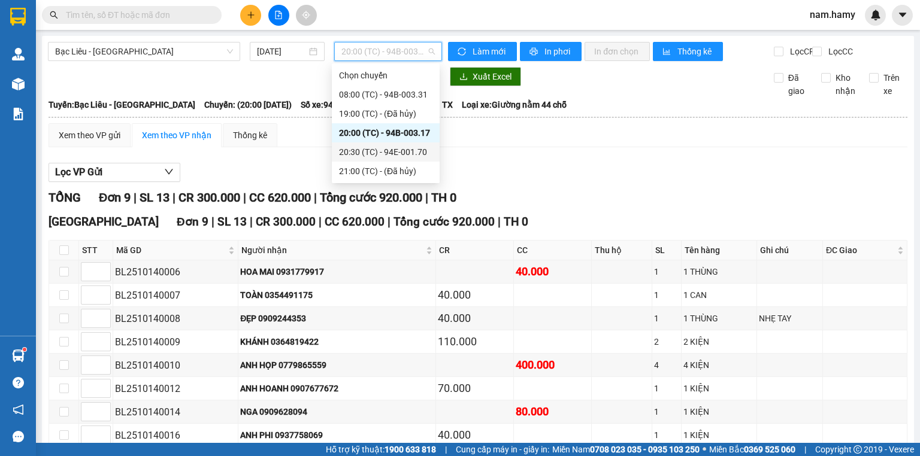
click at [379, 149] on div "20:30 (TC) - 94E-001.70" at bounding box center [385, 152] width 93 height 13
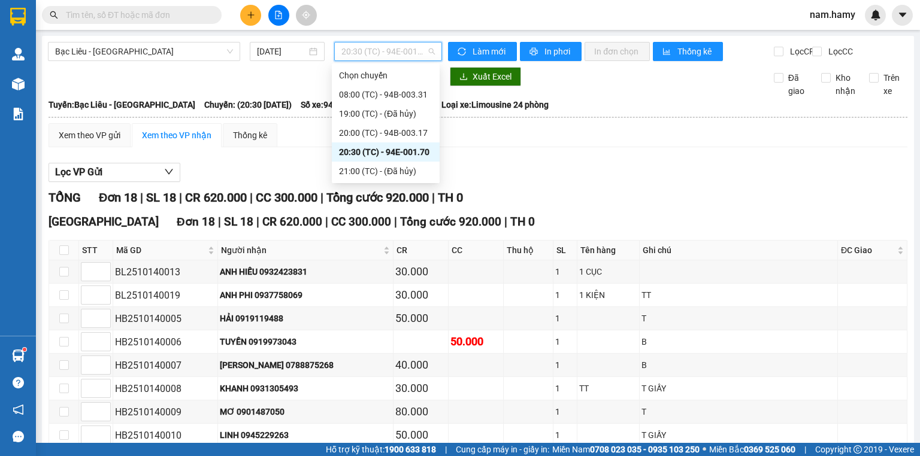
click at [353, 50] on span "20:30 (TC) - 94E-001.70" at bounding box center [388, 52] width 94 height 18
click at [384, 131] on div "20:00 (TC) - 94B-003.17" at bounding box center [385, 132] width 93 height 13
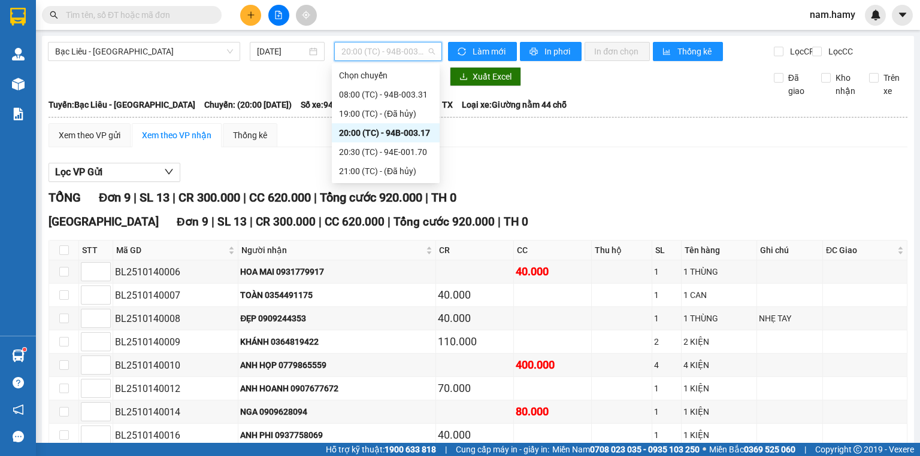
click at [388, 53] on span "20:00 (TC) - 94B-003.17" at bounding box center [388, 52] width 94 height 18
click at [379, 147] on div "20:30 (TC) - 94E-001.70" at bounding box center [385, 152] width 93 height 13
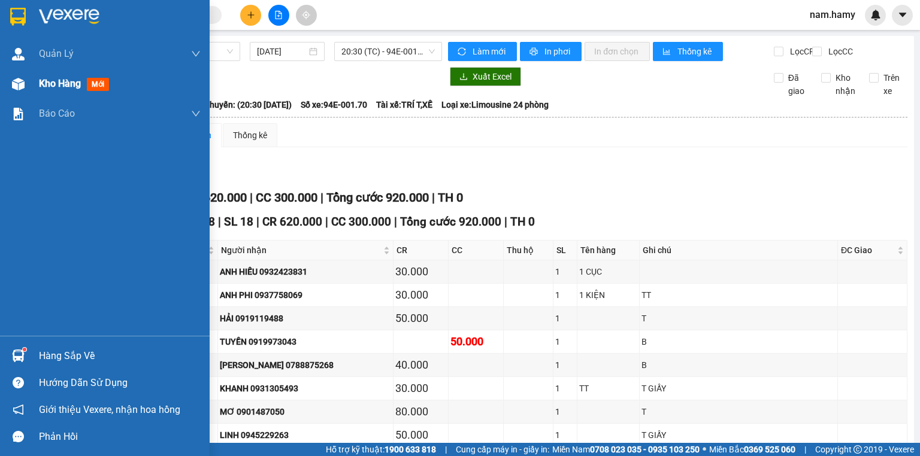
click at [34, 84] on div "Kho hàng mới" at bounding box center [105, 84] width 210 height 30
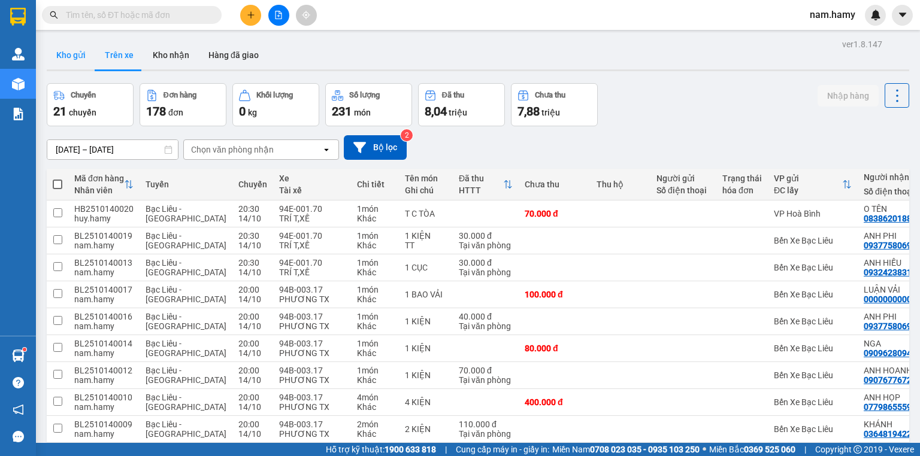
click at [77, 56] on button "Kho gửi" at bounding box center [71, 55] width 49 height 29
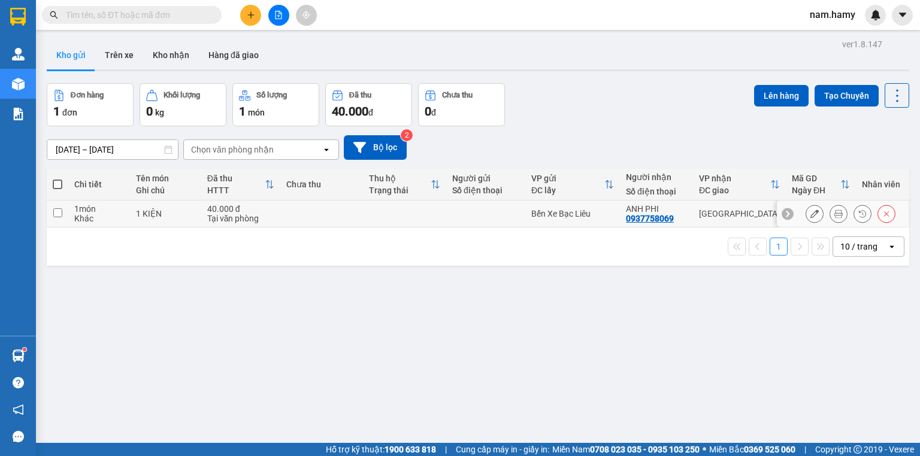
click at [98, 205] on div "1 món" at bounding box center [99, 209] width 50 height 10
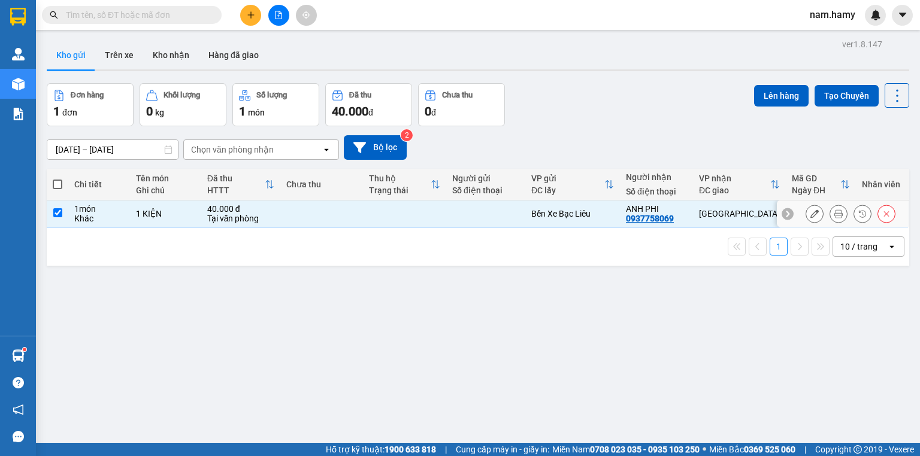
checkbox input "true"
click at [766, 89] on button "Lên hàng" at bounding box center [781, 96] width 54 height 22
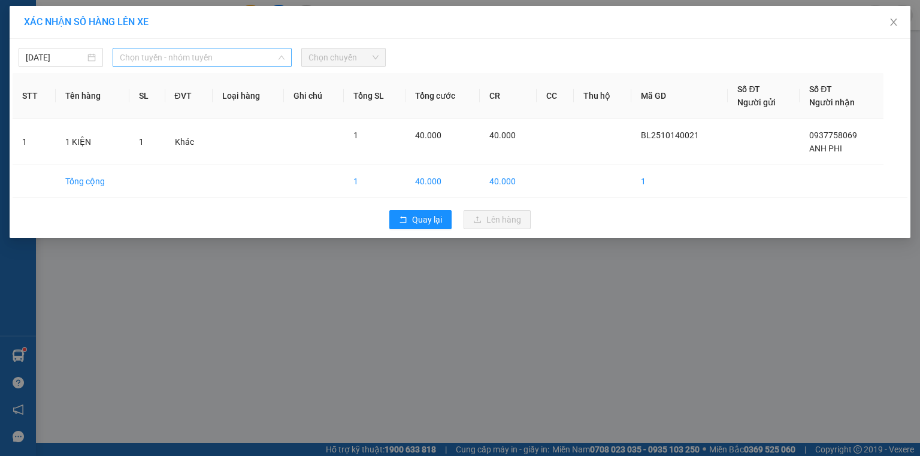
click at [284, 53] on div "Chọn tuyến - nhóm tuyến" at bounding box center [202, 57] width 179 height 19
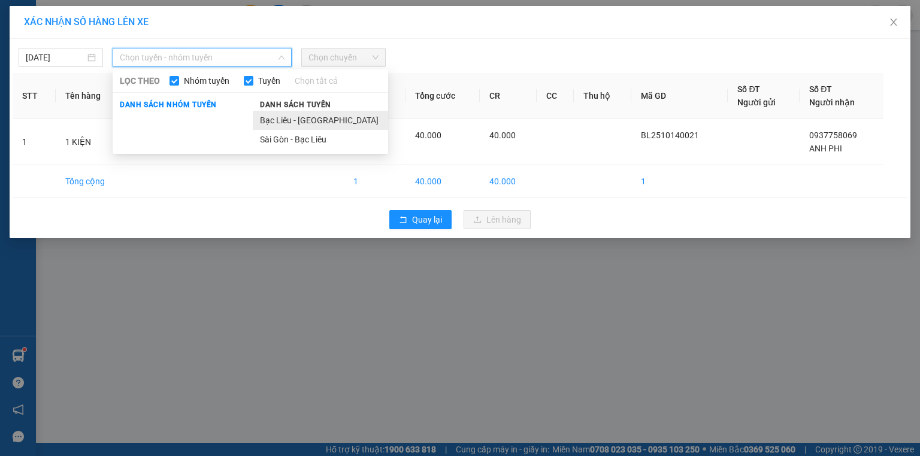
click at [289, 117] on li "Bạc Liêu - [GEOGRAPHIC_DATA]" at bounding box center [320, 120] width 135 height 19
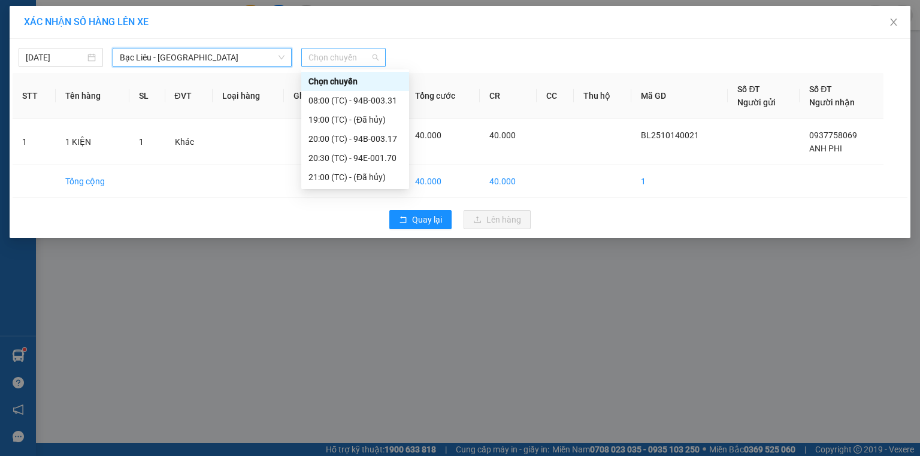
click at [367, 49] on span "Chọn chuyến" at bounding box center [343, 58] width 70 height 18
click at [381, 156] on div "20:30 (TC) - 94E-001.70" at bounding box center [354, 158] width 93 height 13
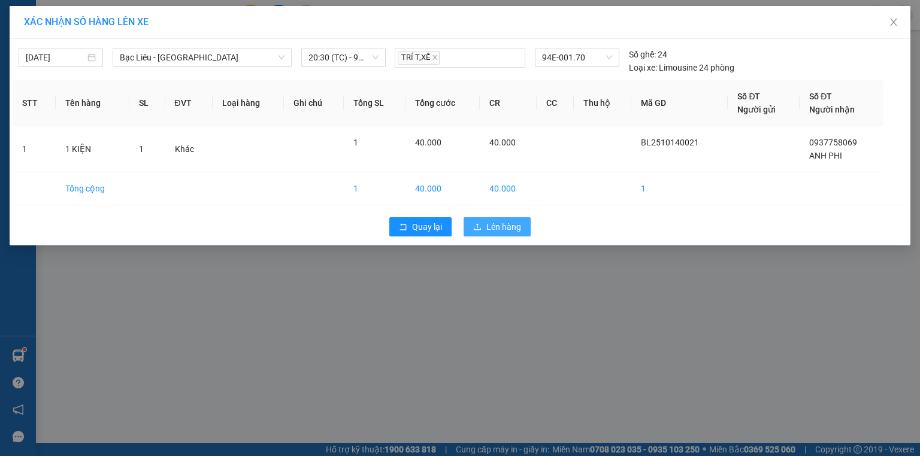
click at [480, 229] on icon "upload" at bounding box center [477, 226] width 7 height 7
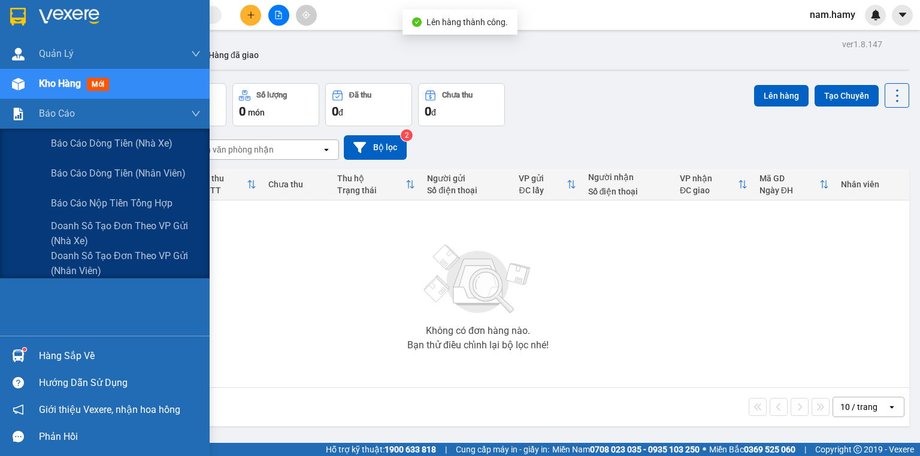
click at [29, 119] on div "Báo cáo" at bounding box center [105, 114] width 210 height 30
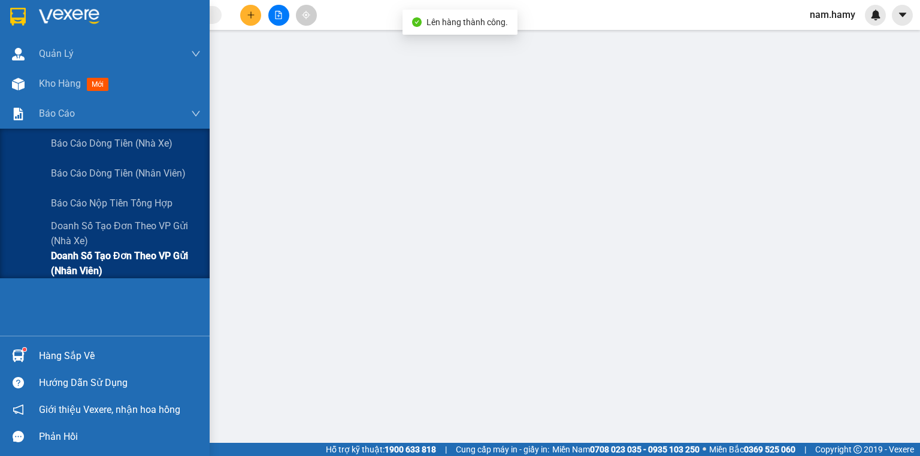
click at [74, 261] on span "Doanh số tạo đơn theo VP gửi (nhân viên)" at bounding box center [126, 264] width 150 height 30
